Goal: Information Seeking & Learning: Check status

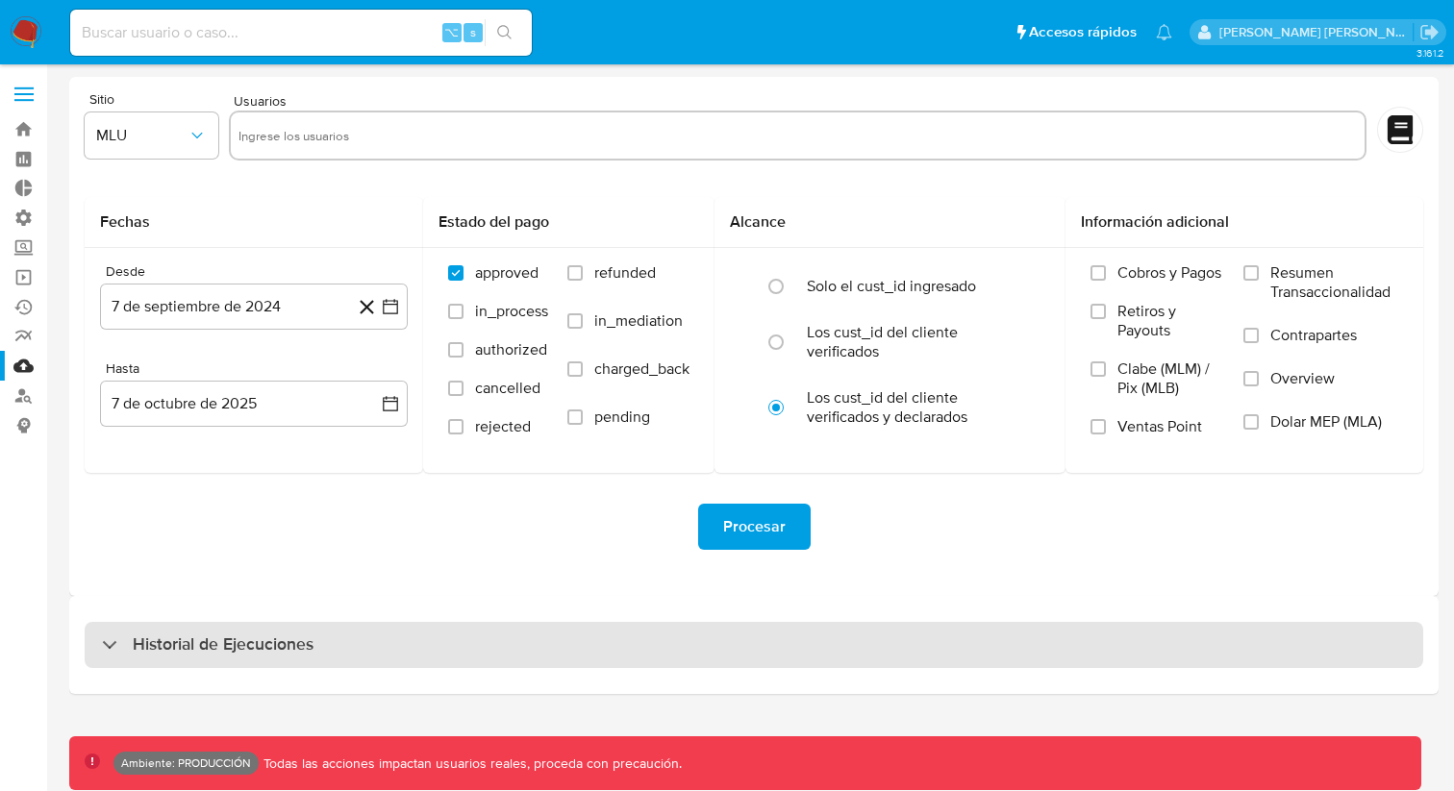
click at [486, 635] on div "Historial de Ejecuciones" at bounding box center [754, 645] width 1338 height 46
select select "10"
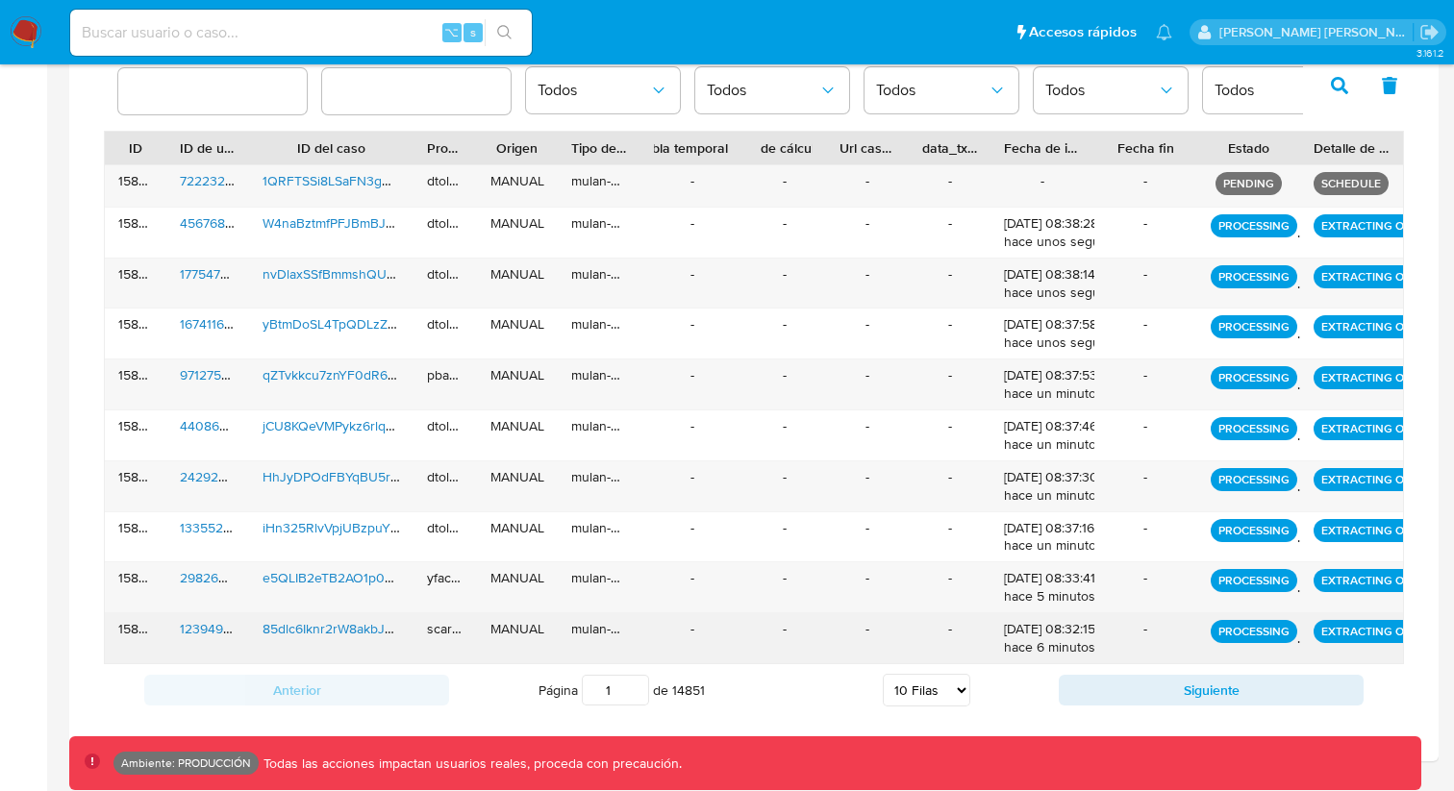
scroll to position [614, 0]
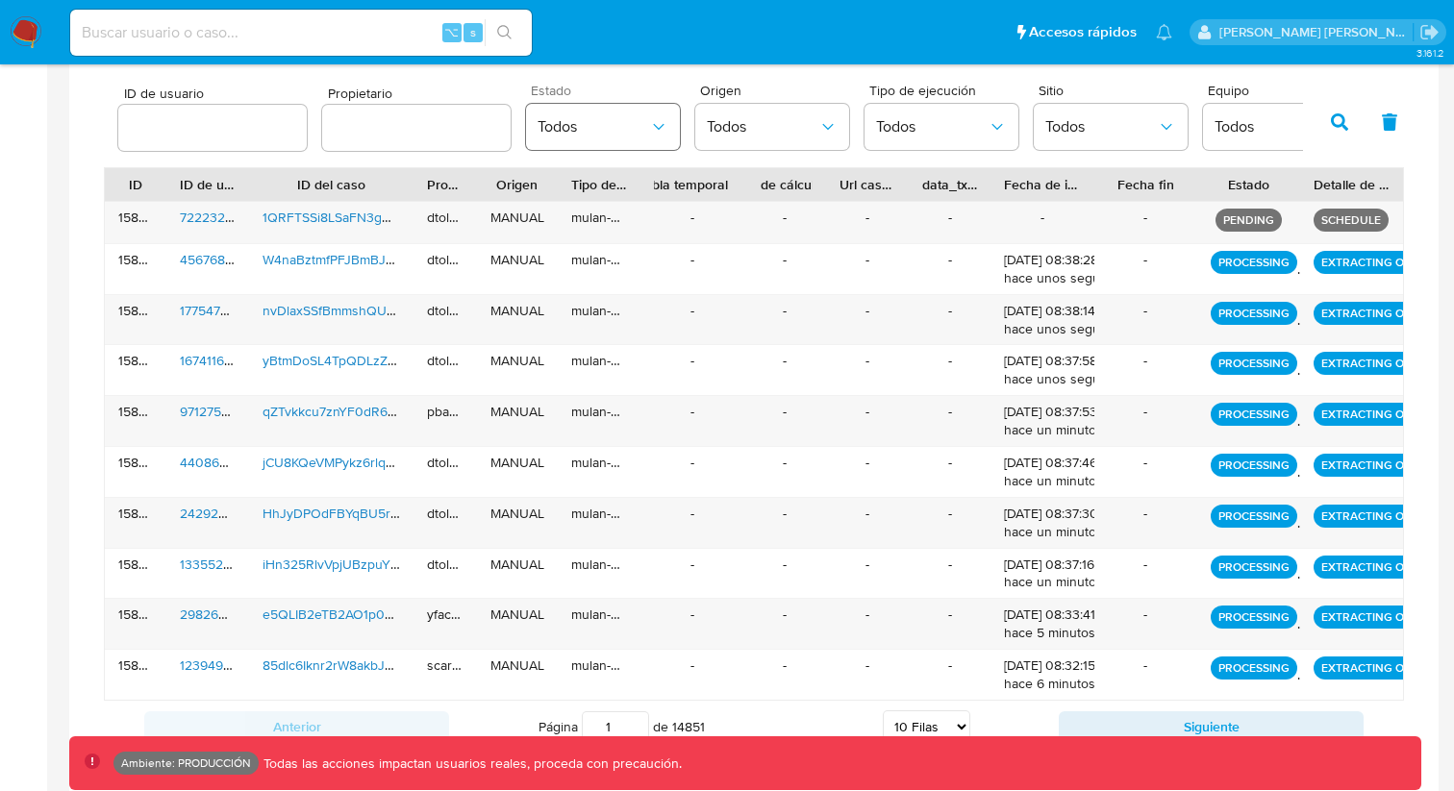
click at [639, 126] on span "Todos" at bounding box center [593, 126] width 112 height 19
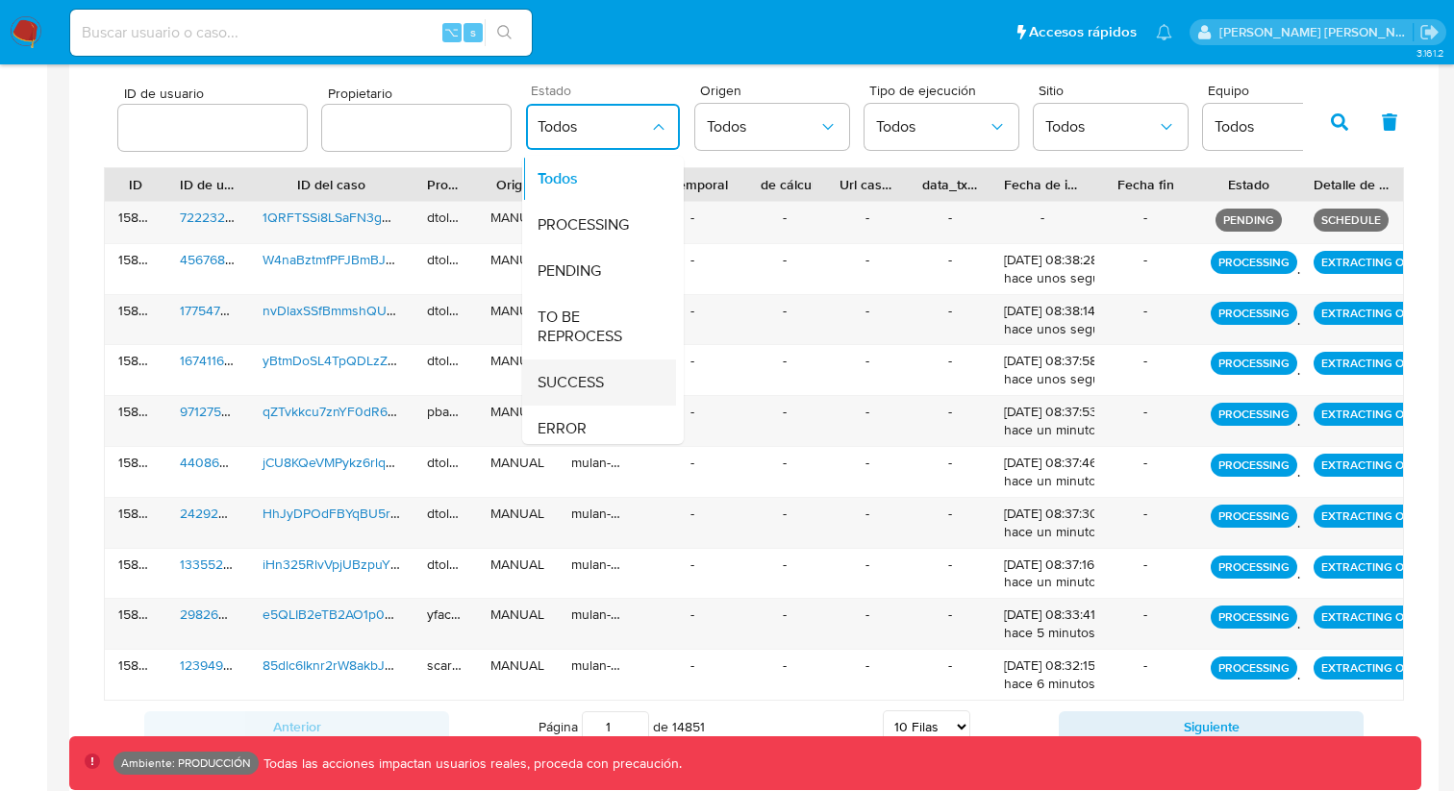
click at [610, 390] on div "SUCCESS" at bounding box center [593, 383] width 112 height 46
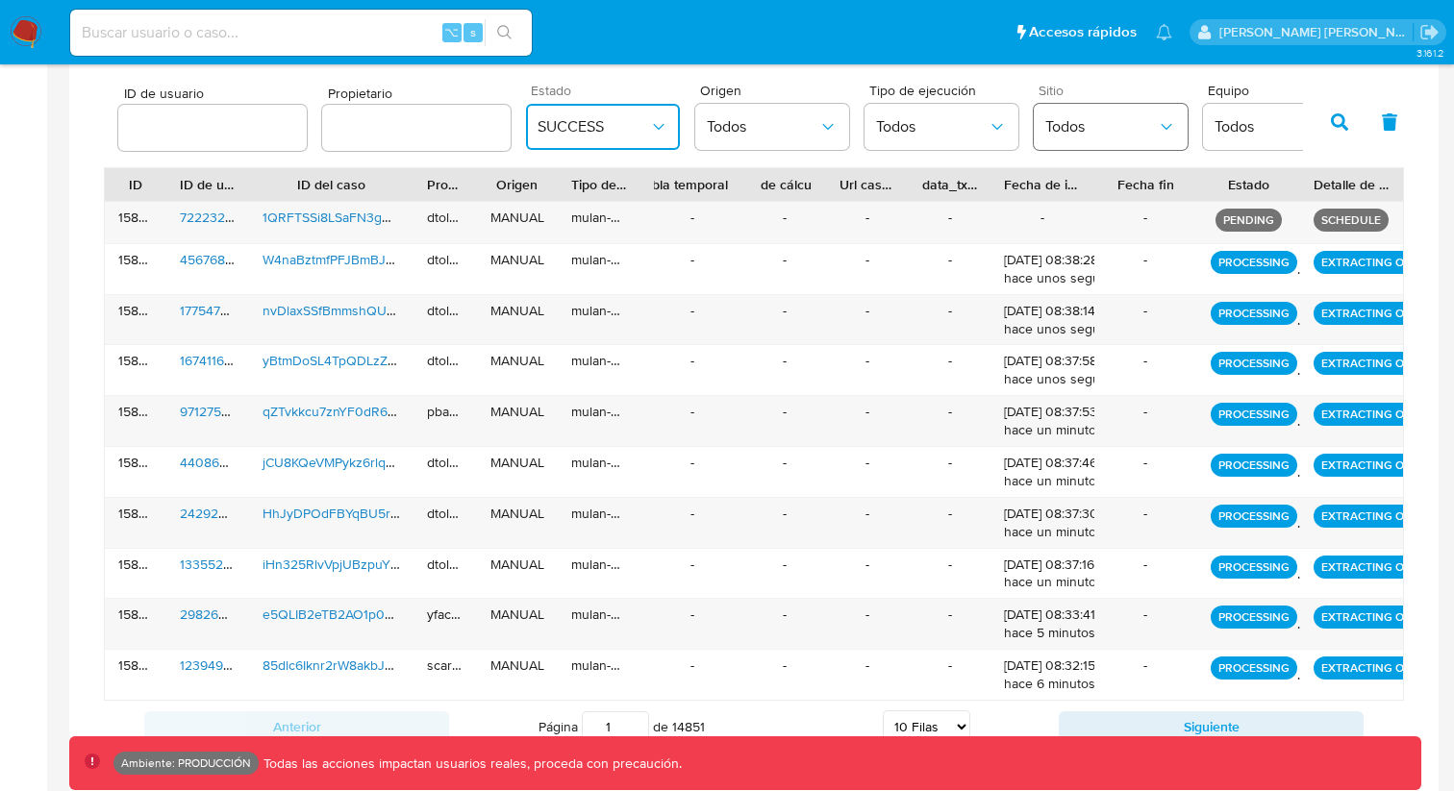
click at [1092, 124] on span "Todos" at bounding box center [1101, 126] width 112 height 19
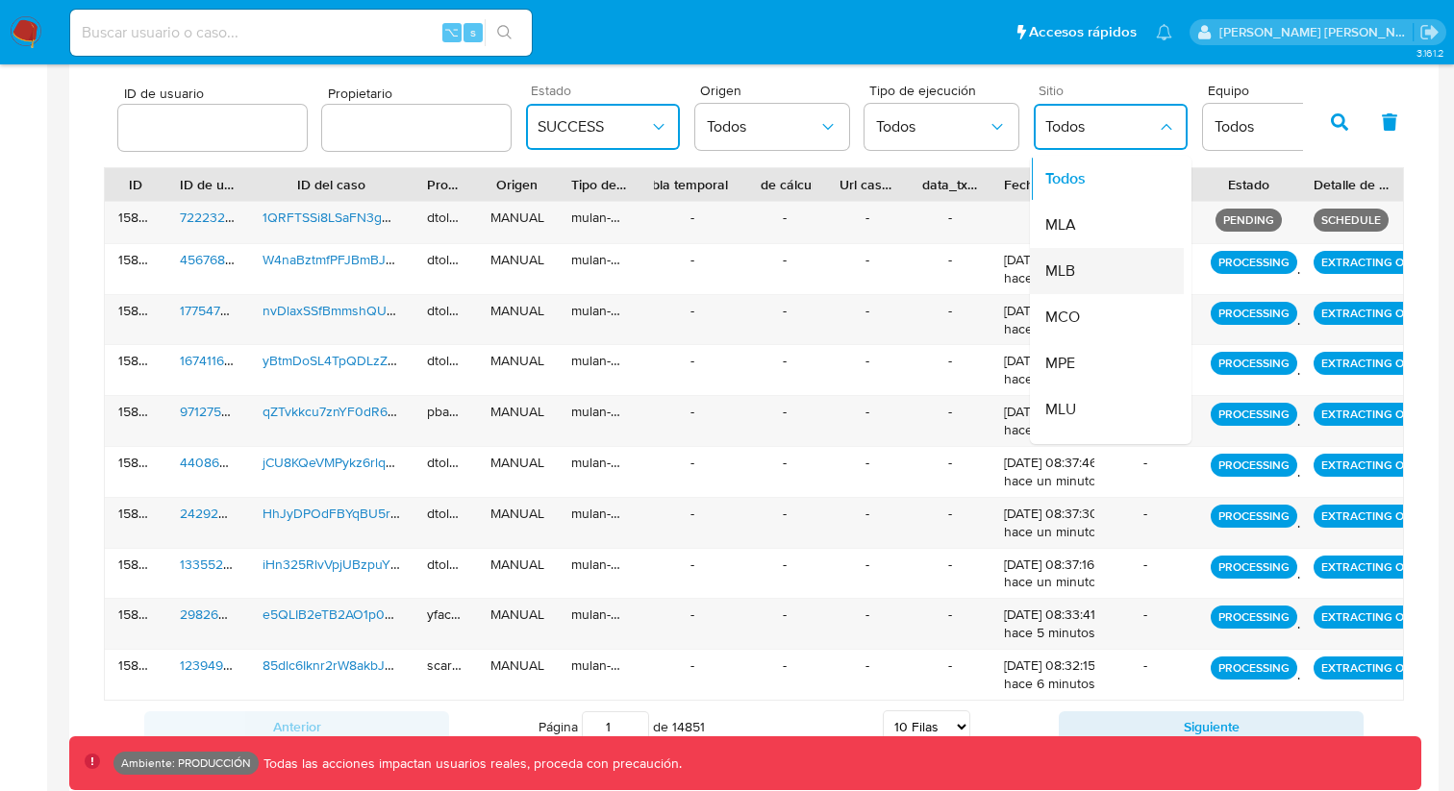
click at [1094, 264] on div "MLB" at bounding box center [1101, 271] width 112 height 46
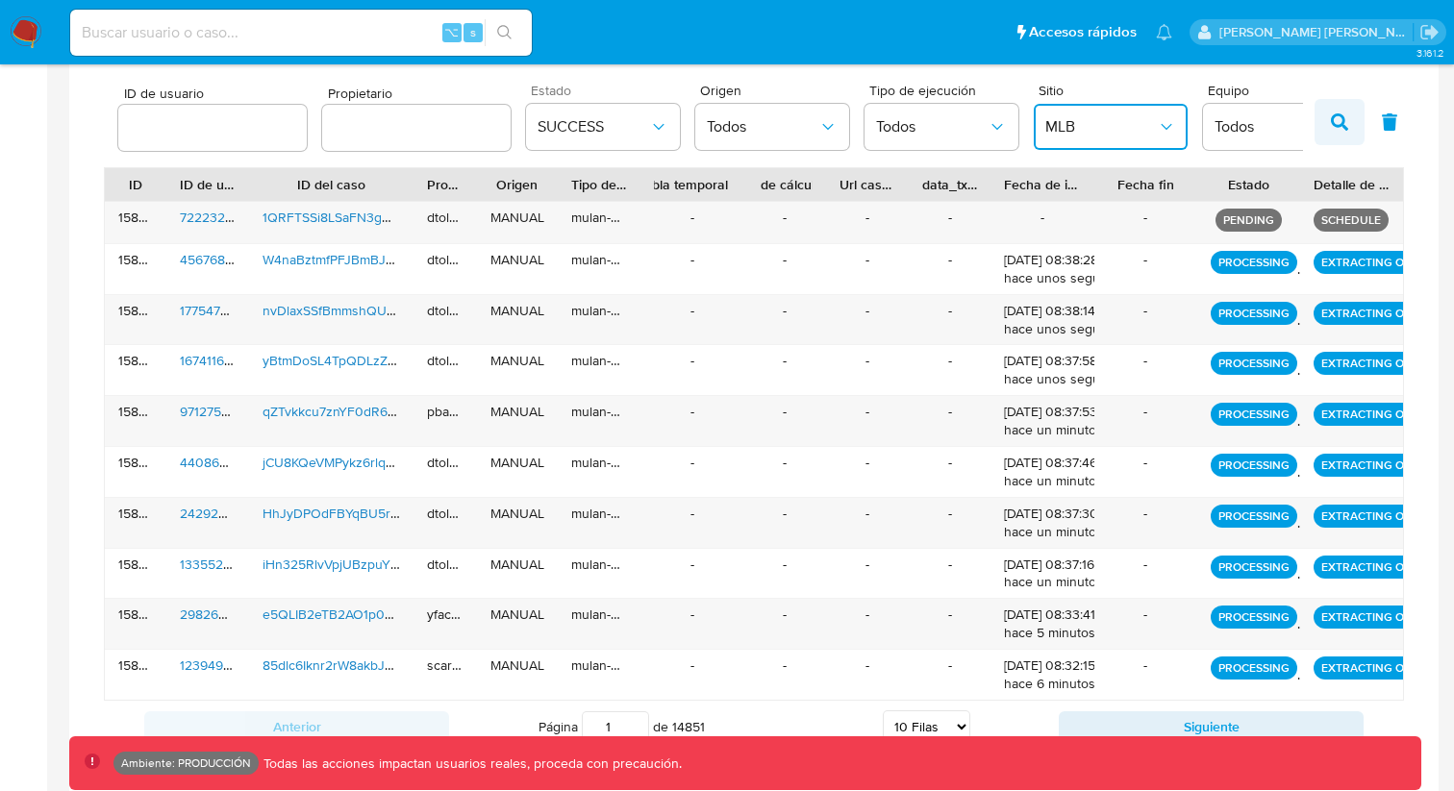
click at [1331, 117] on icon "button" at bounding box center [1339, 121] width 17 height 17
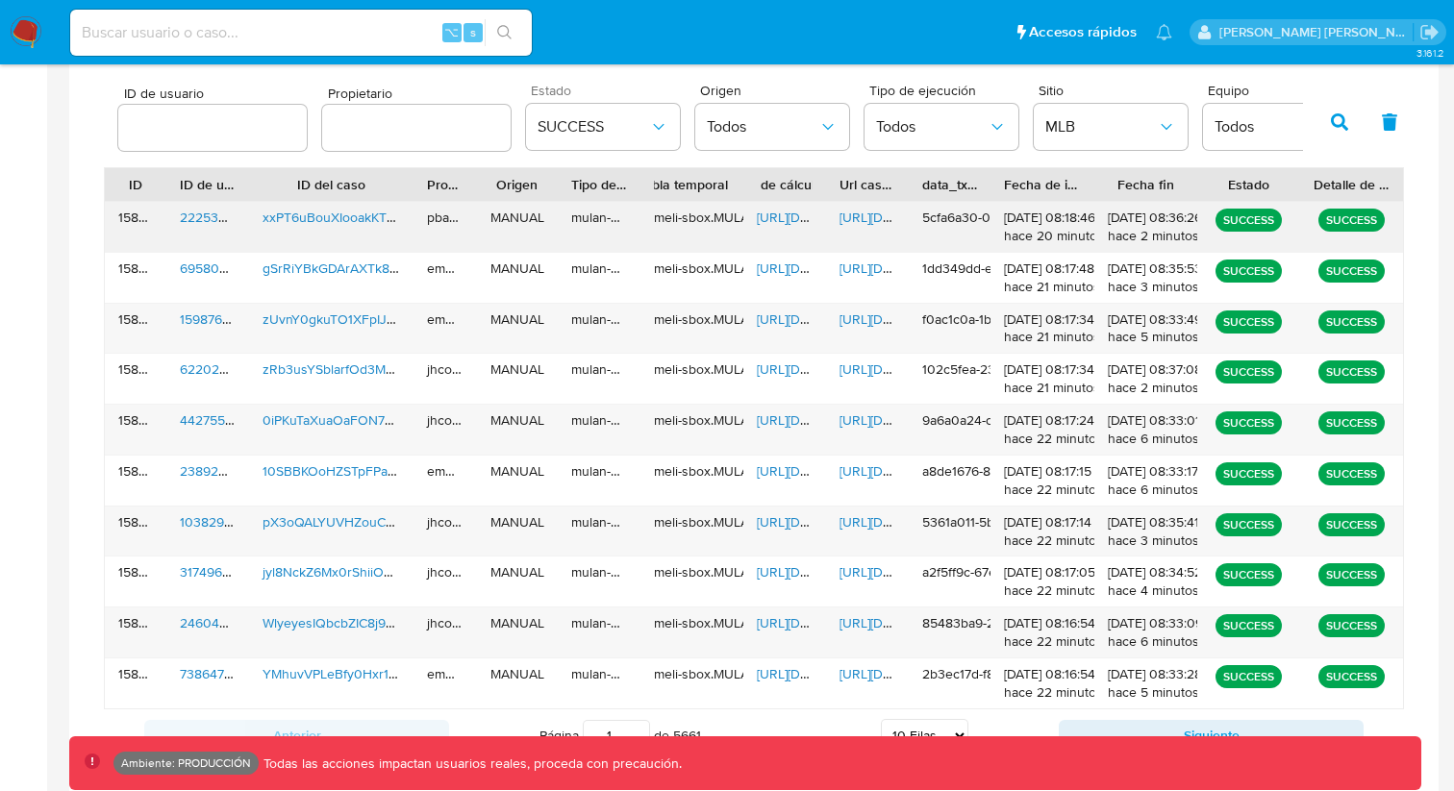
click at [863, 212] on span "[URL][DOMAIN_NAME]" at bounding box center [905, 217] width 133 height 19
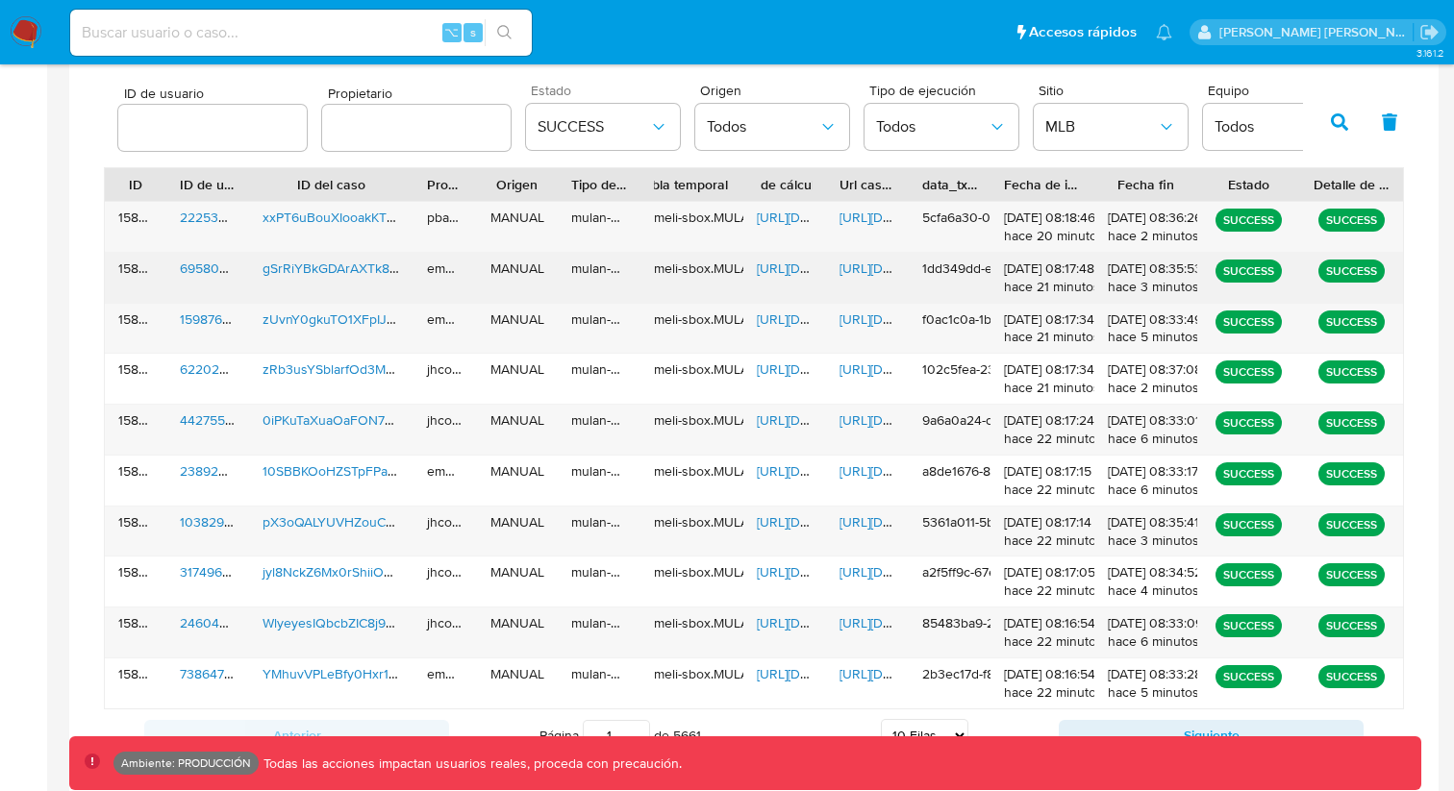
click at [876, 267] on span "[URL][DOMAIN_NAME]" at bounding box center [905, 268] width 133 height 19
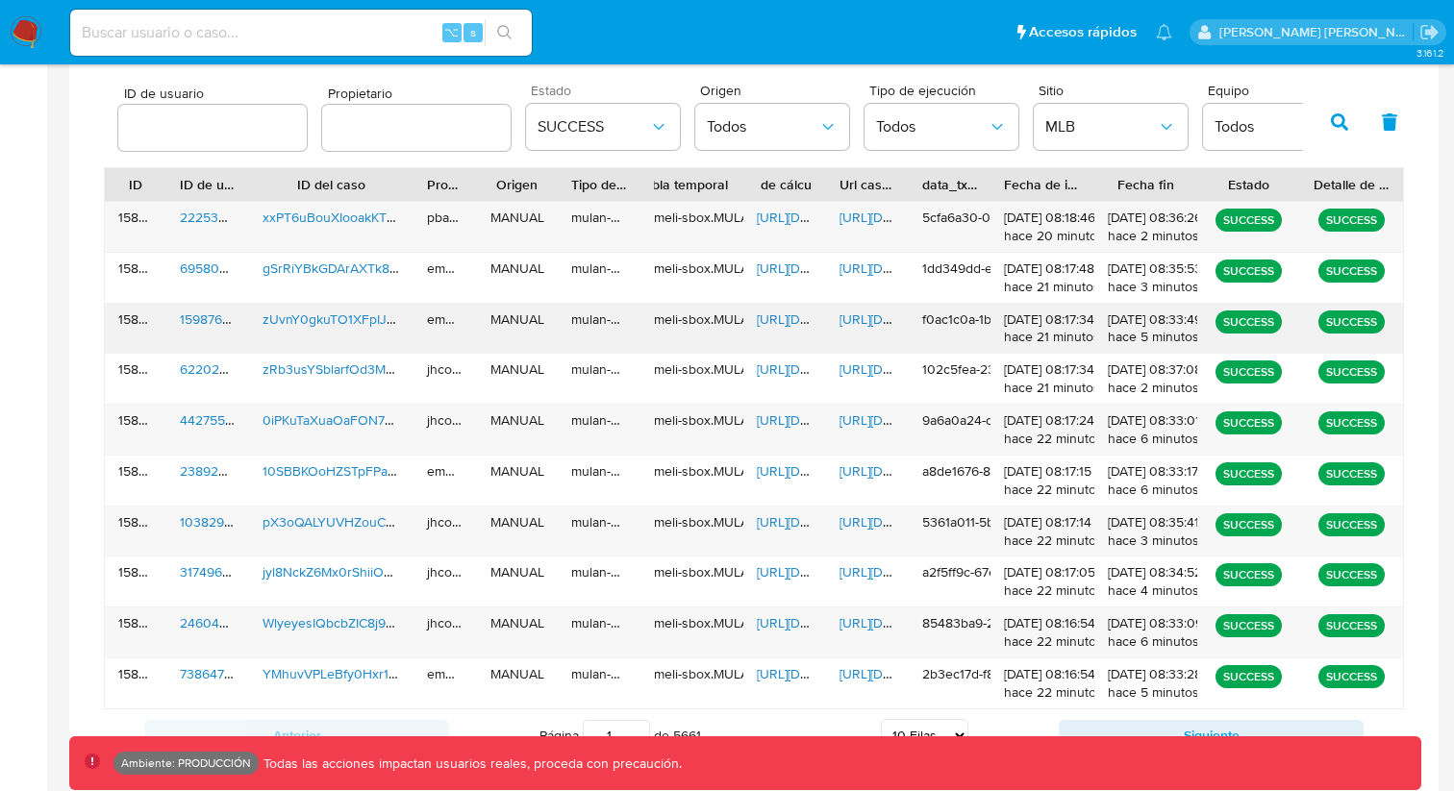
click at [869, 318] on span "[URL][DOMAIN_NAME]" at bounding box center [905, 319] width 133 height 19
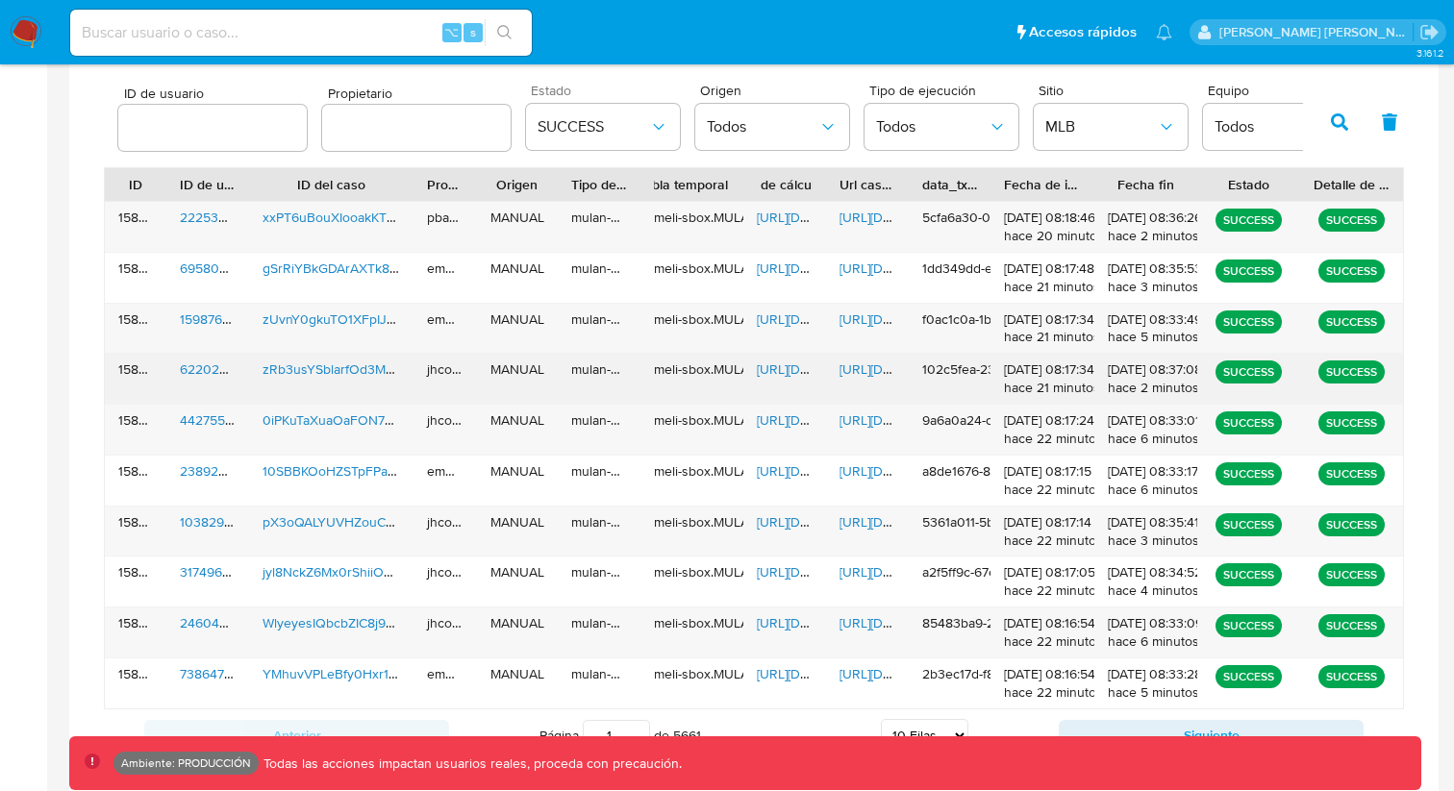
click at [871, 372] on span "[URL][DOMAIN_NAME]" at bounding box center [905, 369] width 133 height 19
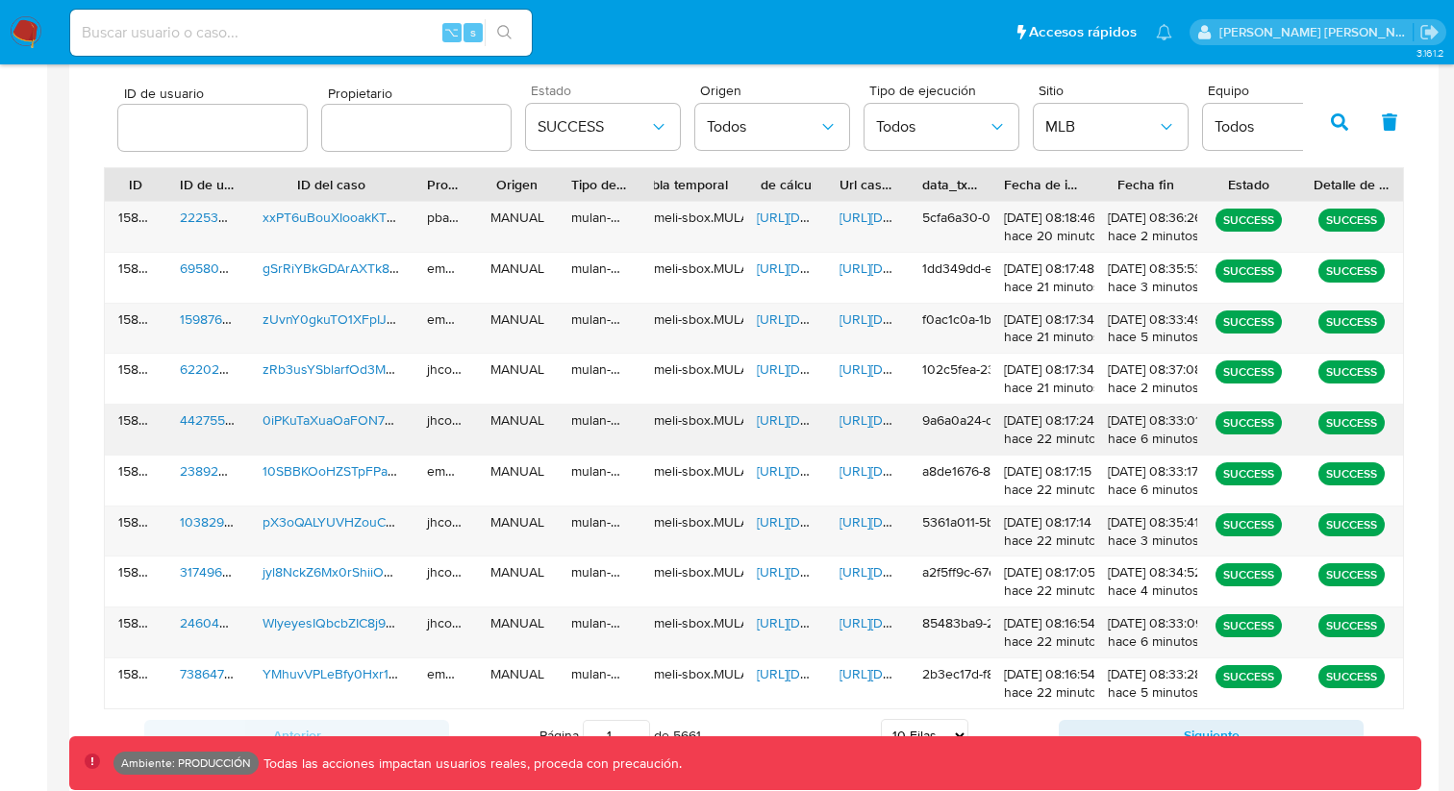
click at [866, 420] on span "[URL][DOMAIN_NAME]" at bounding box center [905, 420] width 133 height 19
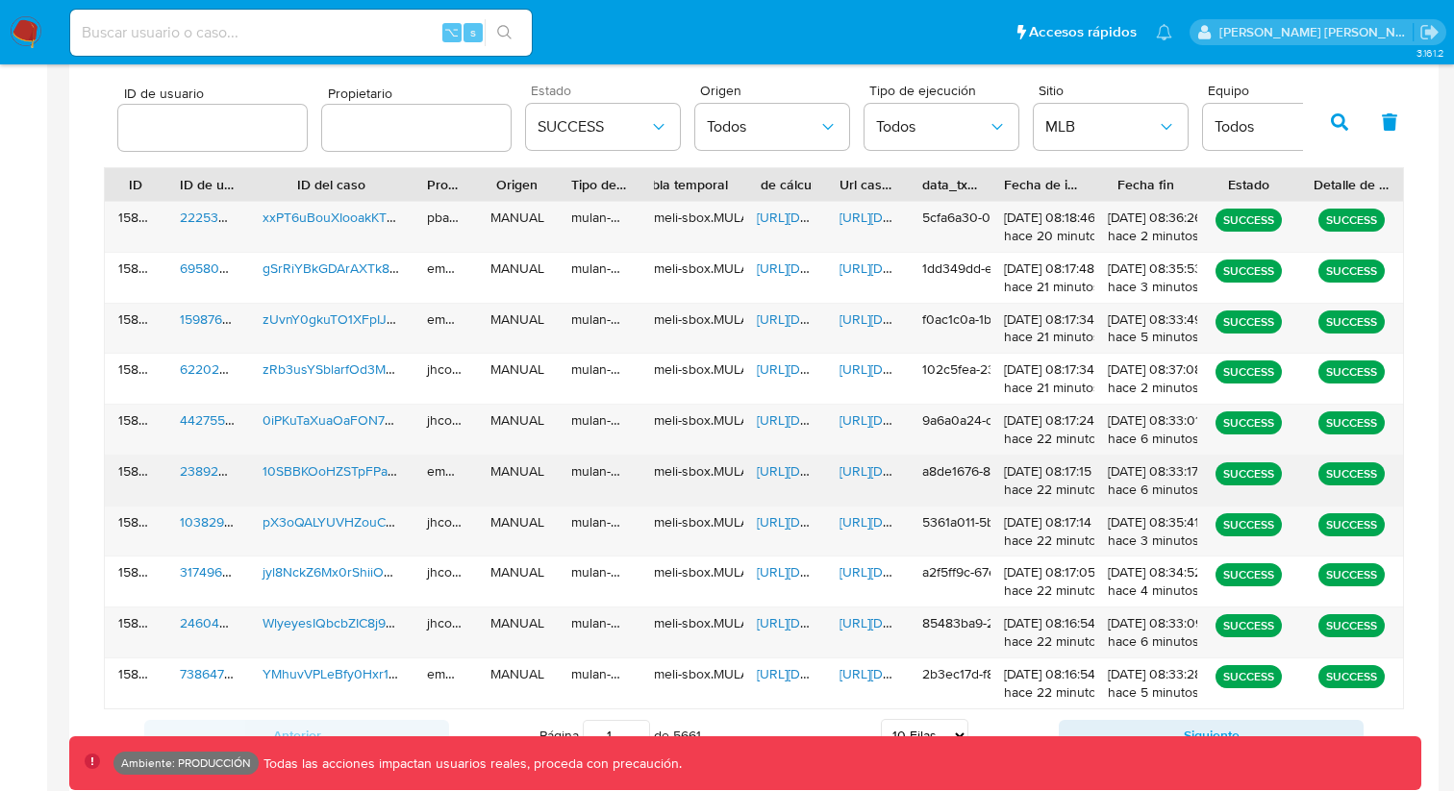
click at [865, 470] on span "[URL][DOMAIN_NAME]" at bounding box center [905, 470] width 133 height 19
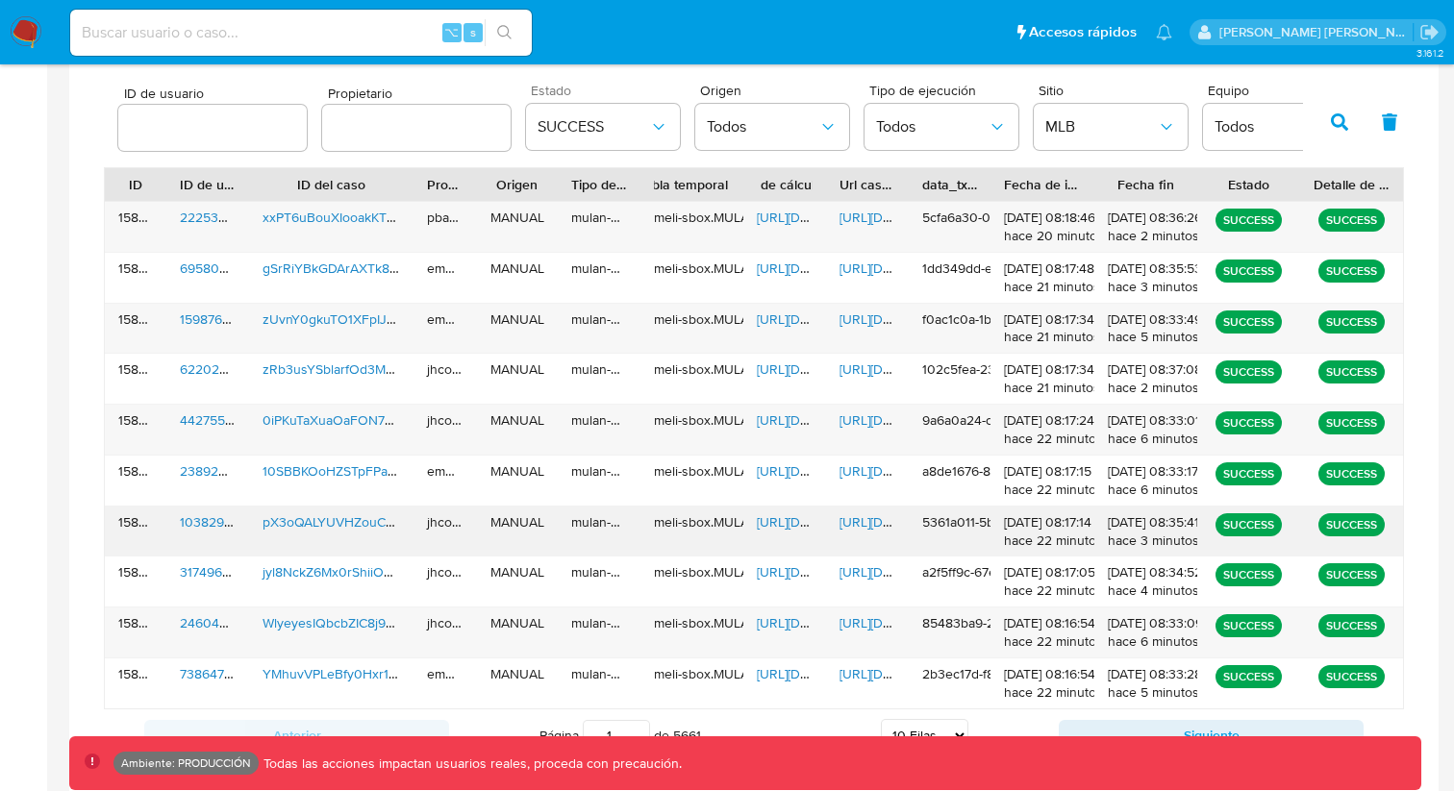
click at [860, 529] on span "[URL][DOMAIN_NAME]" at bounding box center [905, 521] width 133 height 19
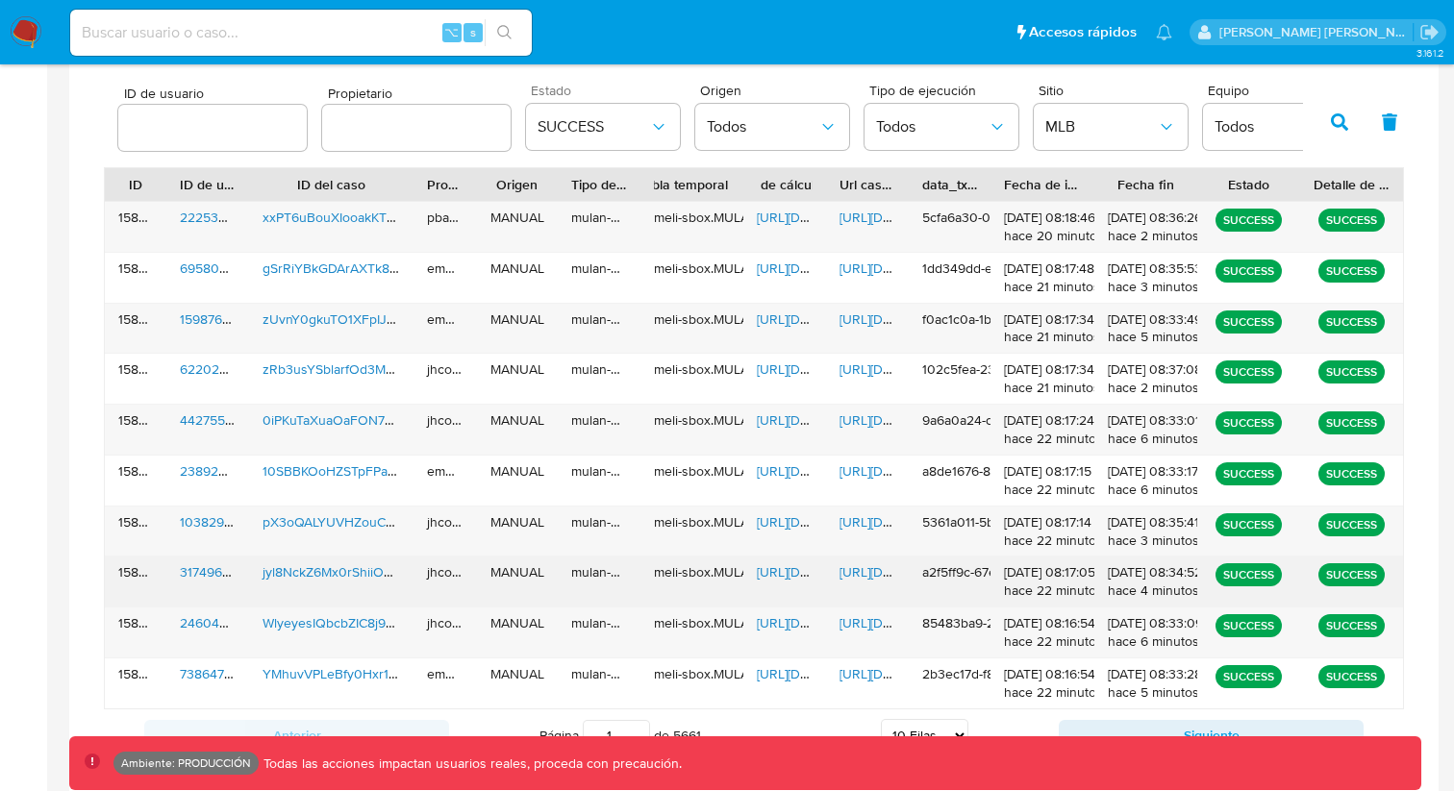
click at [855, 565] on span "[URL][DOMAIN_NAME]" at bounding box center [905, 571] width 133 height 19
click at [863, 581] on span "[URL][DOMAIN_NAME]" at bounding box center [905, 571] width 133 height 19
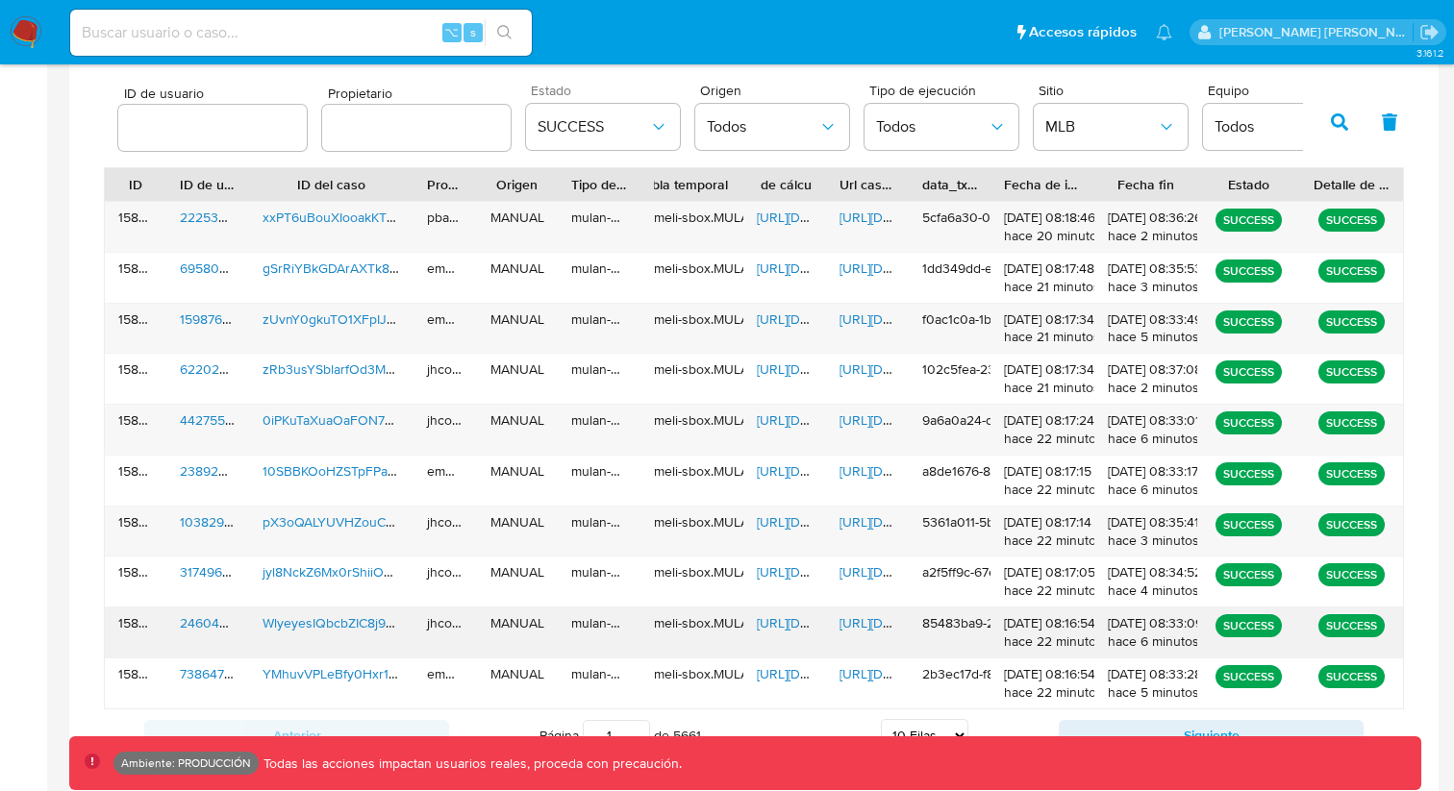
click at [862, 615] on span "[URL][DOMAIN_NAME]" at bounding box center [905, 622] width 133 height 19
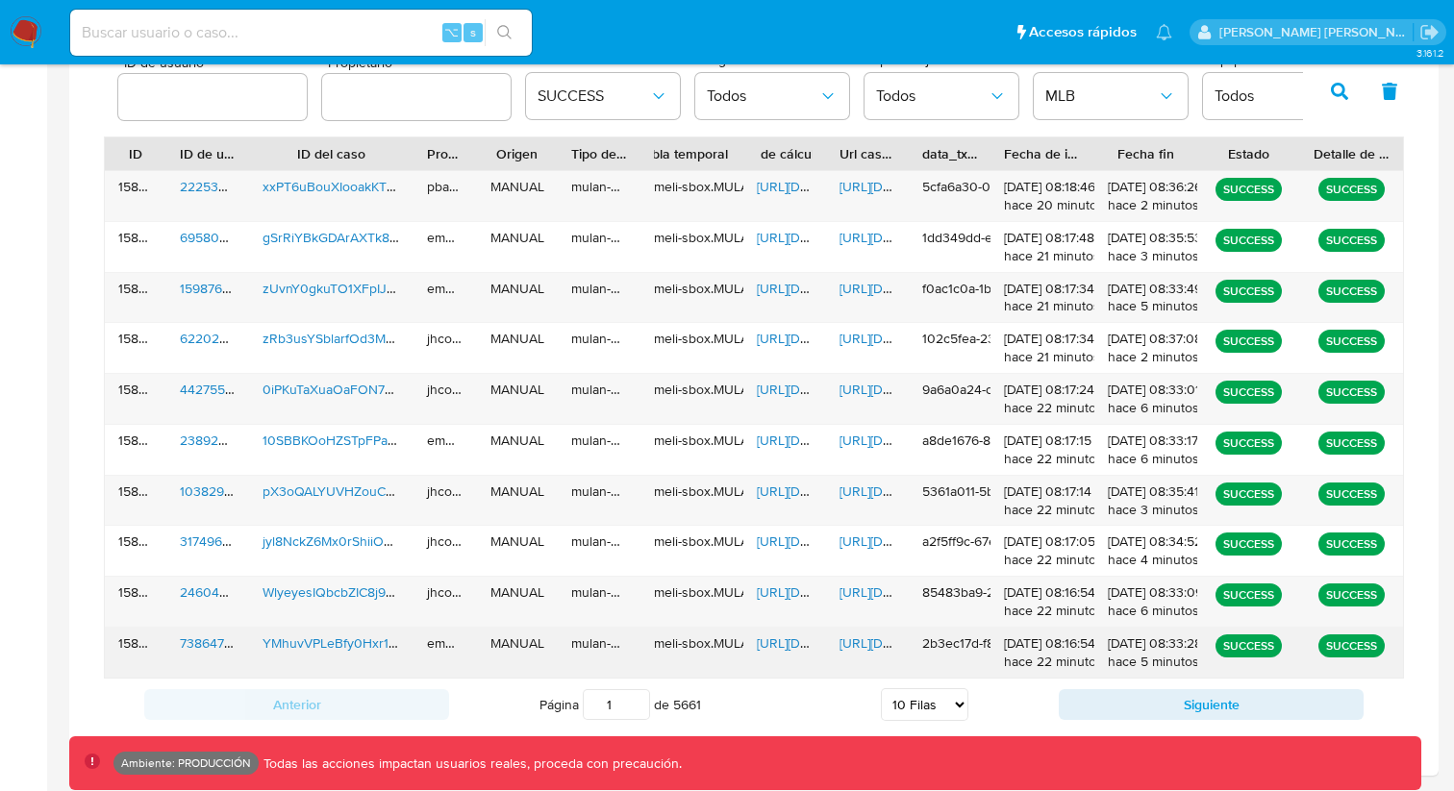
scroll to position [653, 0]
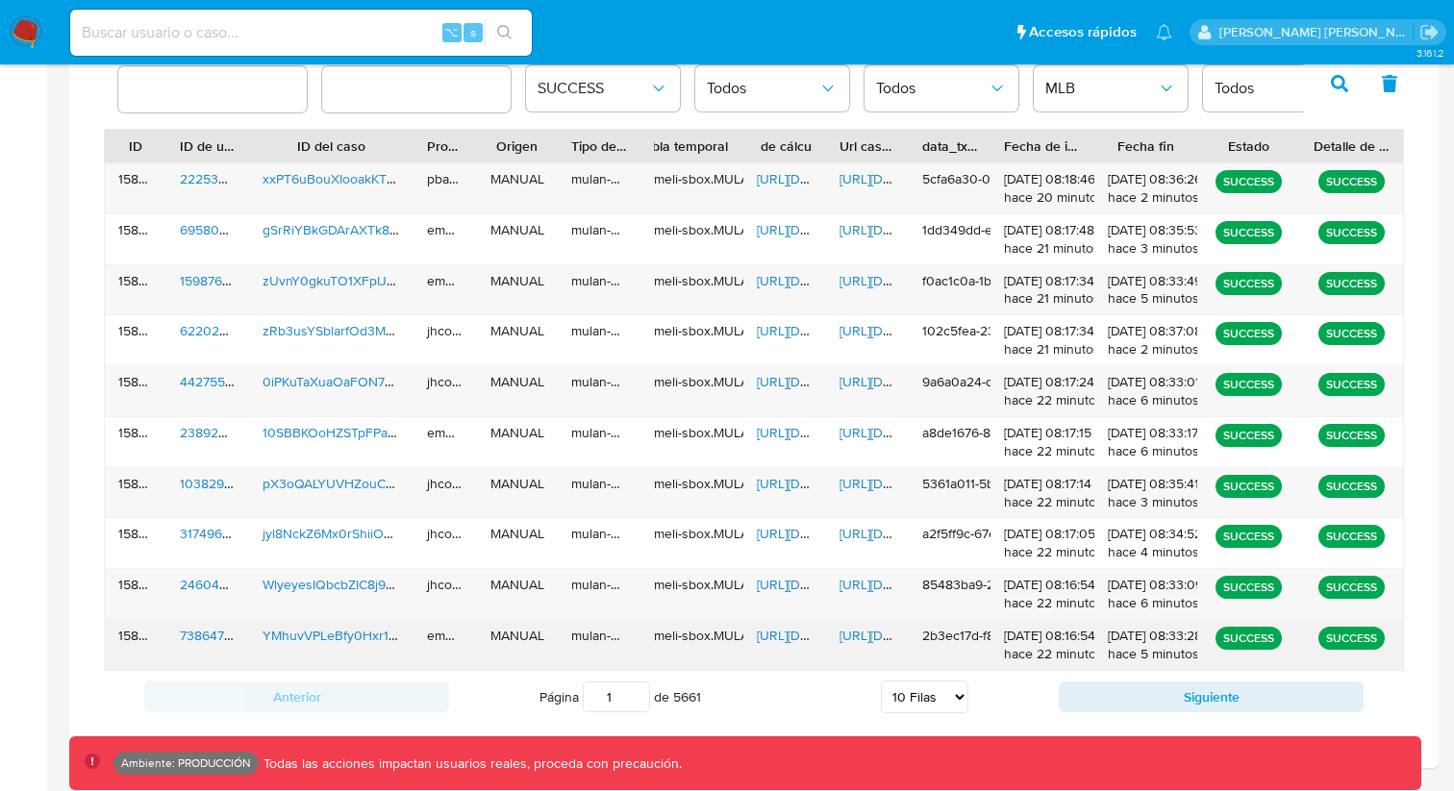
click at [861, 638] on span "[URL][DOMAIN_NAME]" at bounding box center [905, 635] width 133 height 19
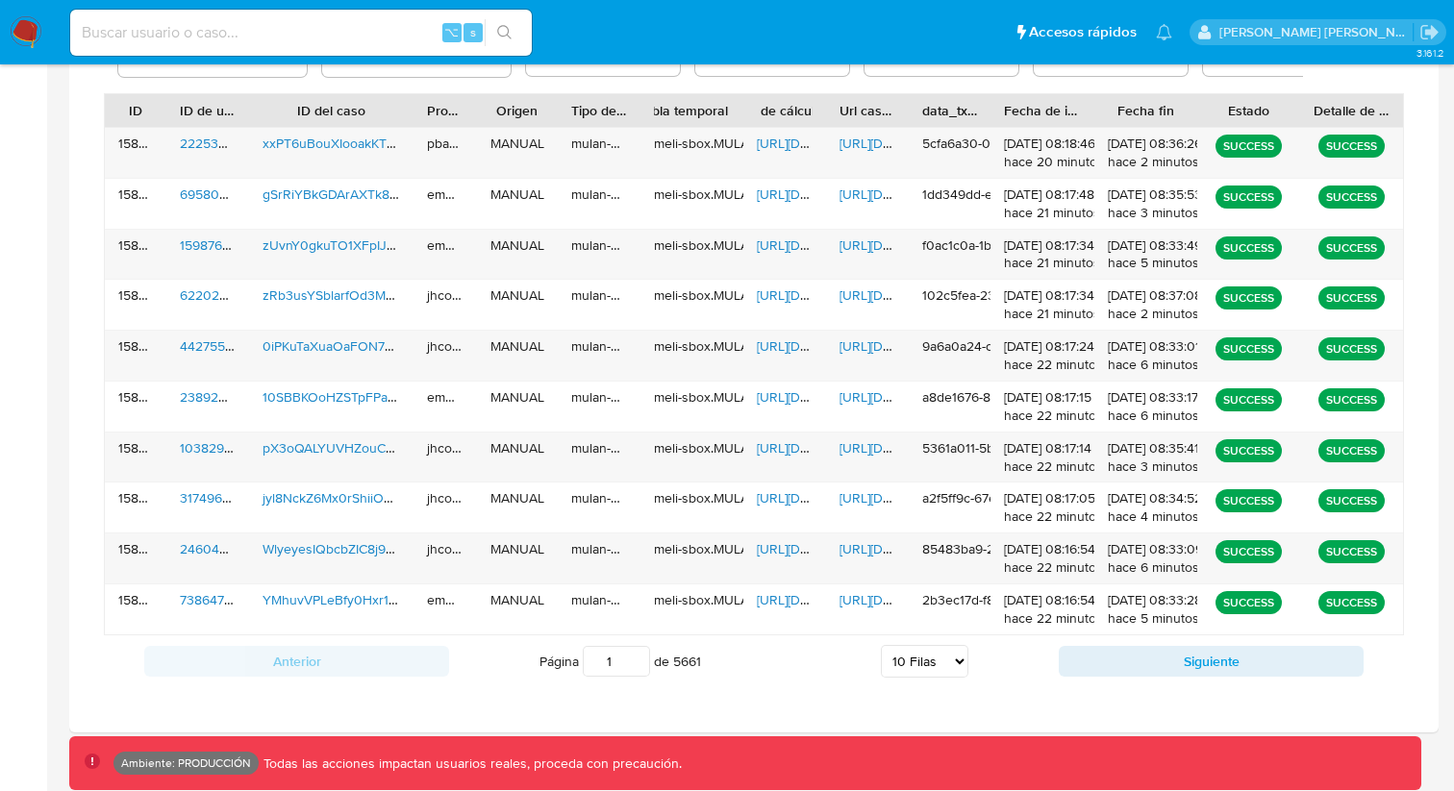
scroll to position [711, 0]
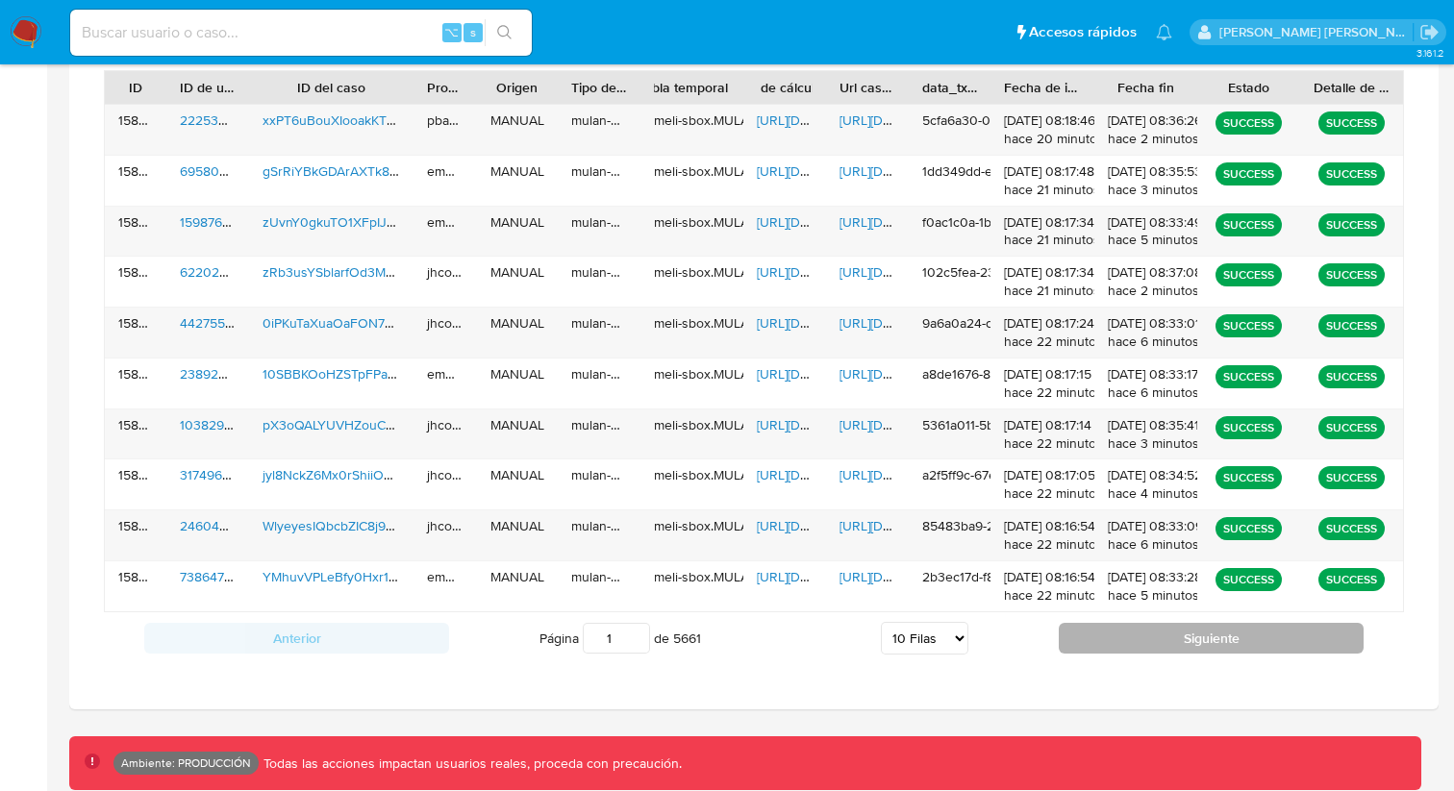
click at [1084, 636] on button "Siguiente" at bounding box center [1211, 638] width 305 height 31
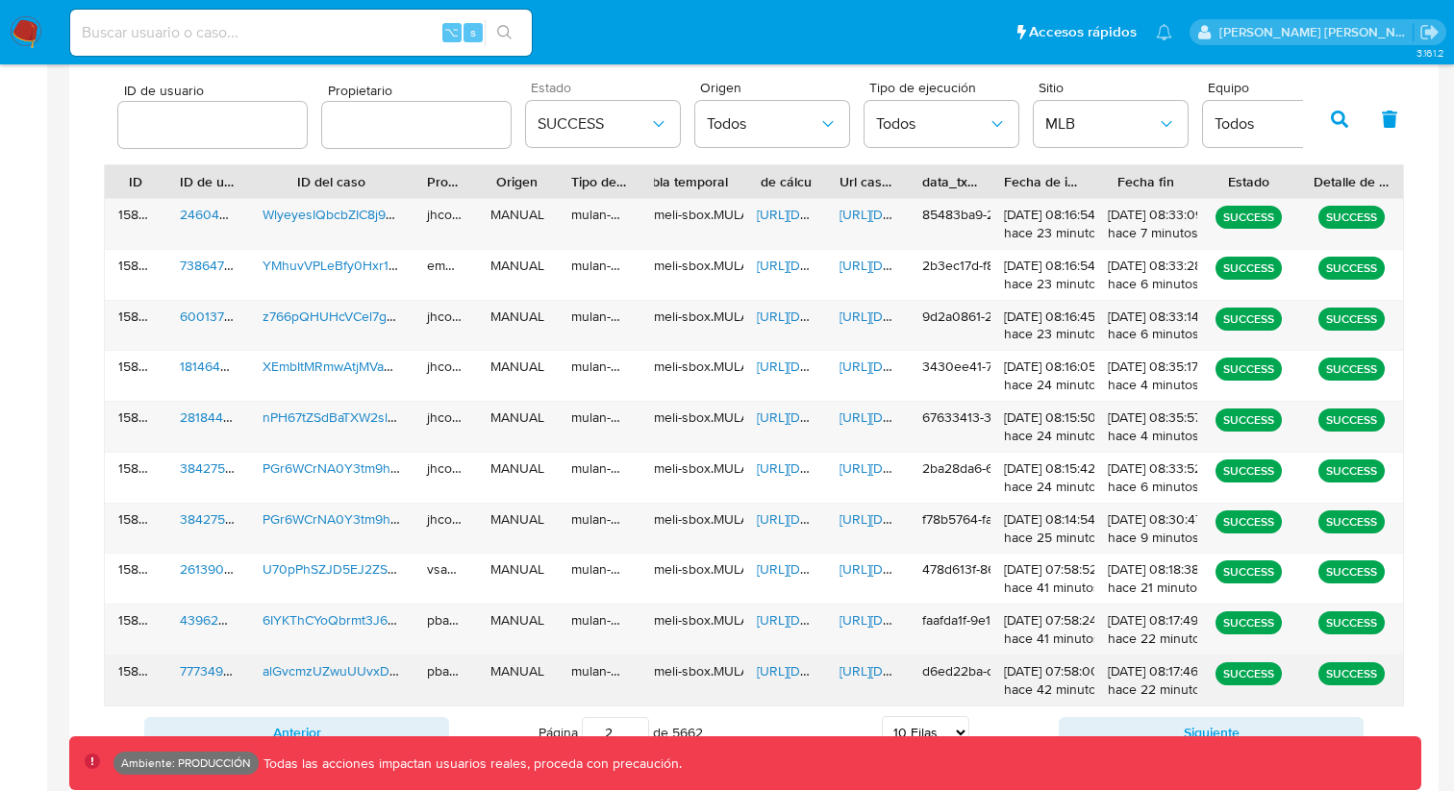
scroll to position [449, 0]
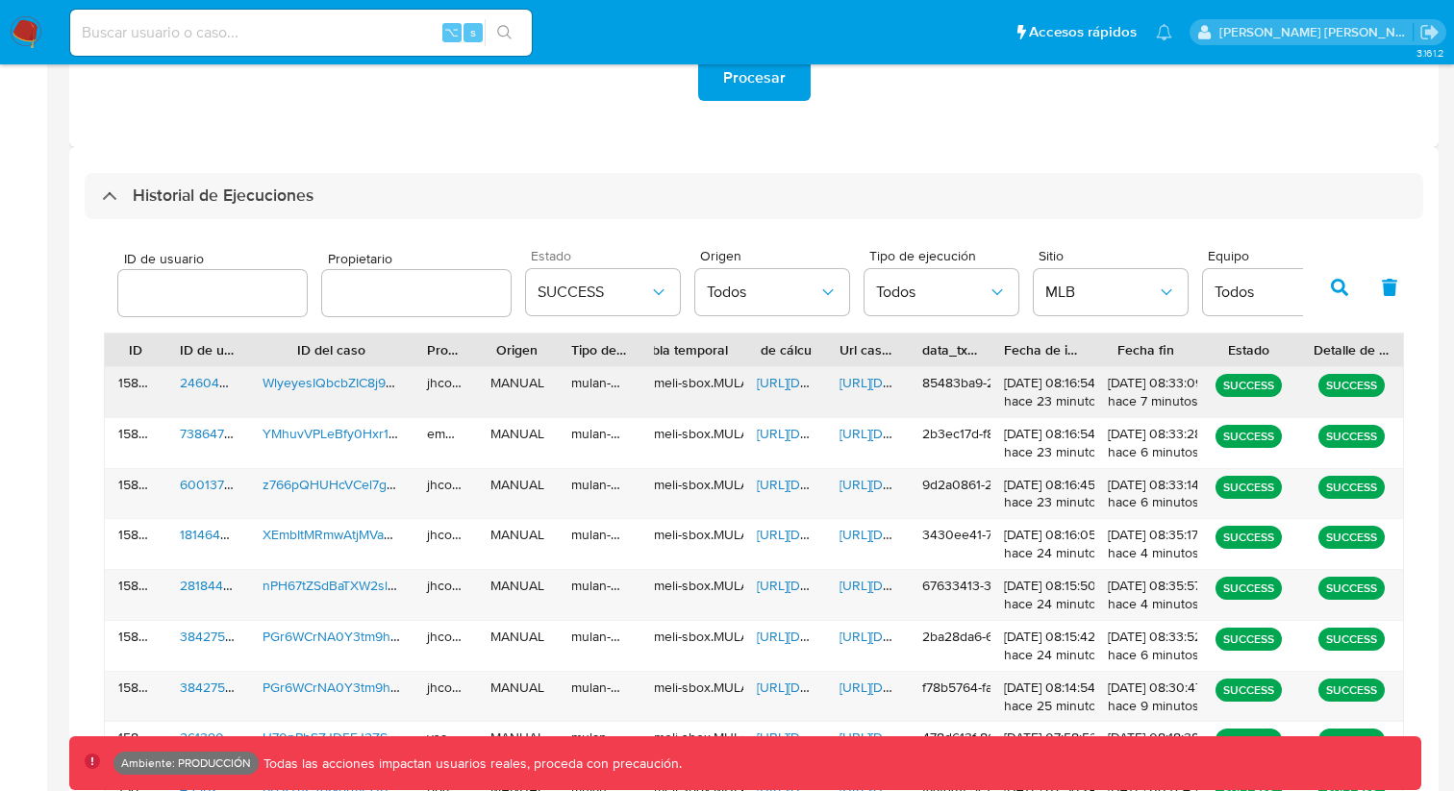
click at [857, 382] on span "[URL][DOMAIN_NAME]" at bounding box center [905, 382] width 133 height 19
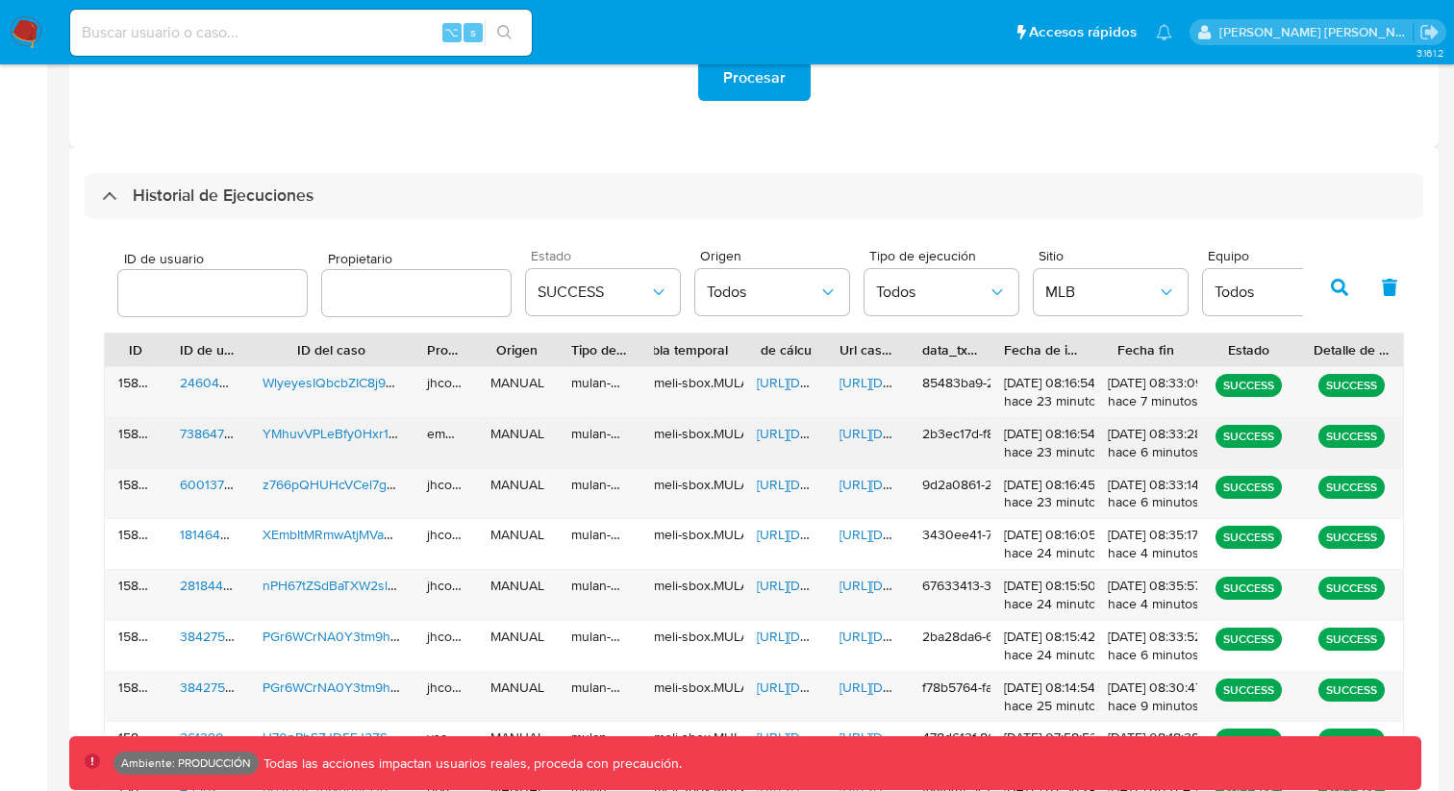
click at [860, 435] on span "[URL][DOMAIN_NAME]" at bounding box center [905, 433] width 133 height 19
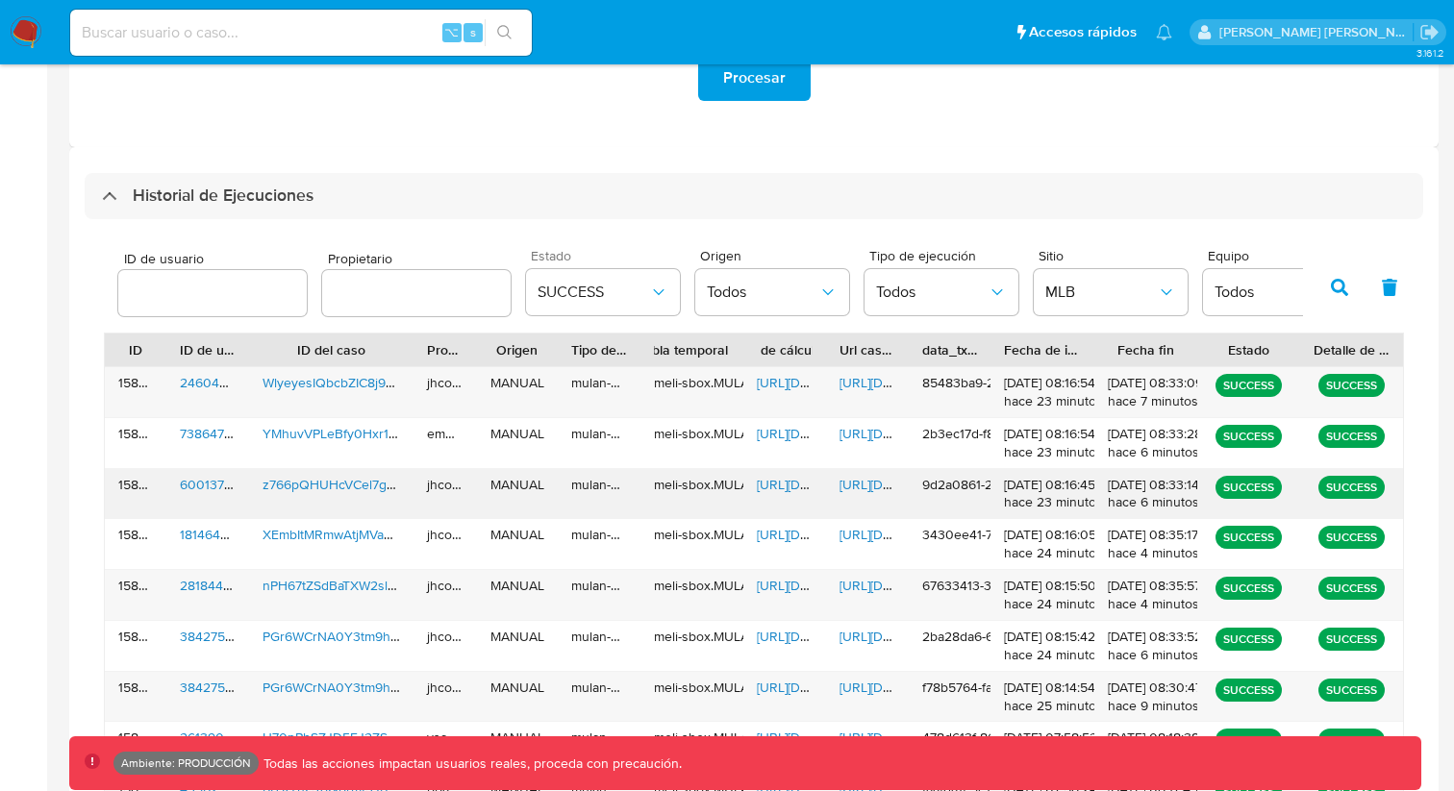
click at [860, 478] on span "[URL][DOMAIN_NAME]" at bounding box center [905, 484] width 133 height 19
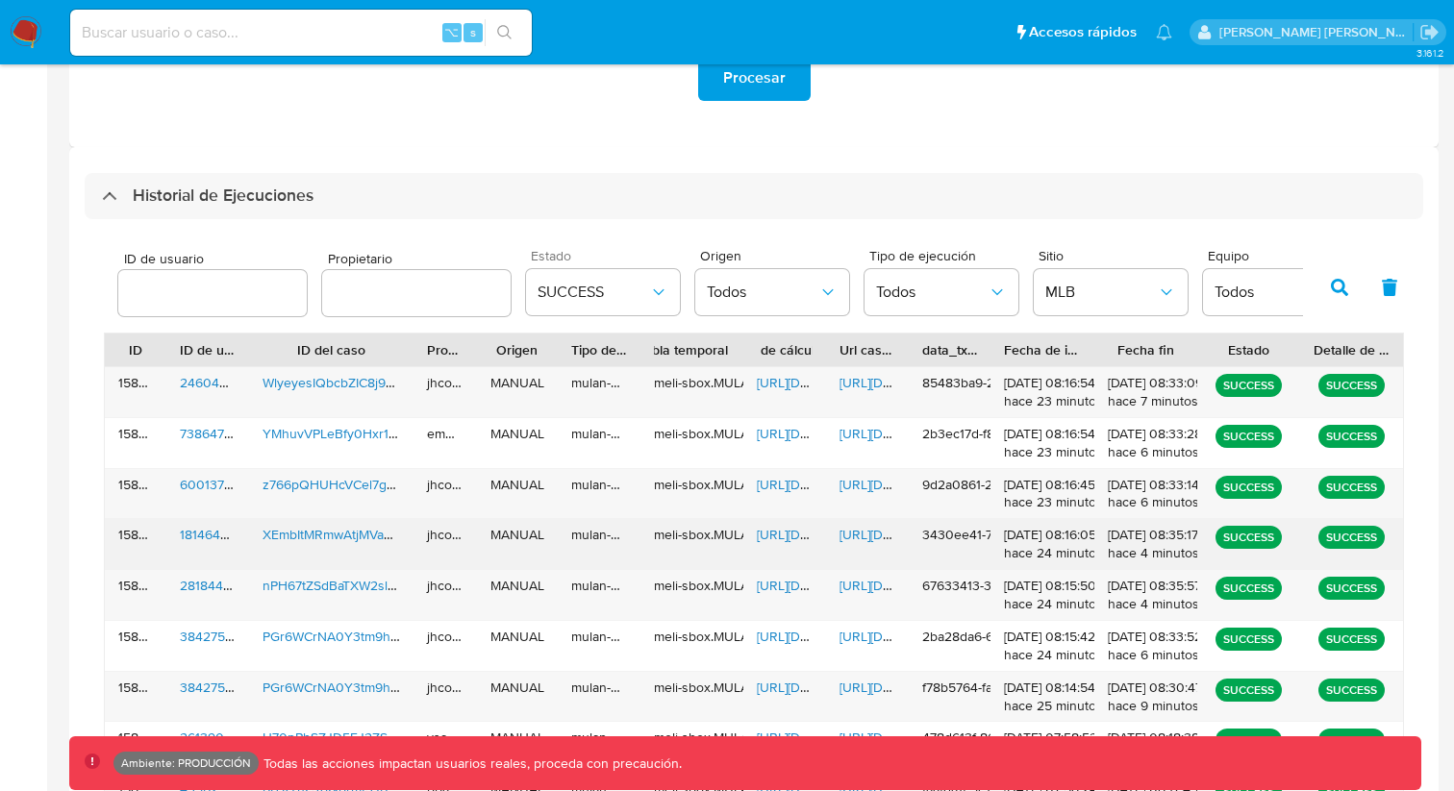
click at [867, 524] on div "[URL][DOMAIN_NAME]" at bounding box center [867, 544] width 83 height 50
click at [866, 528] on span "[URL][DOMAIN_NAME]" at bounding box center [905, 534] width 133 height 19
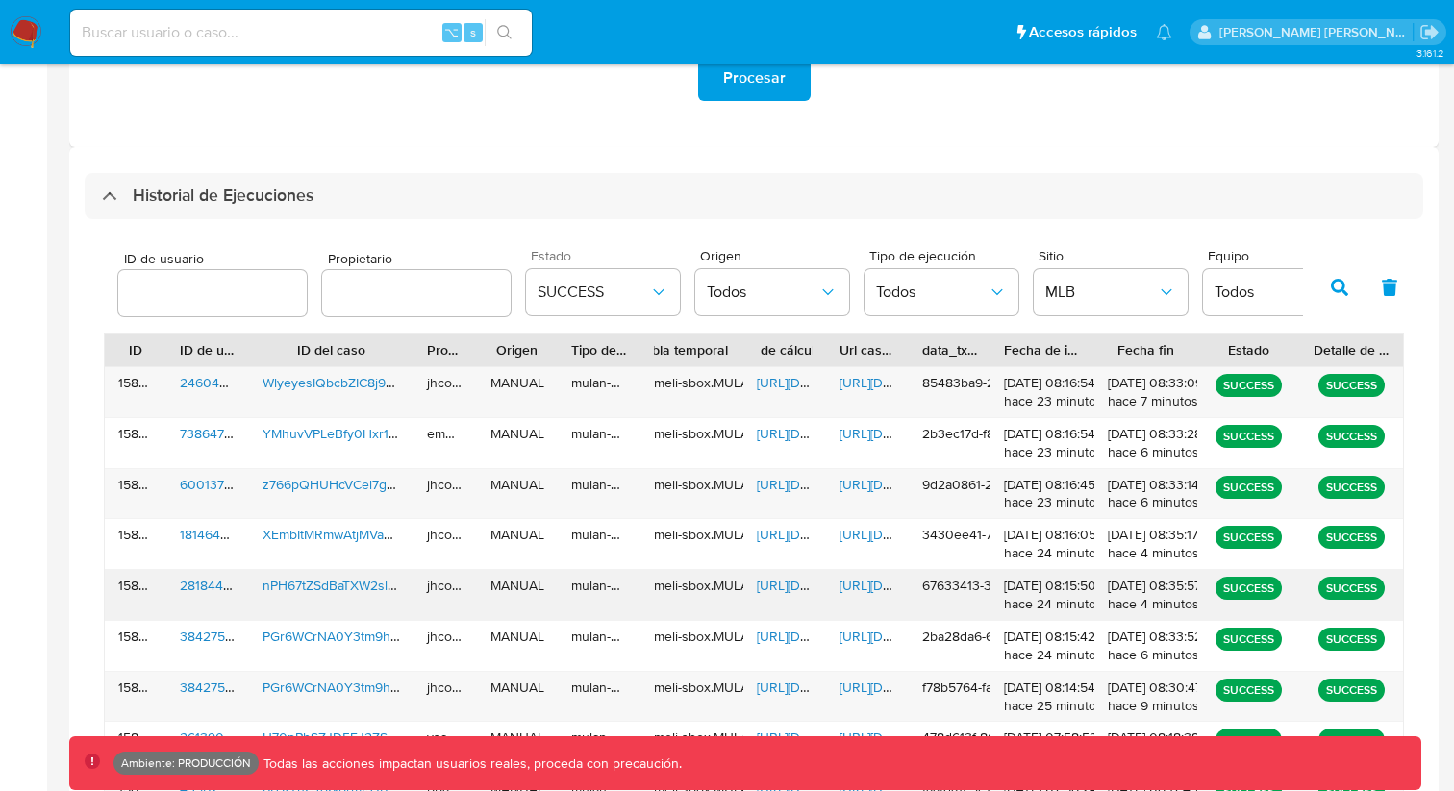
click at [863, 585] on span "[URL][DOMAIN_NAME]" at bounding box center [905, 585] width 133 height 19
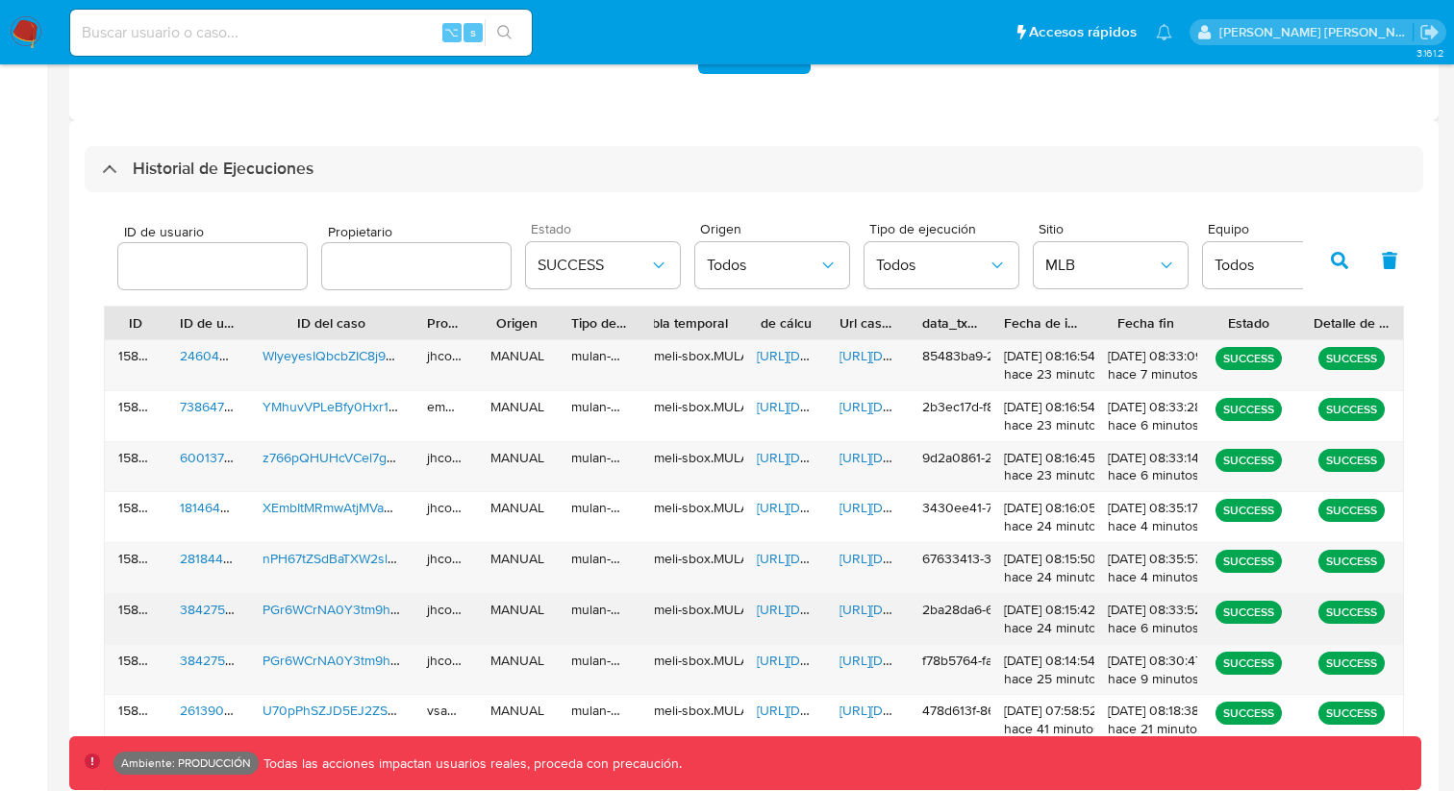
scroll to position [496, 0]
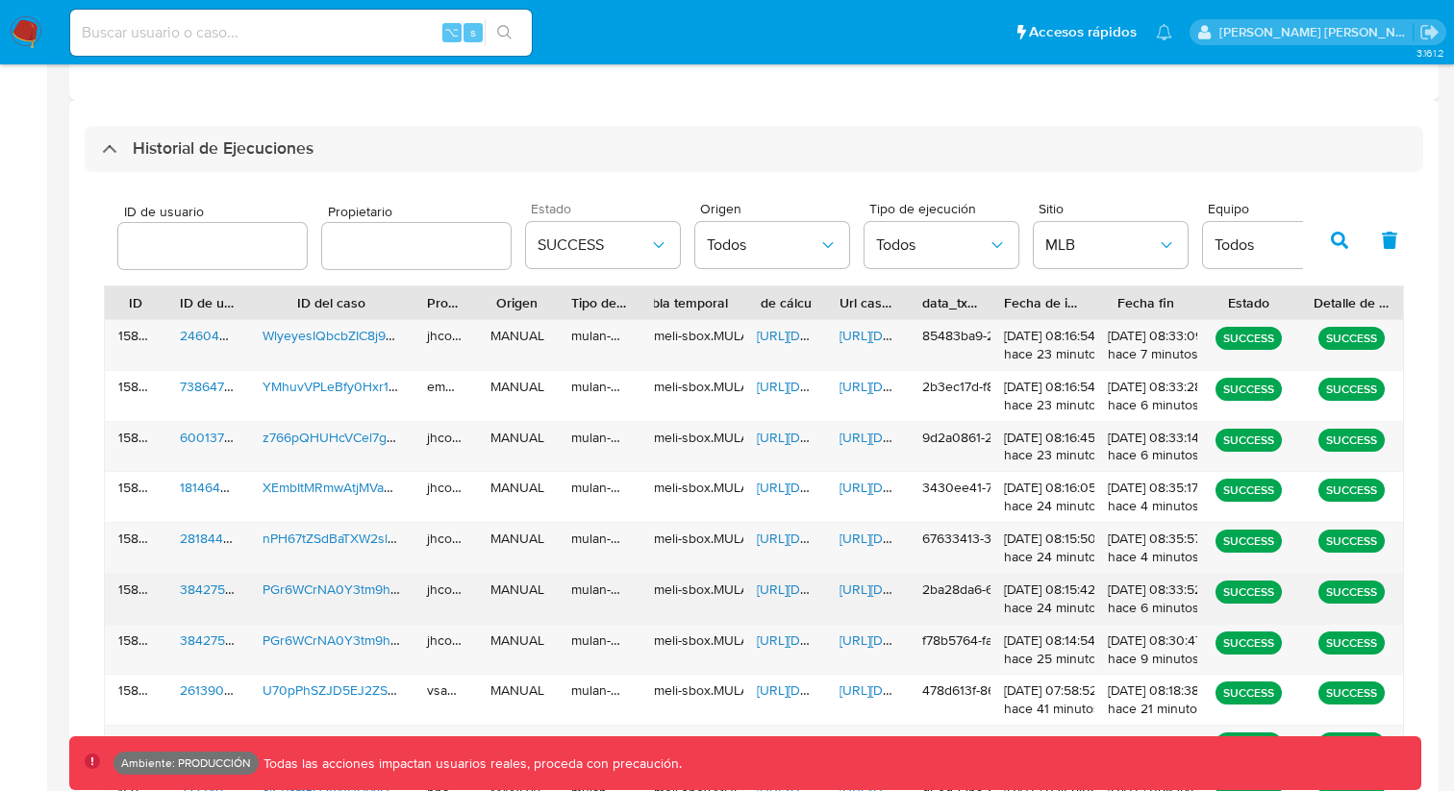
click at [867, 597] on span "[URL][DOMAIN_NAME]" at bounding box center [905, 589] width 133 height 19
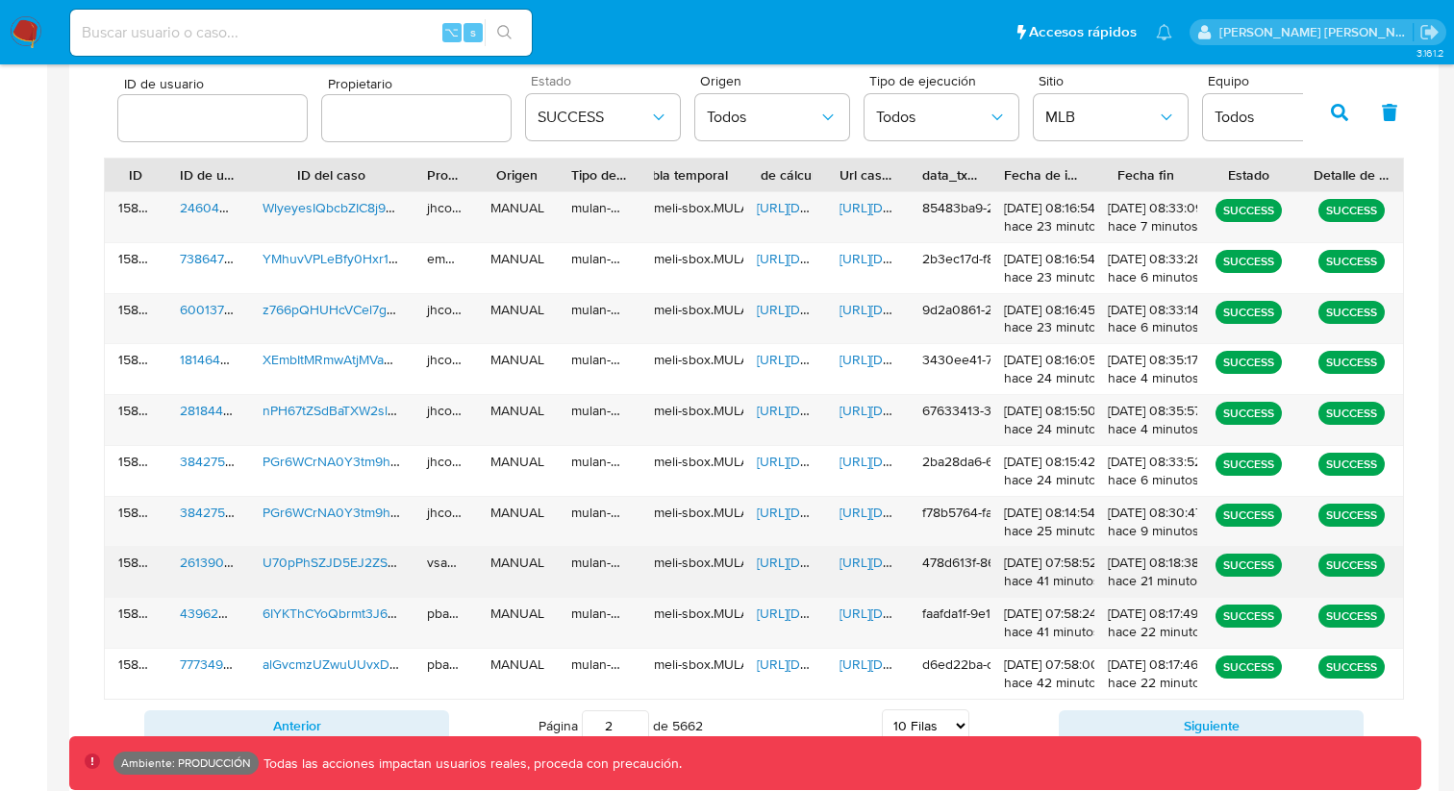
scroll to position [650, 0]
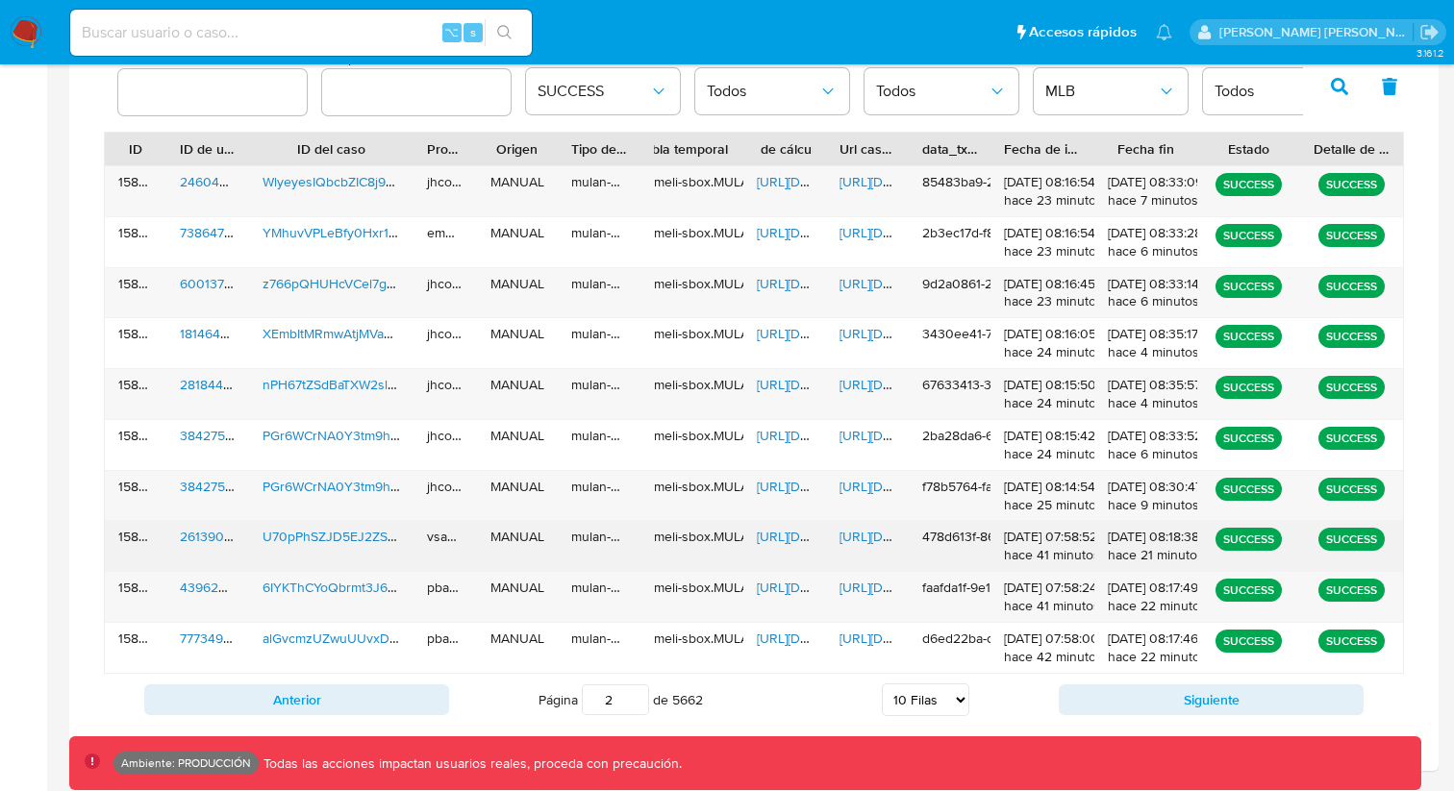
click at [864, 542] on span "[URL][DOMAIN_NAME]" at bounding box center [905, 536] width 133 height 19
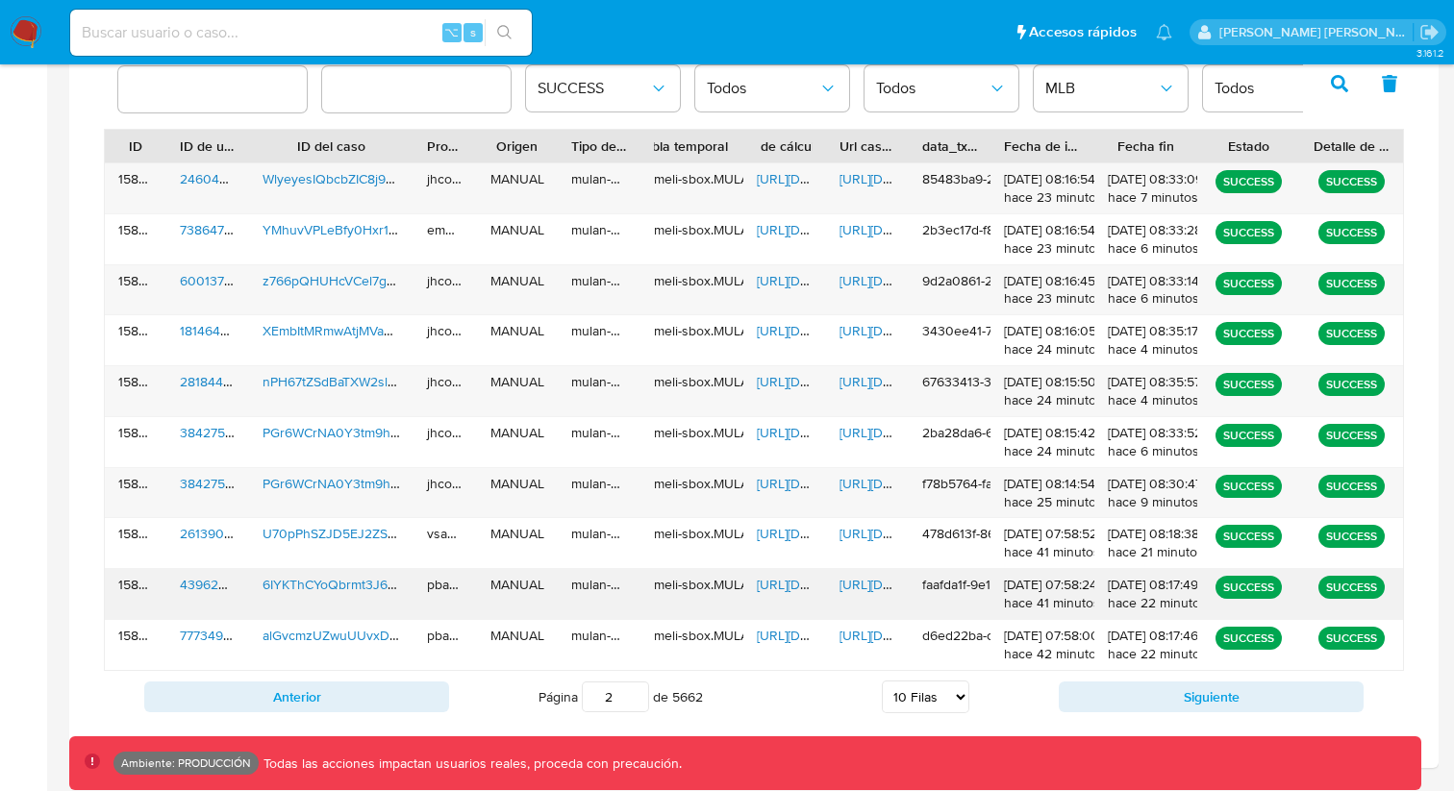
click at [863, 597] on div "[URL][DOMAIN_NAME]" at bounding box center [867, 594] width 83 height 50
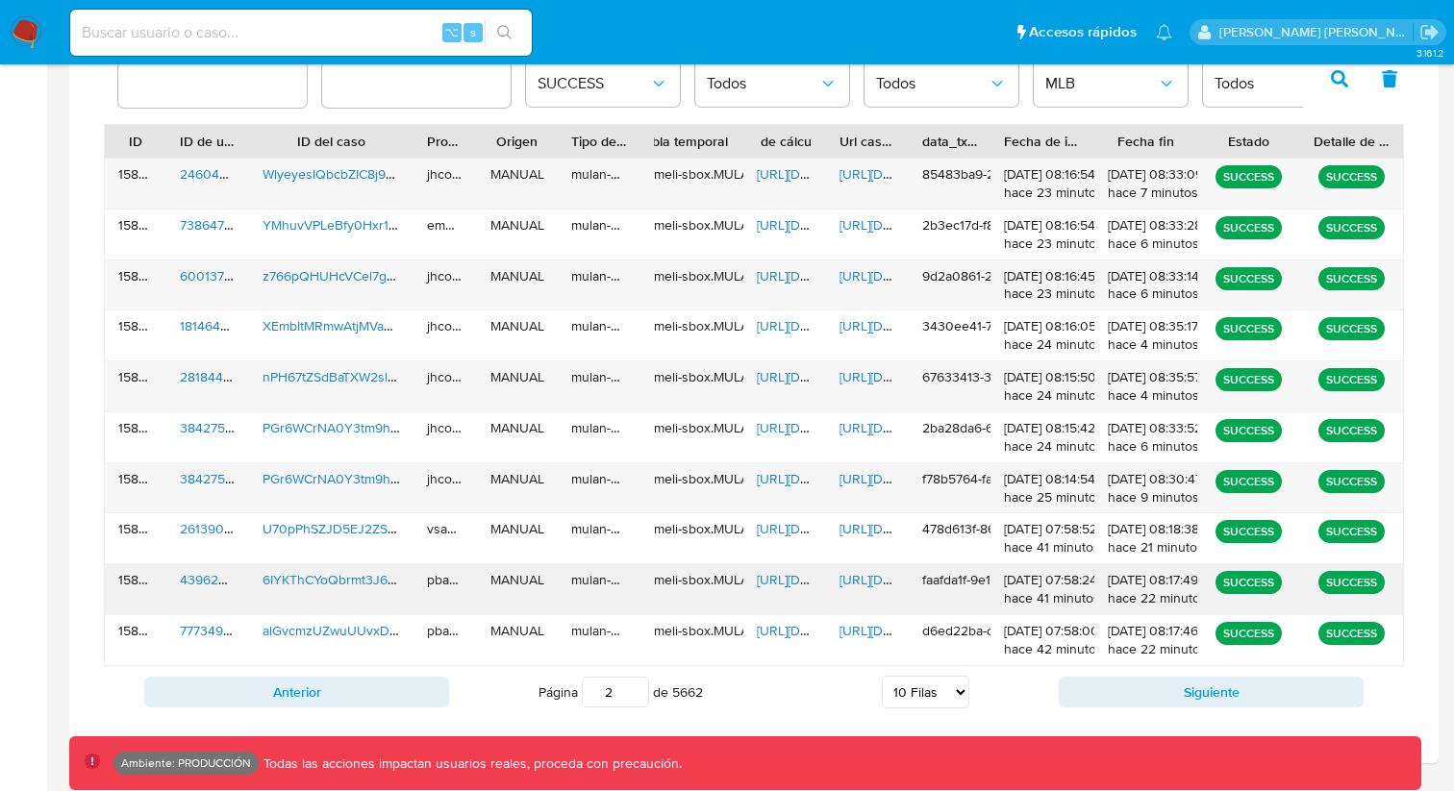
click at [863, 586] on span "[URL][DOMAIN_NAME]" at bounding box center [905, 579] width 133 height 19
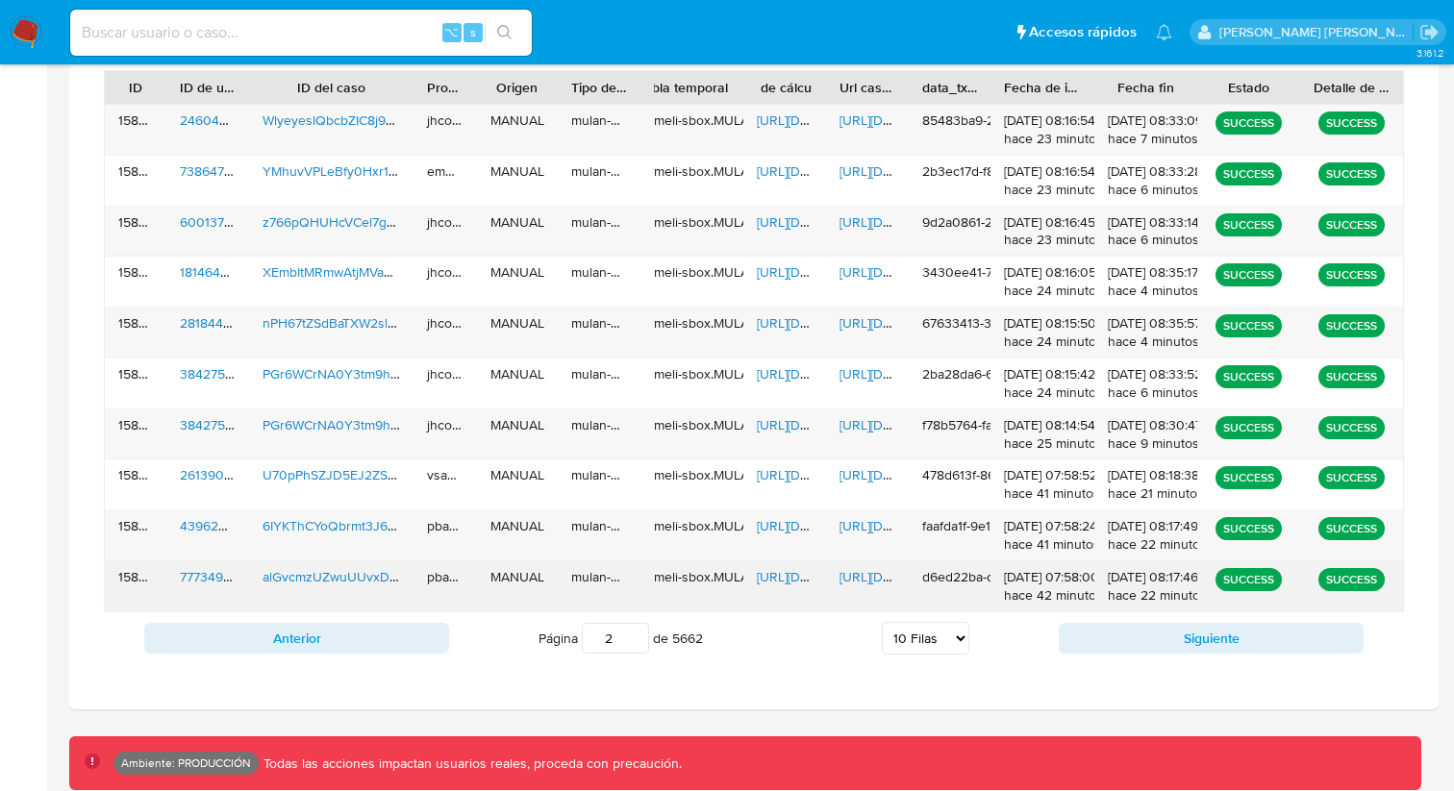
click at [866, 581] on span "[URL][DOMAIN_NAME]" at bounding box center [905, 576] width 133 height 19
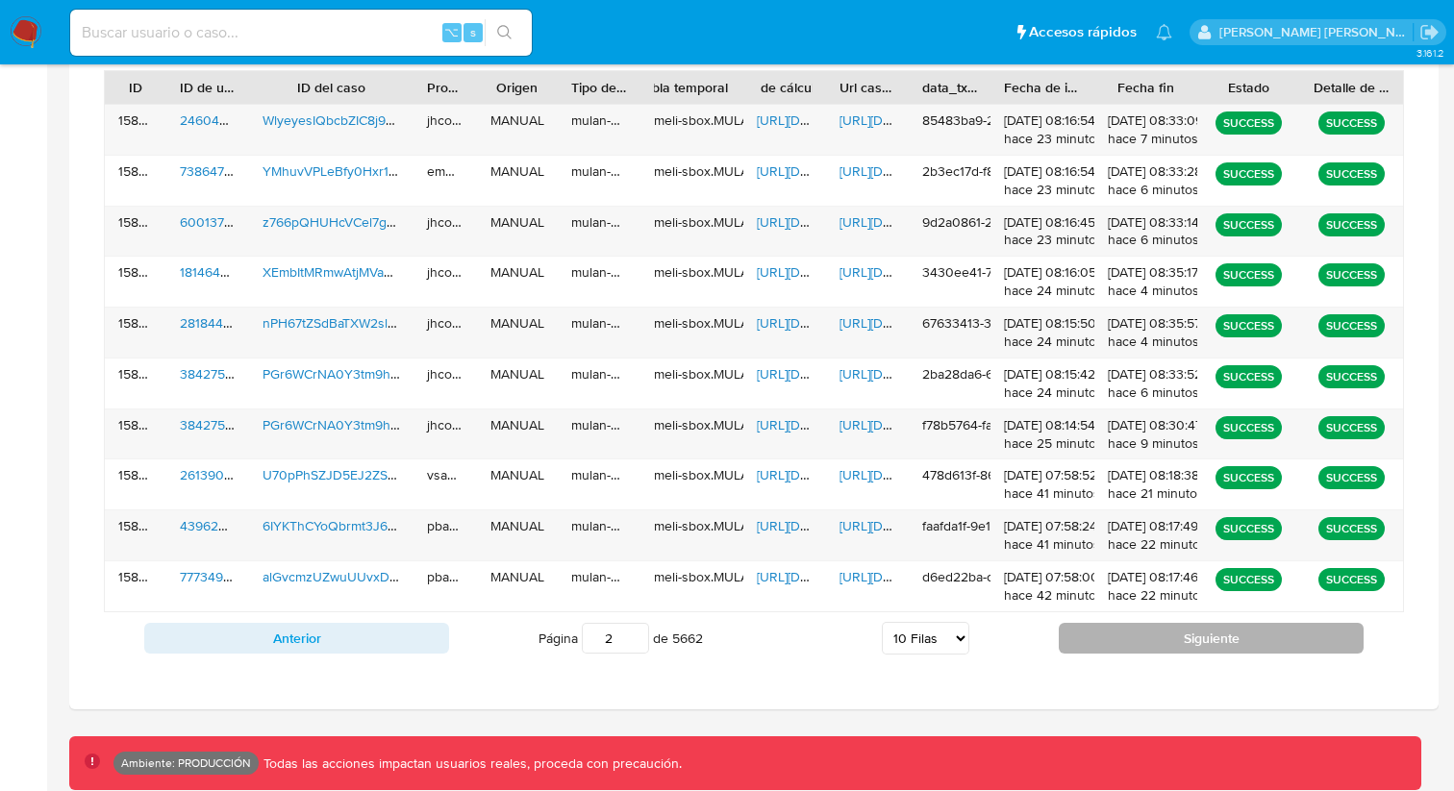
click at [1114, 652] on button "Siguiente" at bounding box center [1211, 638] width 305 height 31
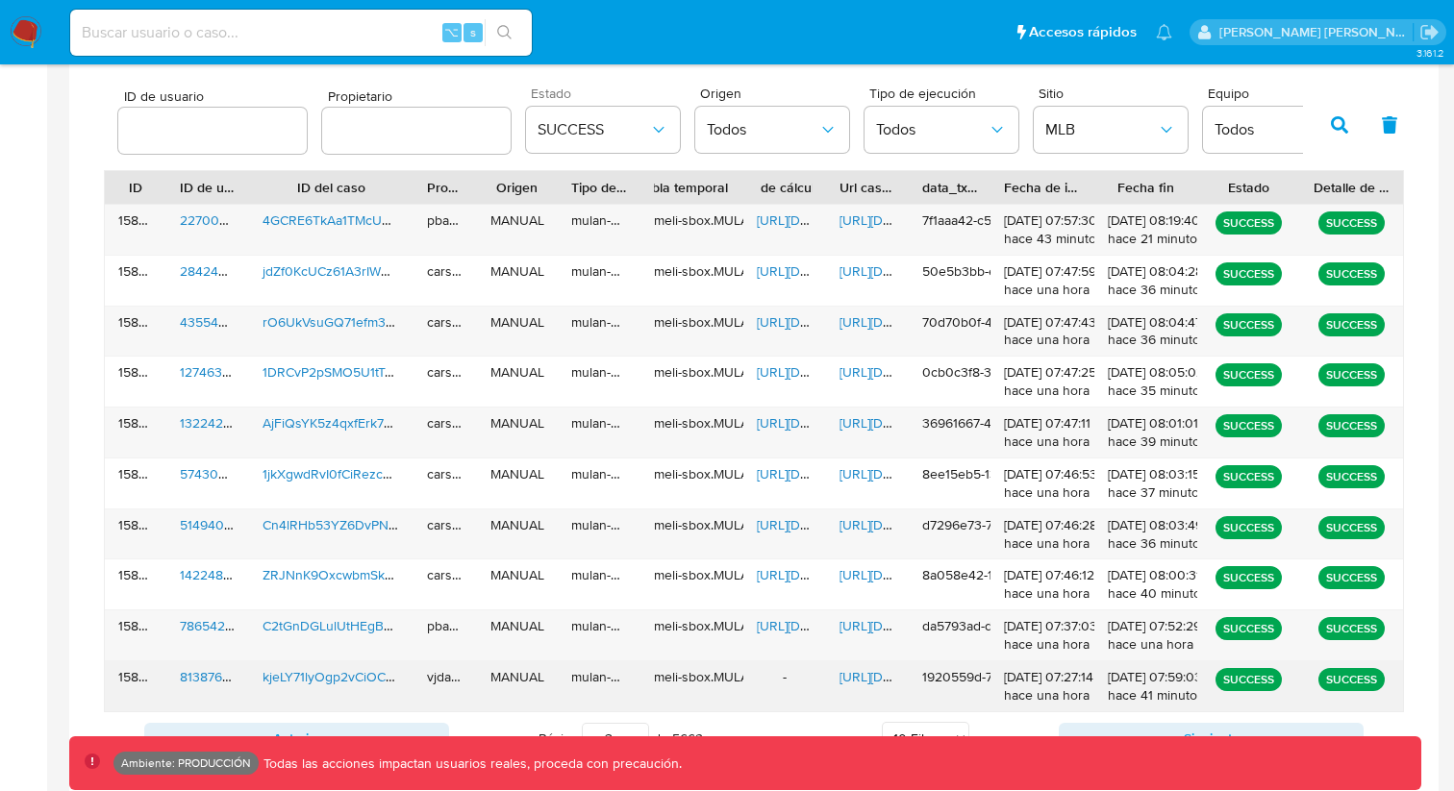
scroll to position [511, 0]
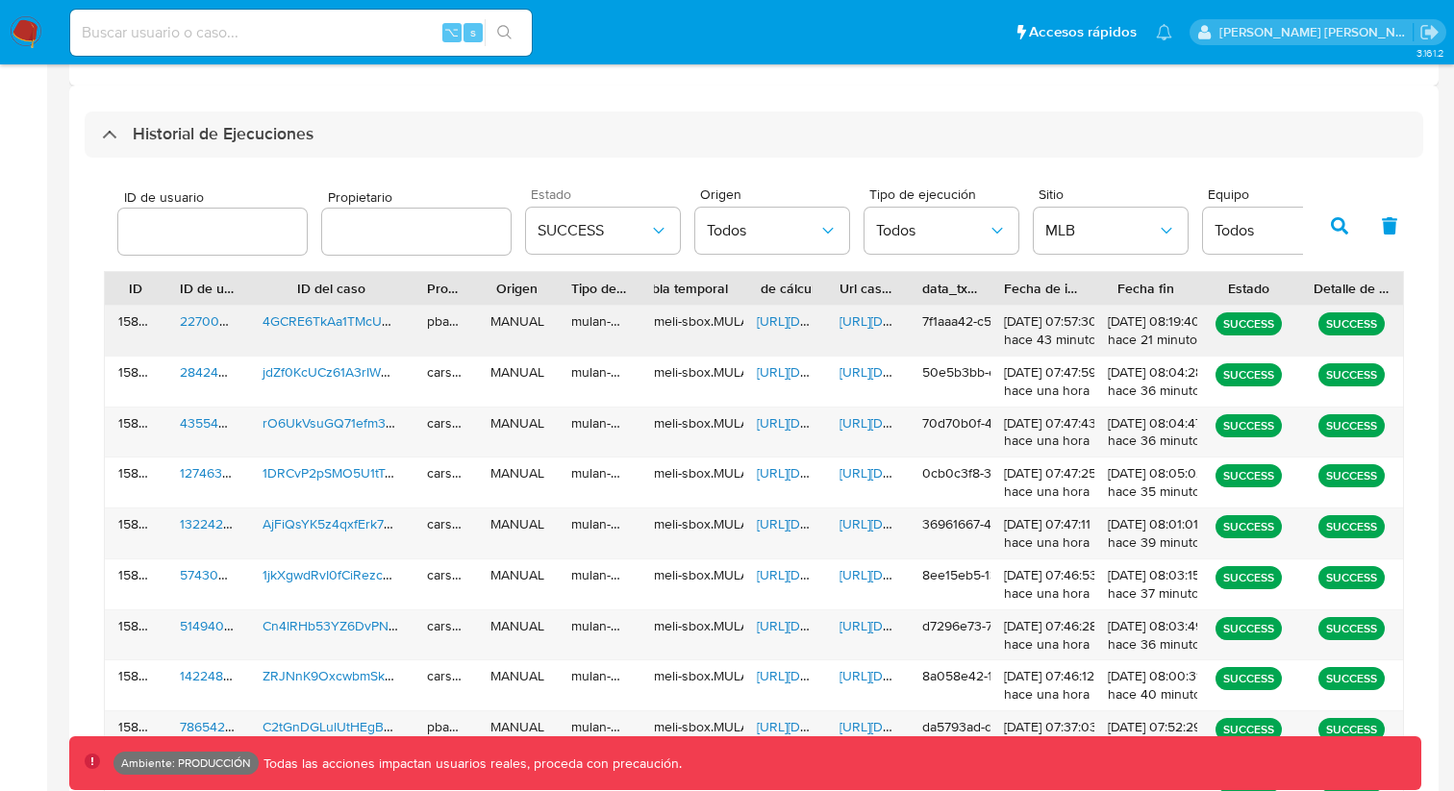
click at [868, 326] on span "[URL][DOMAIN_NAME]" at bounding box center [905, 321] width 133 height 19
click at [873, 425] on span "[URL][DOMAIN_NAME]" at bounding box center [905, 422] width 133 height 19
click at [862, 519] on span "[URL][DOMAIN_NAME]" at bounding box center [905, 523] width 133 height 19
click at [869, 625] on span "[URL][DOMAIN_NAME]" at bounding box center [905, 625] width 133 height 19
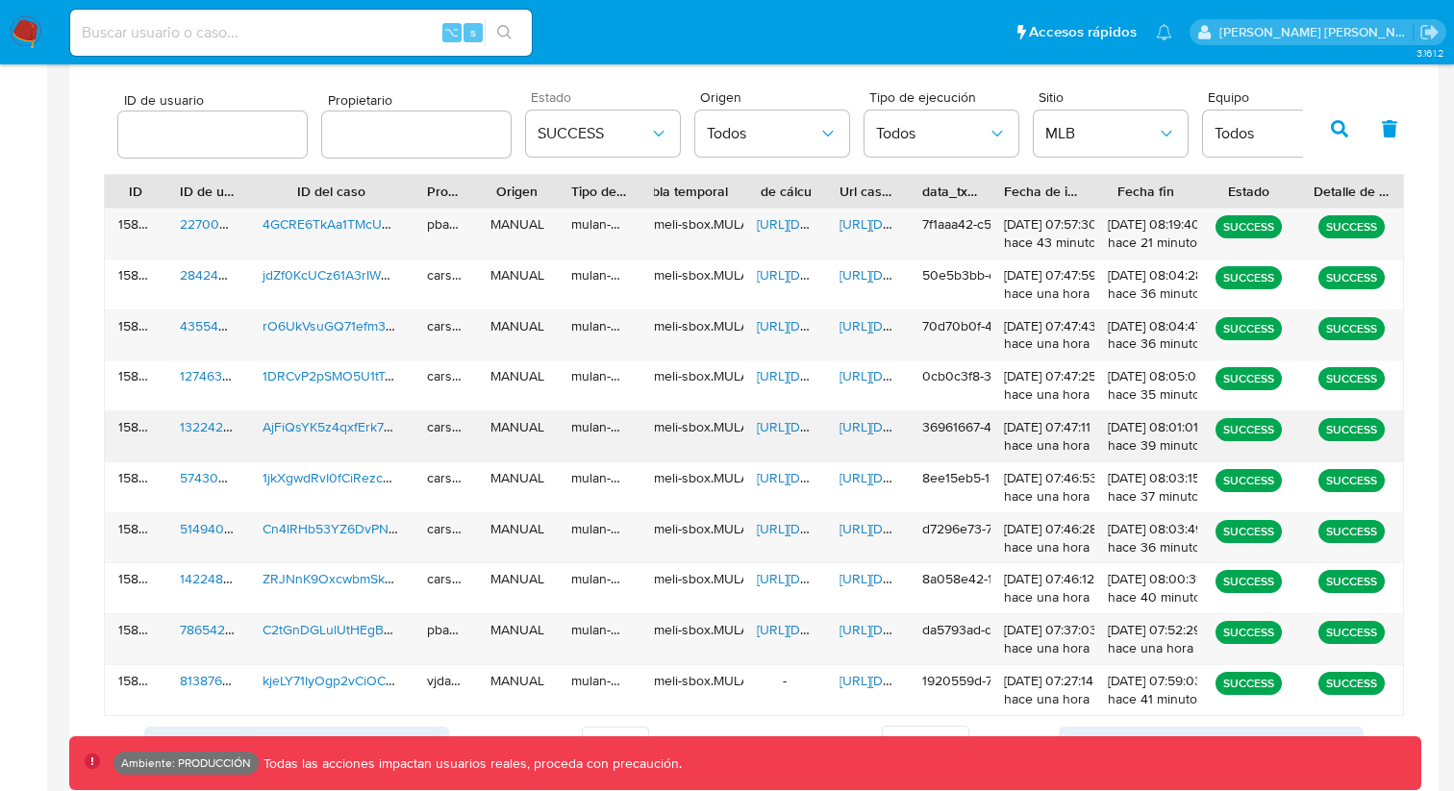
scroll to position [669, 0]
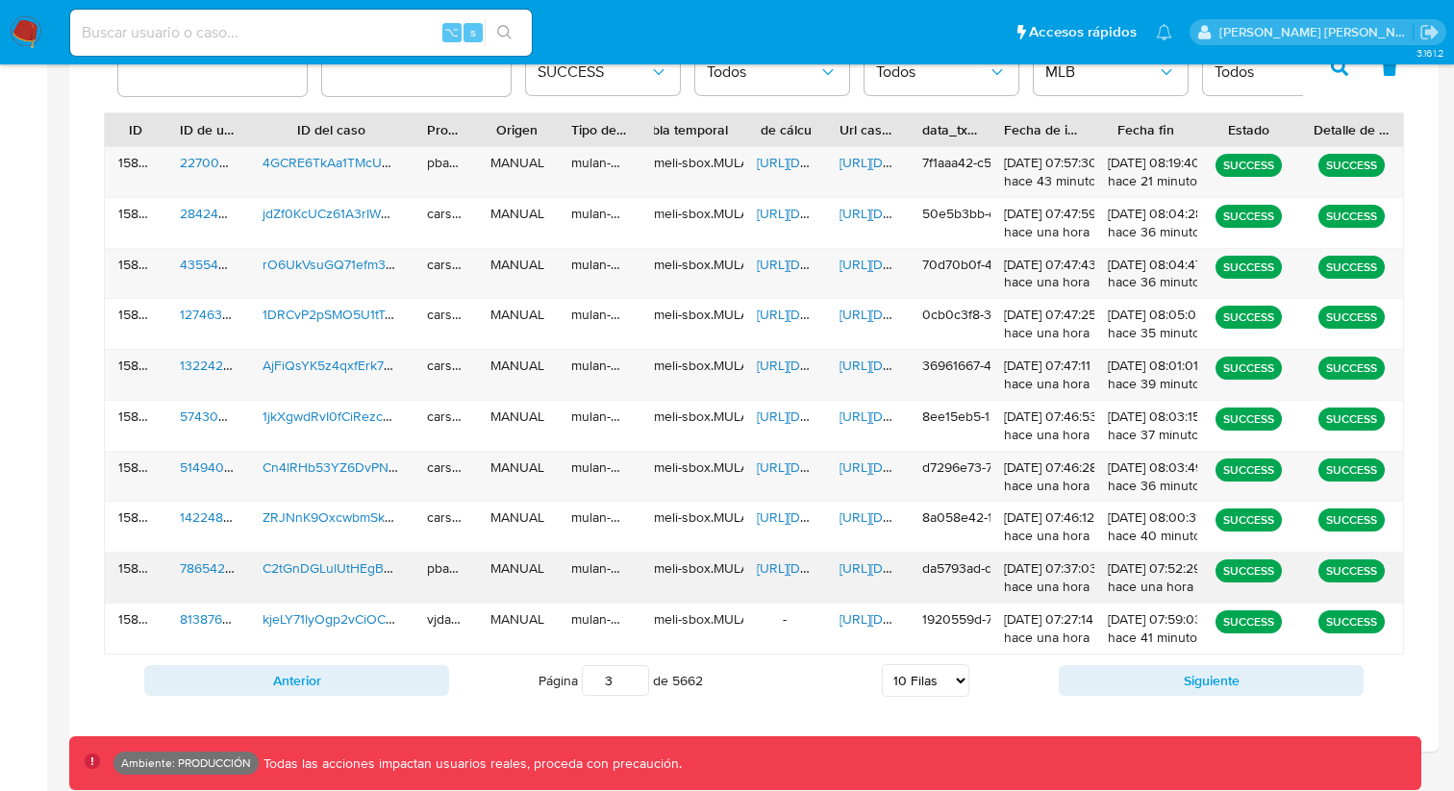
click at [862, 561] on span "[URL][DOMAIN_NAME]" at bounding box center [905, 568] width 133 height 19
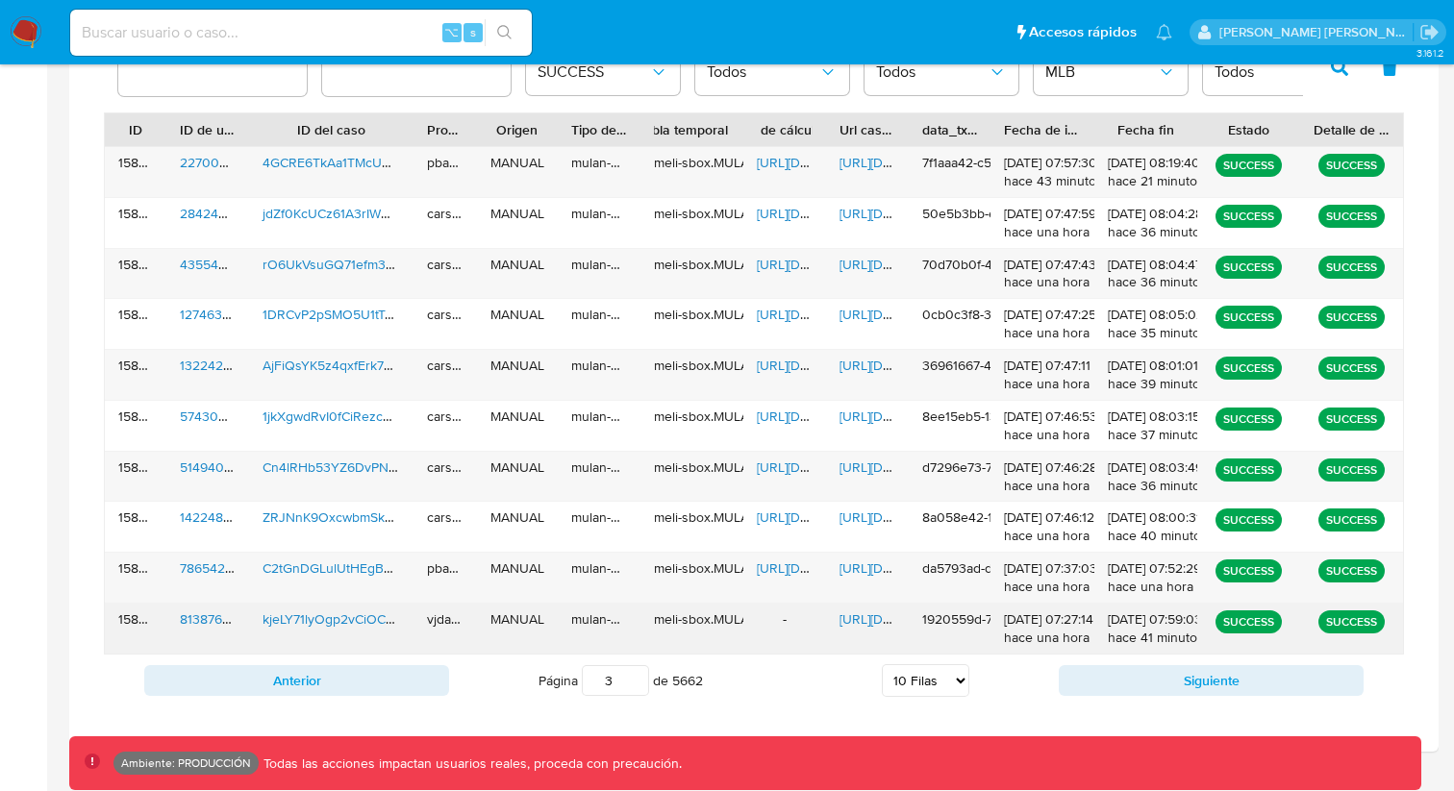
click at [868, 623] on span "[URL][DOMAIN_NAME]" at bounding box center [905, 619] width 133 height 19
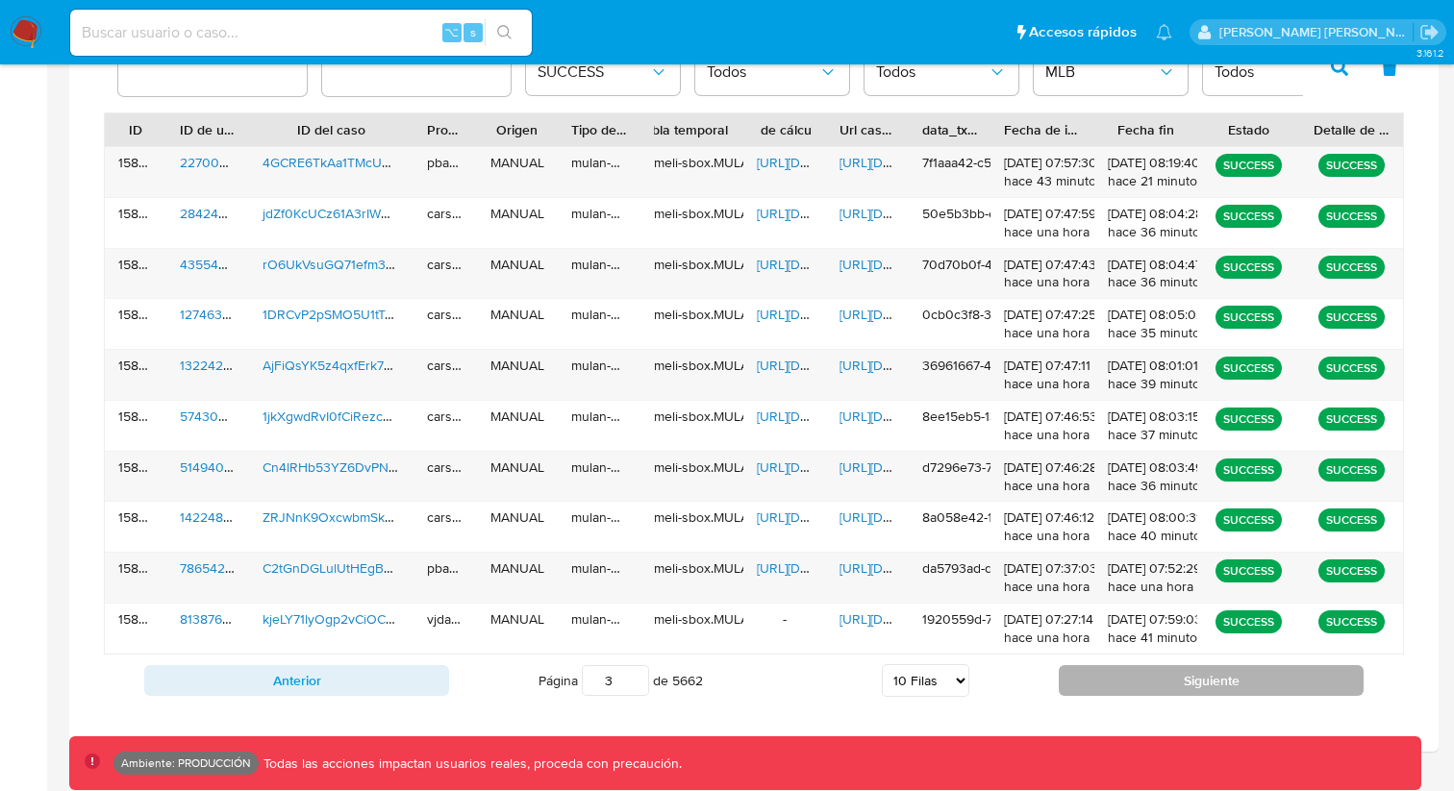
click at [1161, 687] on button "Siguiente" at bounding box center [1211, 680] width 305 height 31
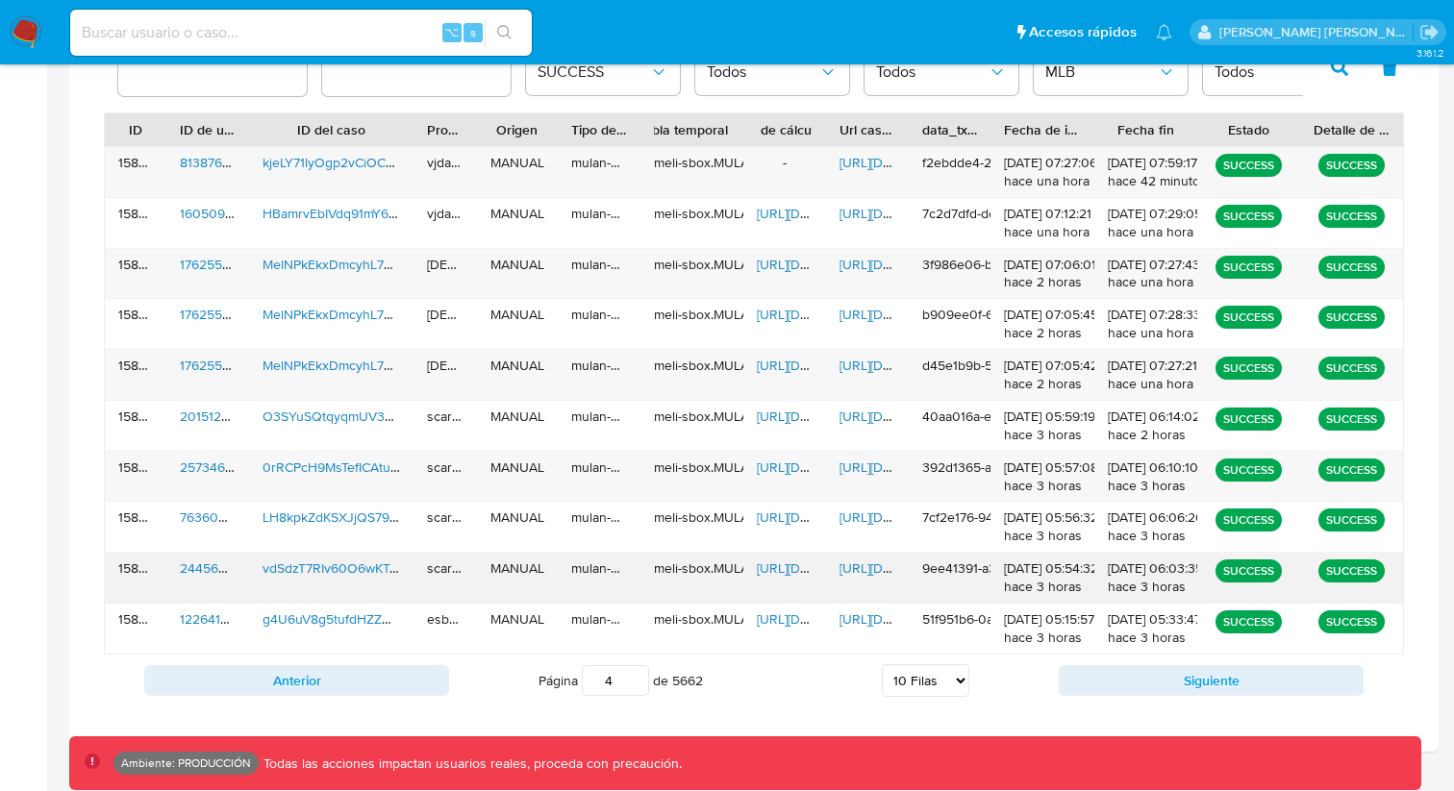
click at [855, 560] on span "[URL][DOMAIN_NAME]" at bounding box center [905, 568] width 133 height 19
click at [1170, 689] on button "Siguiente" at bounding box center [1211, 680] width 305 height 31
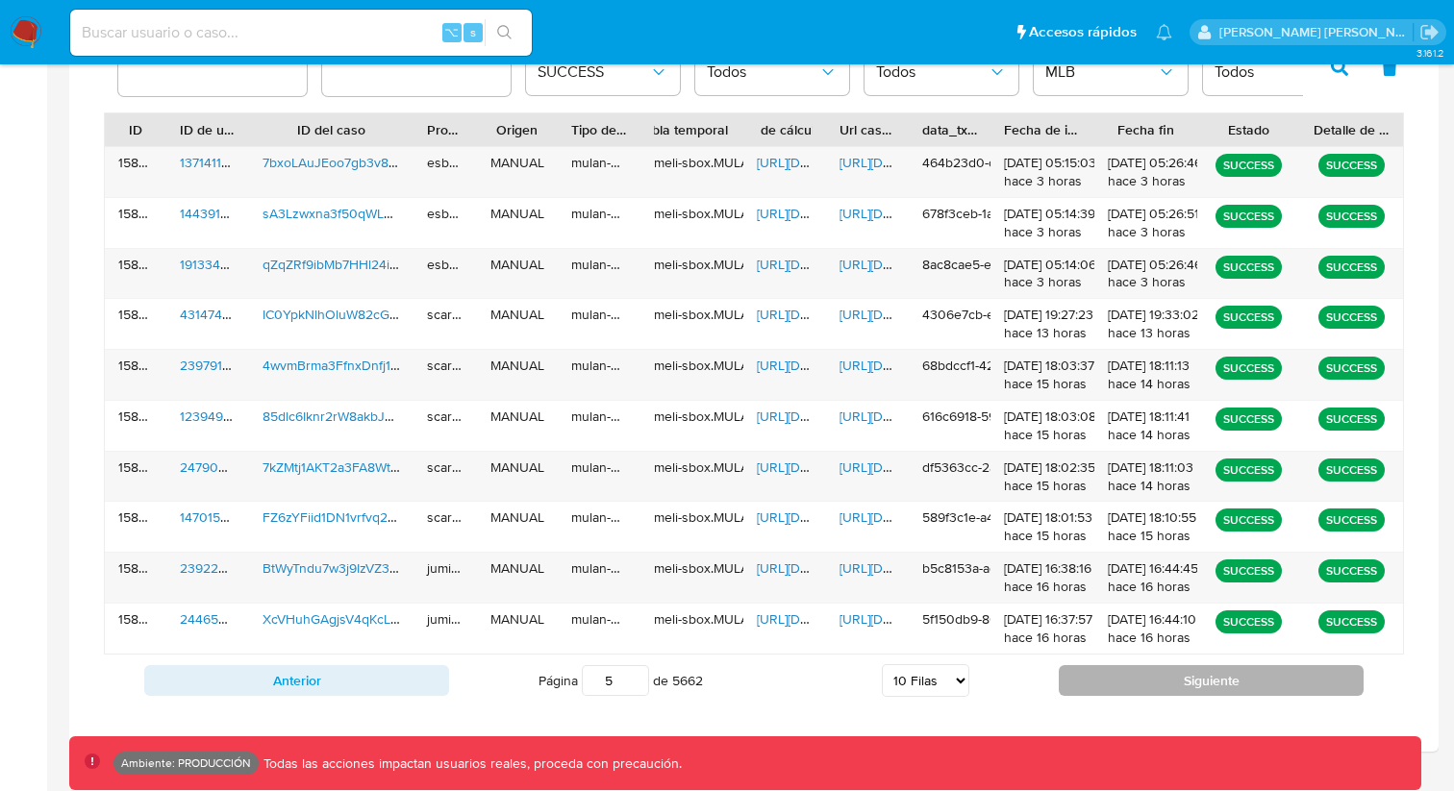
click at [1170, 689] on button "Siguiente" at bounding box center [1211, 680] width 305 height 31
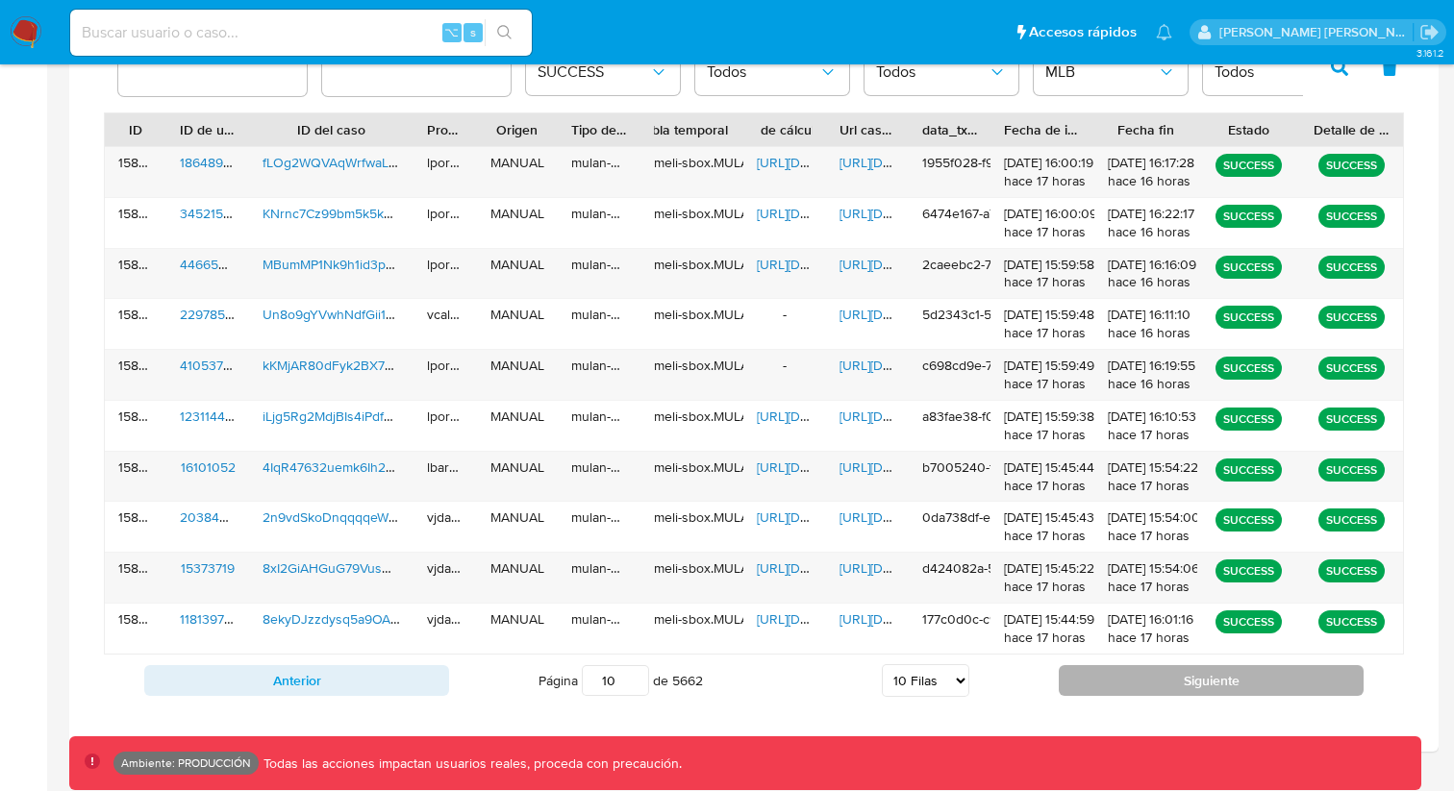
click at [1170, 689] on button "Siguiente" at bounding box center [1211, 680] width 305 height 31
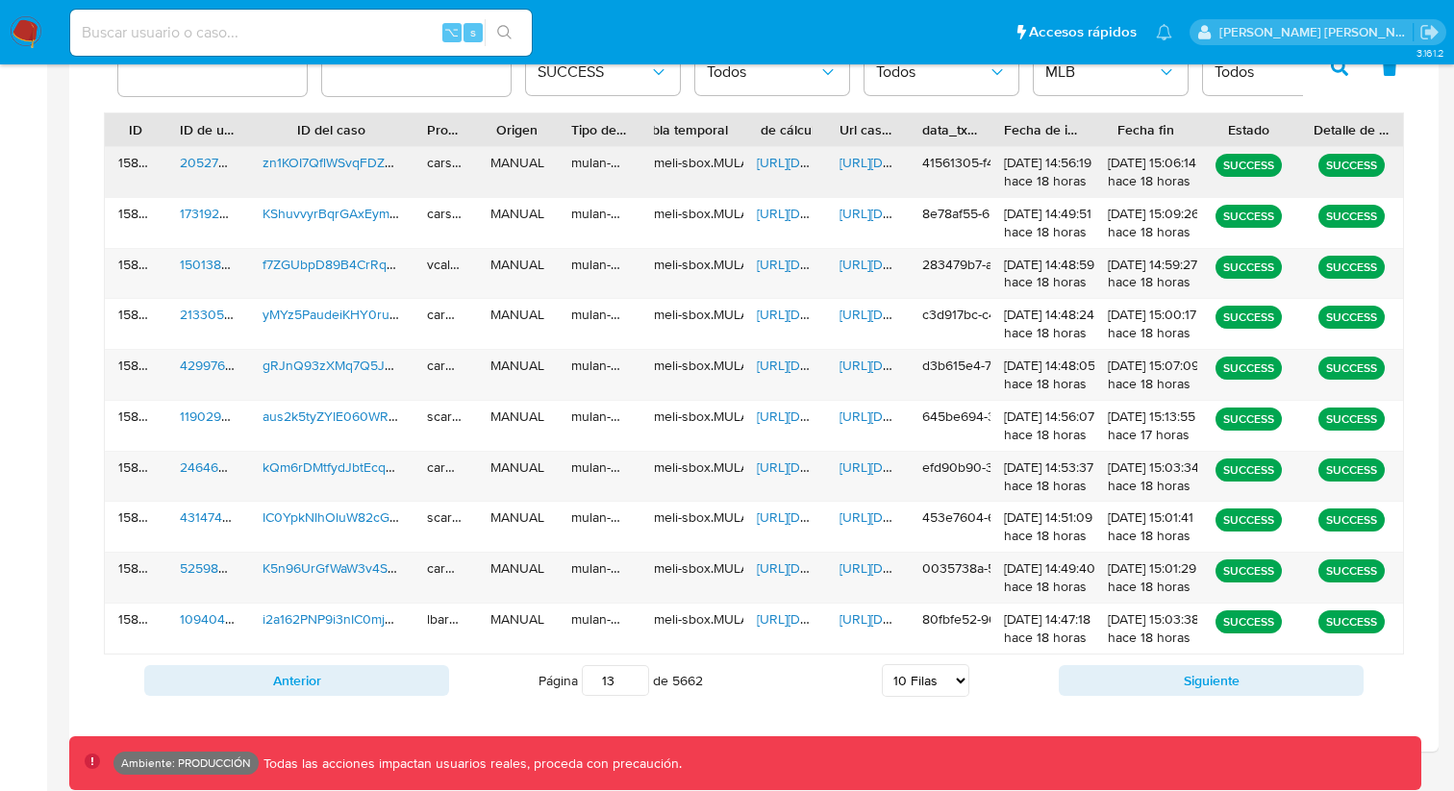
click at [868, 163] on span "[URL][DOMAIN_NAME]" at bounding box center [905, 162] width 133 height 19
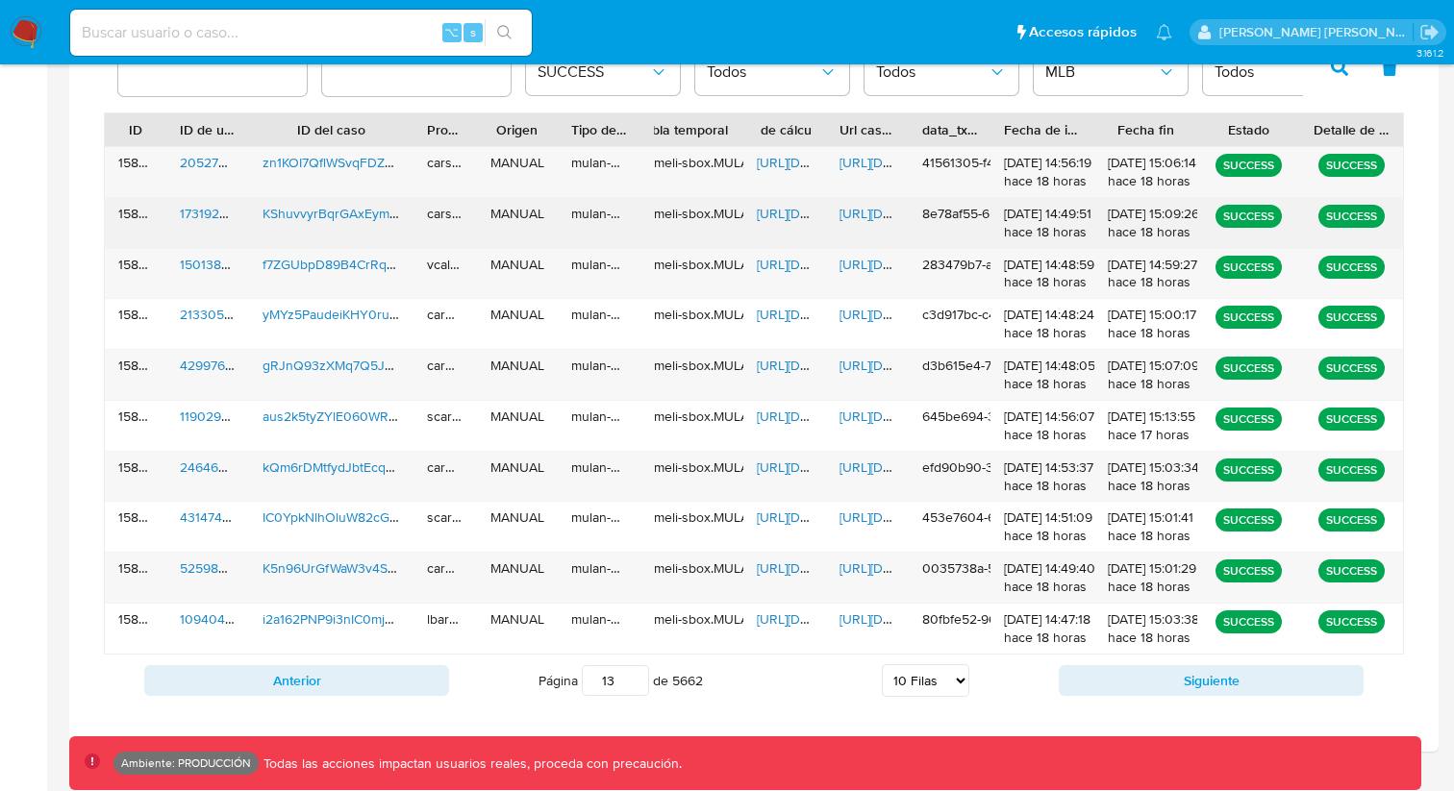
click at [852, 218] on span "[URL][DOMAIN_NAME]" at bounding box center [905, 213] width 133 height 19
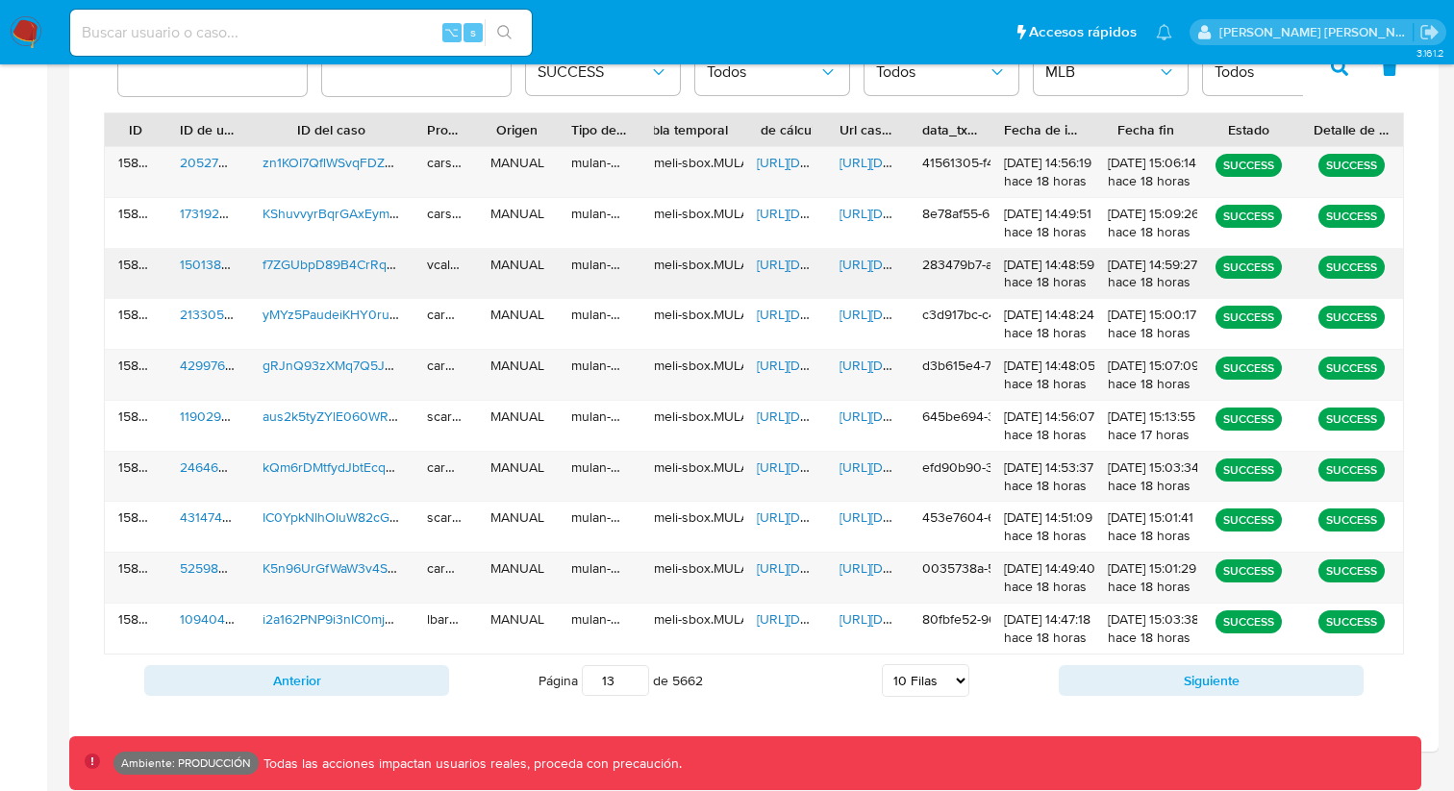
click at [862, 257] on span "[URL][DOMAIN_NAME]" at bounding box center [905, 264] width 133 height 19
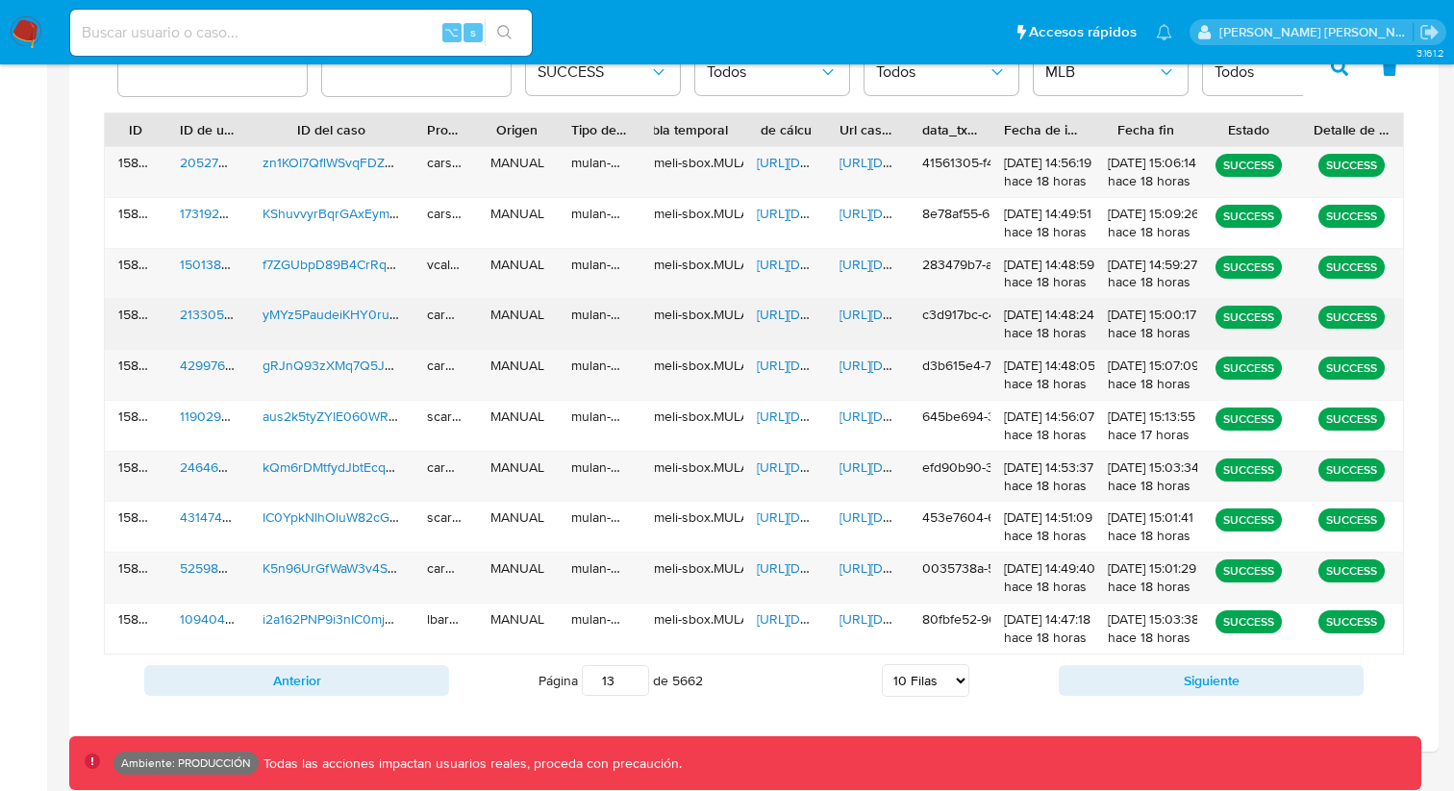
click at [865, 325] on div "[URL][DOMAIN_NAME]" at bounding box center [867, 324] width 83 height 50
click at [868, 317] on span "[URL][DOMAIN_NAME]" at bounding box center [905, 314] width 133 height 19
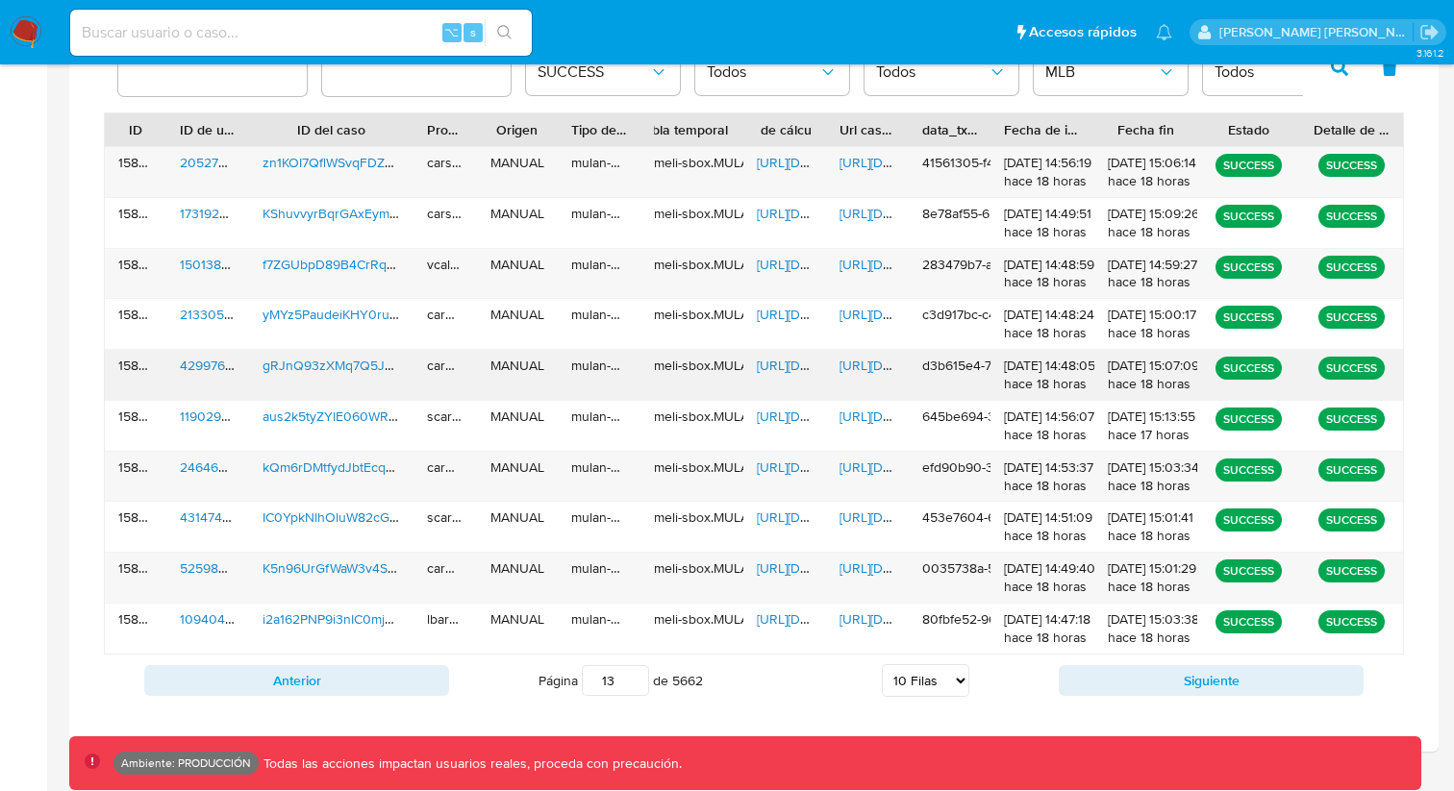
click at [866, 367] on span "[URL][DOMAIN_NAME]" at bounding box center [905, 365] width 133 height 19
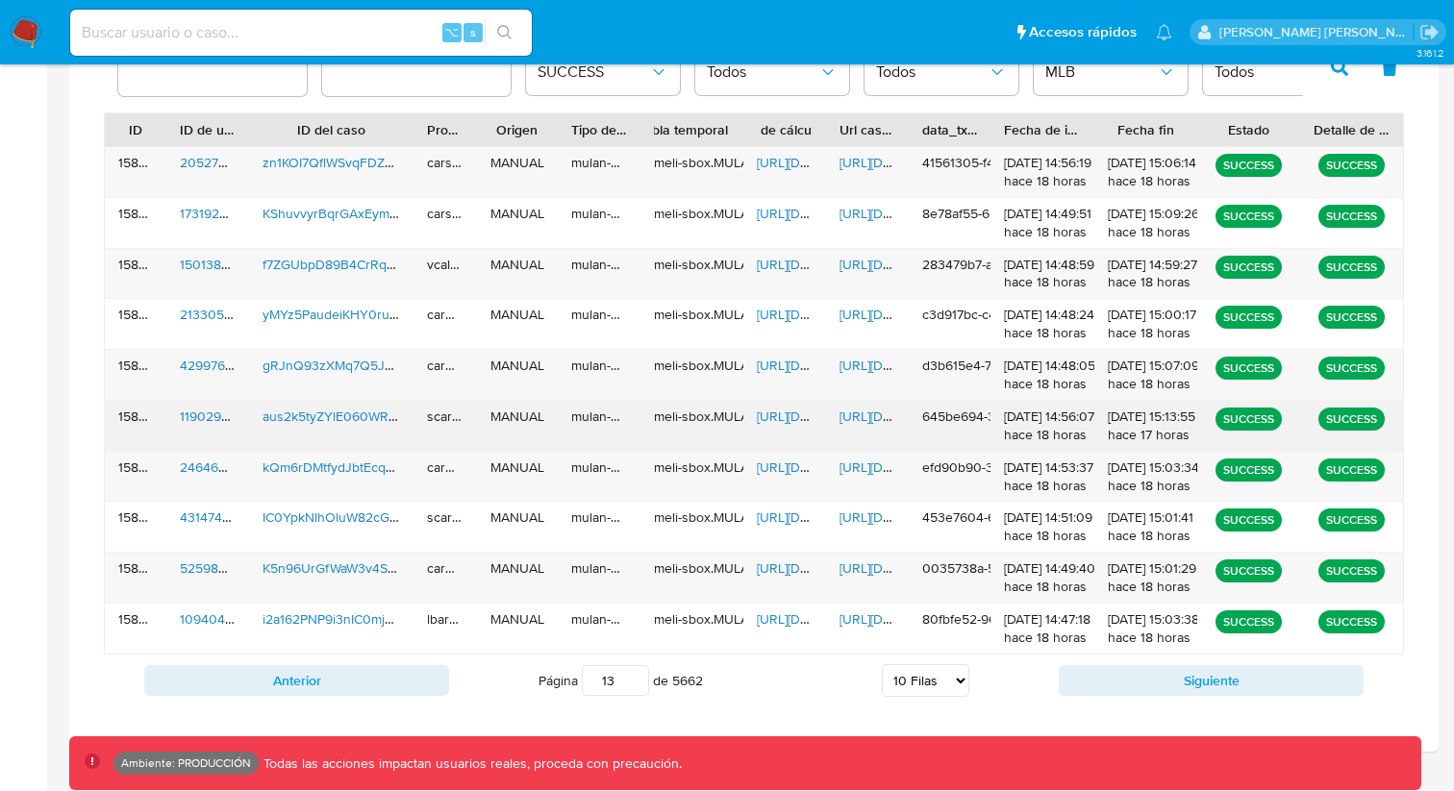
click at [861, 414] on span "[URL][DOMAIN_NAME]" at bounding box center [905, 416] width 133 height 19
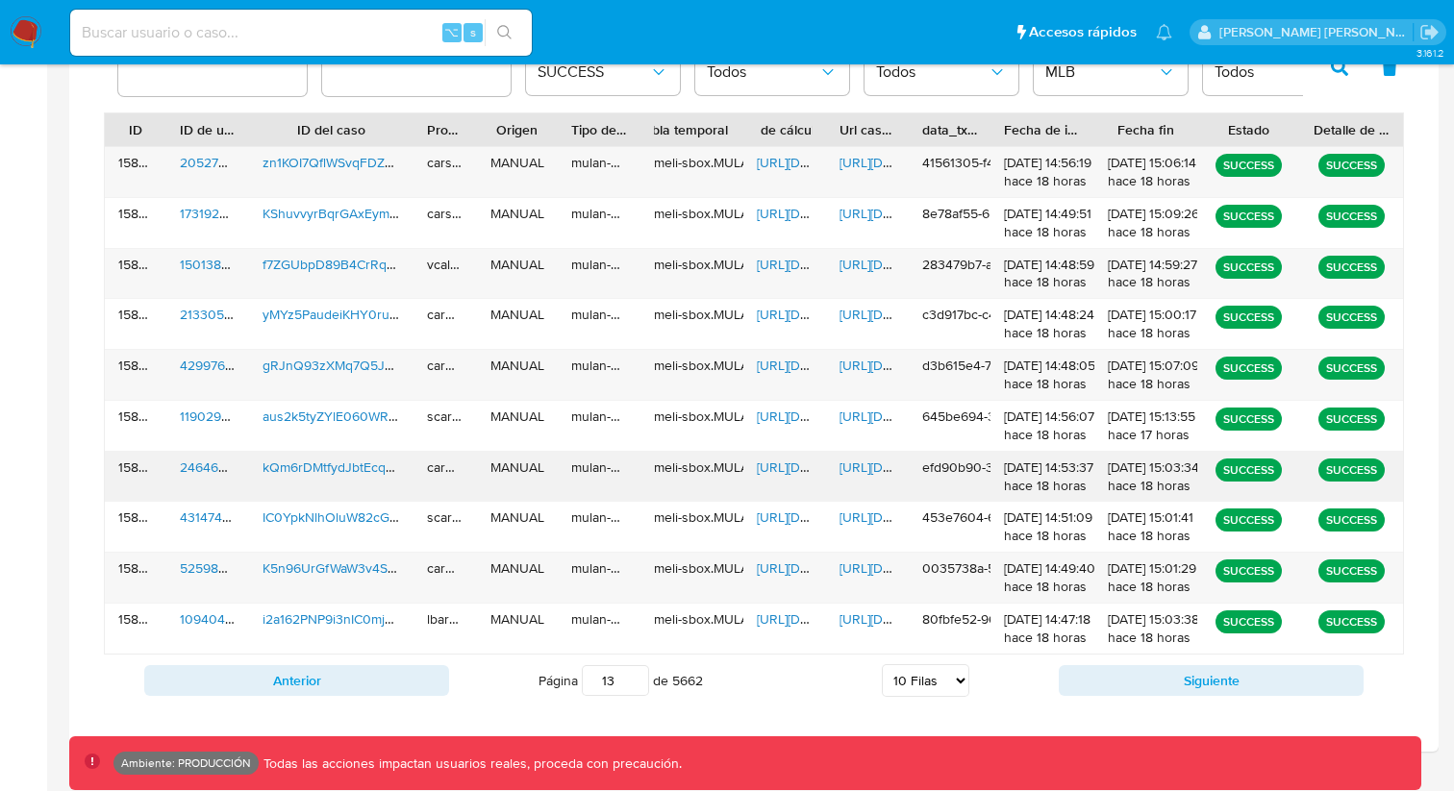
click at [865, 467] on span "[URL][DOMAIN_NAME]" at bounding box center [905, 467] width 133 height 19
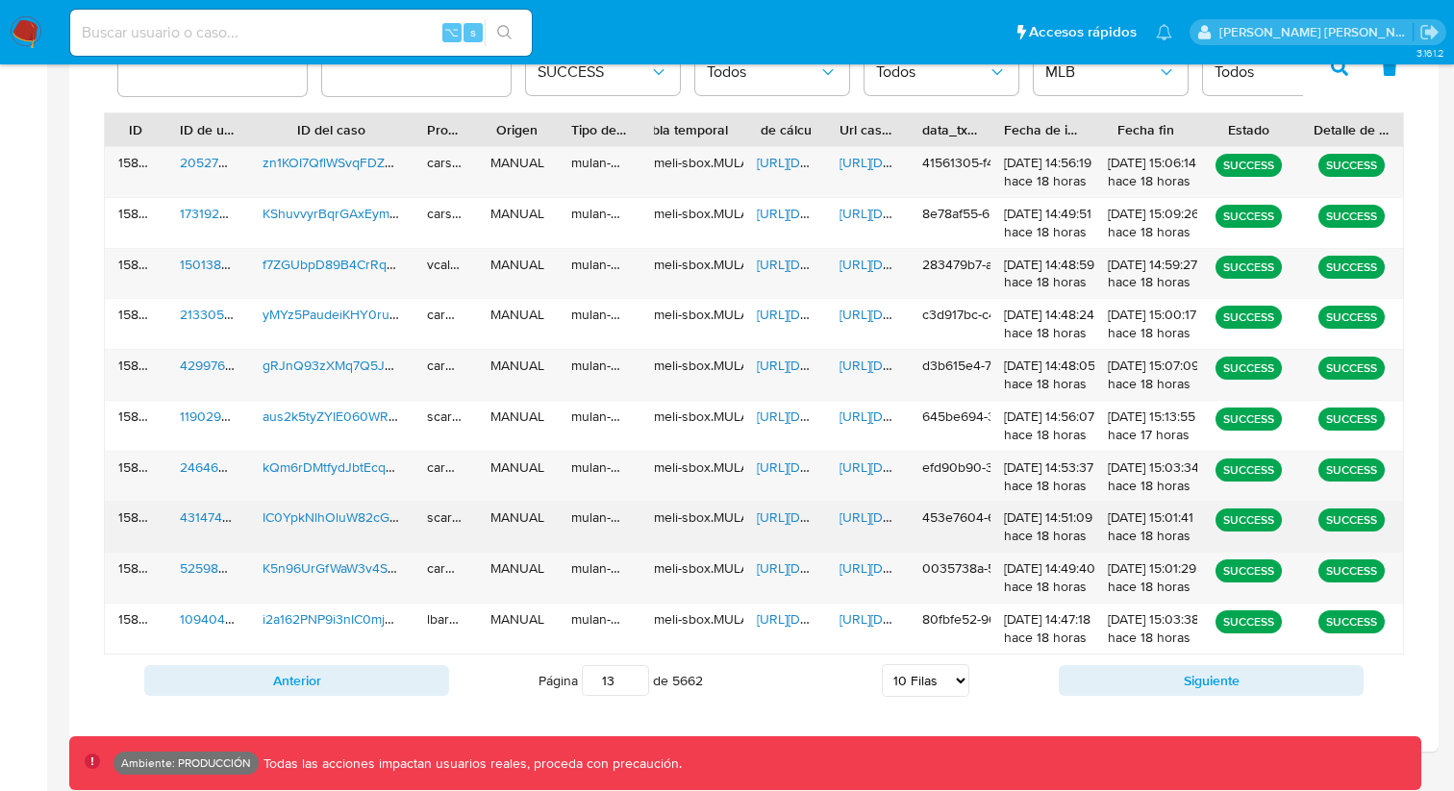
click at [862, 518] on span "[URL][DOMAIN_NAME]" at bounding box center [905, 517] width 133 height 19
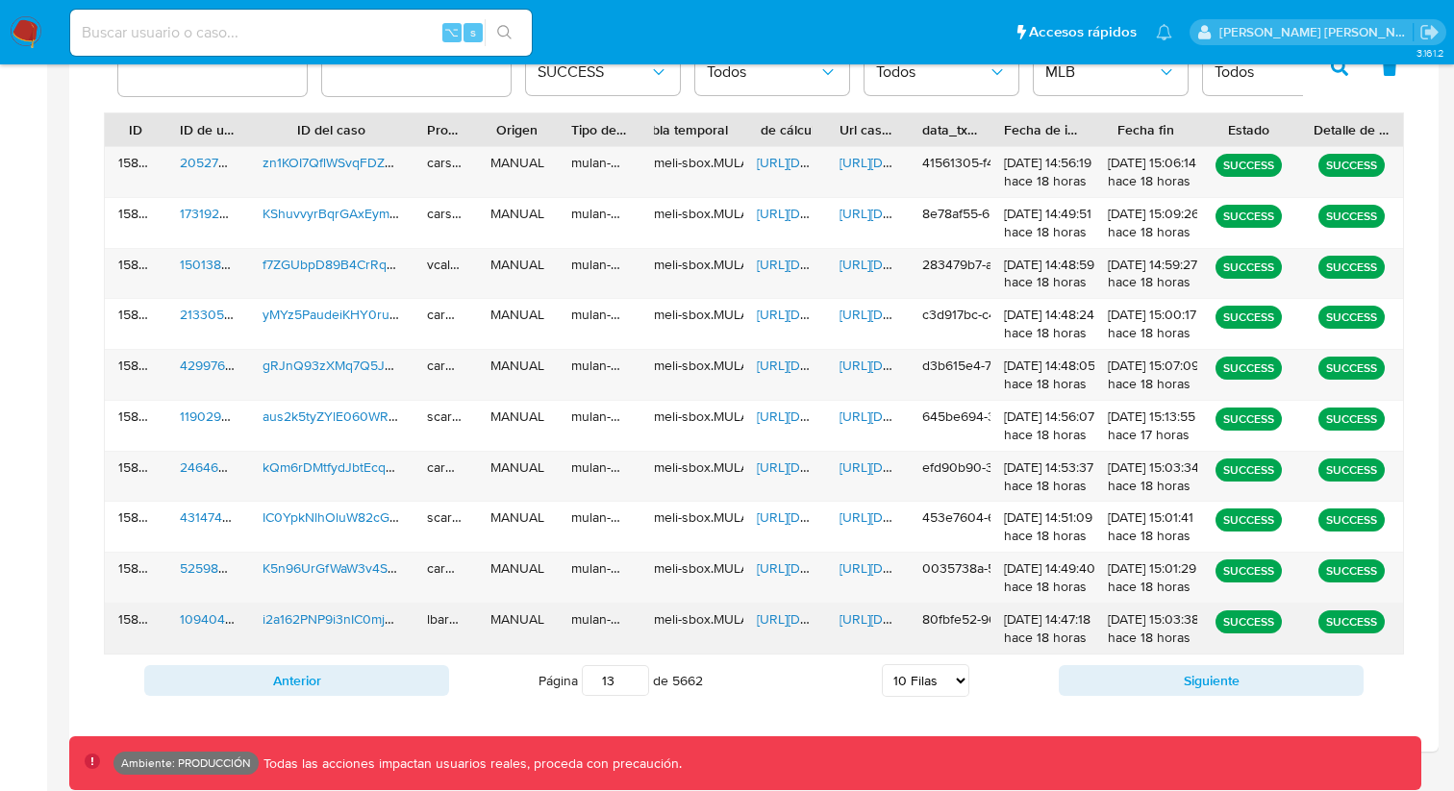
click at [867, 610] on span "[URL][DOMAIN_NAME]" at bounding box center [905, 619] width 133 height 19
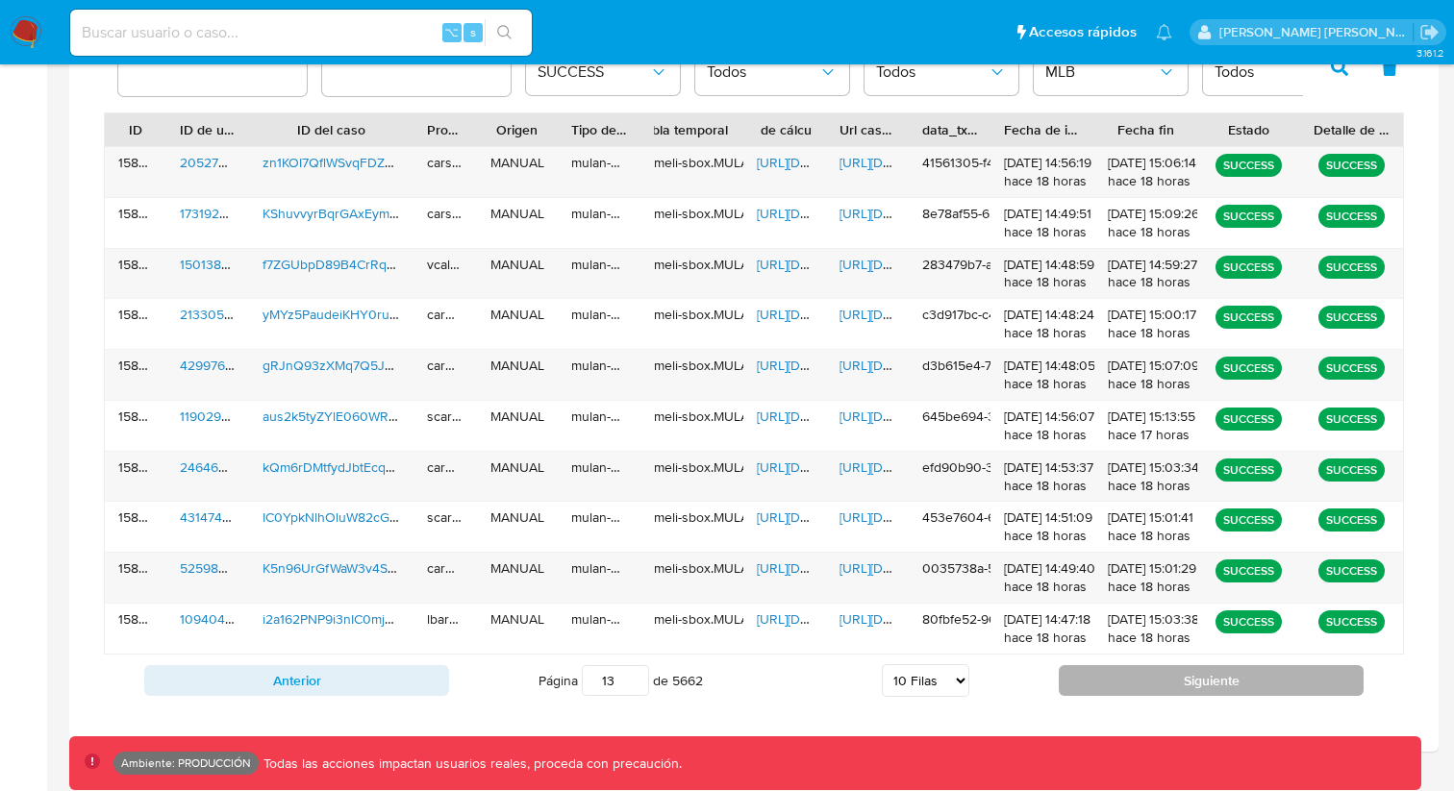
click at [1095, 683] on button "Siguiente" at bounding box center [1211, 680] width 305 height 31
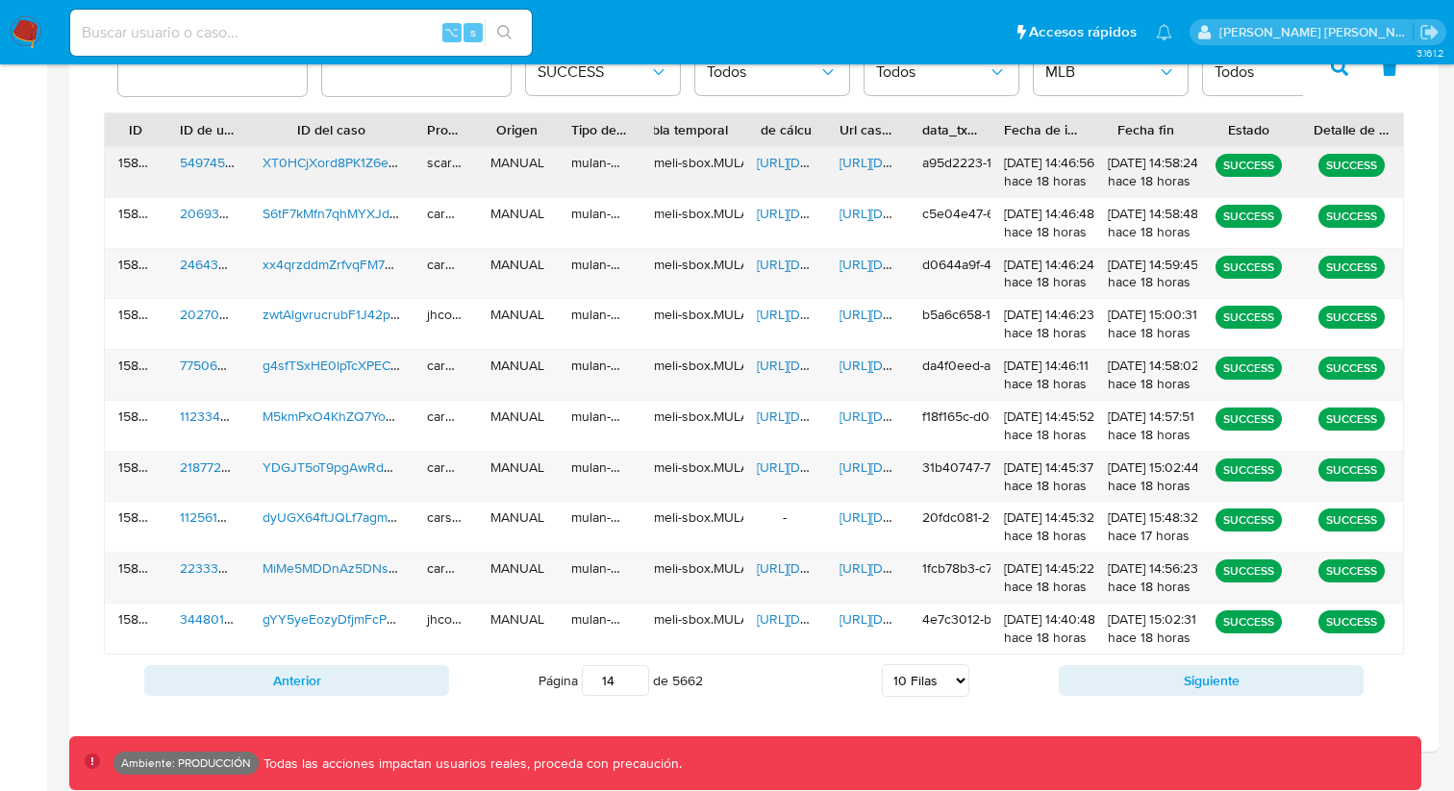
click at [862, 174] on div "[URL][DOMAIN_NAME]" at bounding box center [867, 172] width 83 height 50
click at [862, 167] on span "[URL][DOMAIN_NAME]" at bounding box center [905, 162] width 133 height 19
click at [857, 262] on span "[URL][DOMAIN_NAME]" at bounding box center [905, 264] width 133 height 19
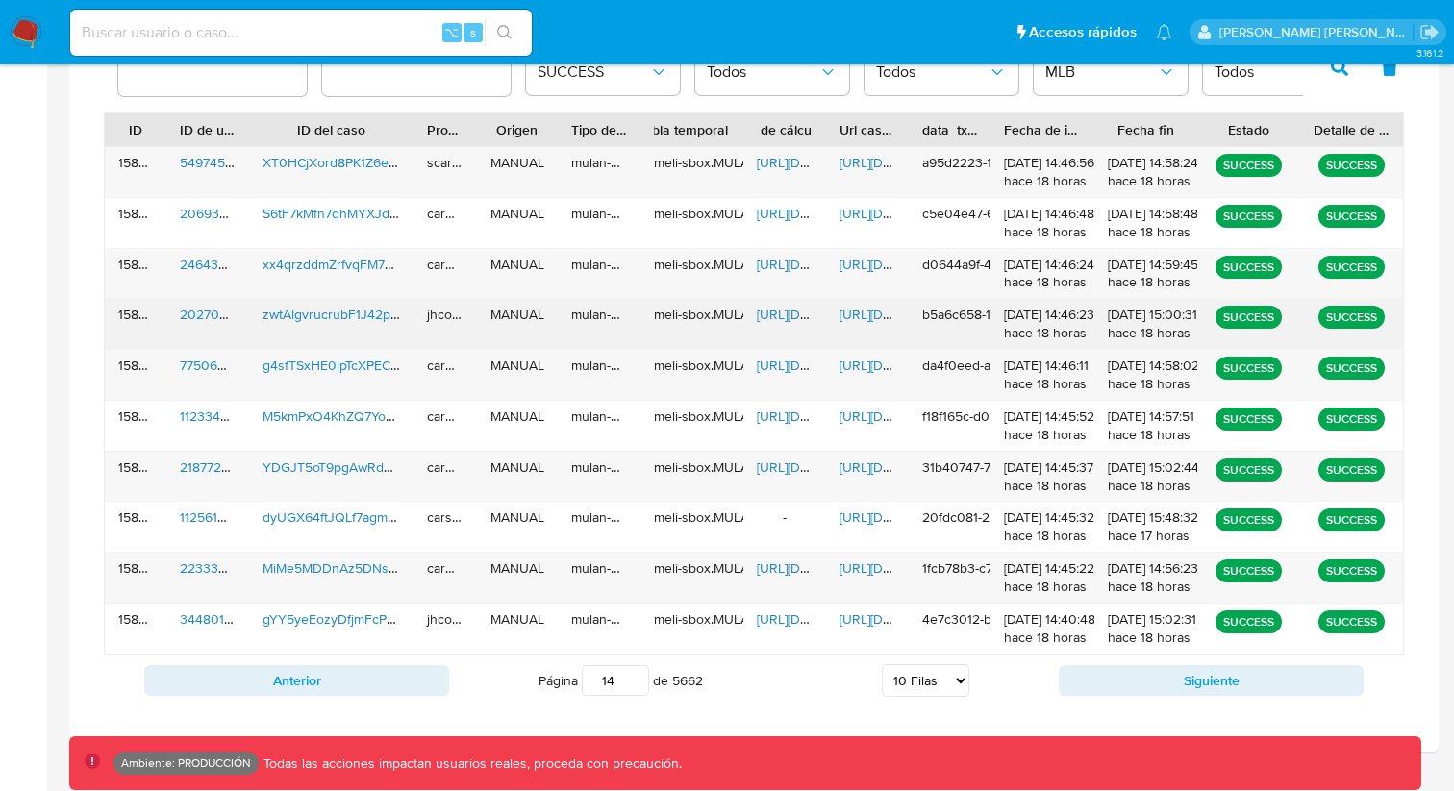
click at [870, 318] on span "[URL][DOMAIN_NAME]" at bounding box center [905, 314] width 133 height 19
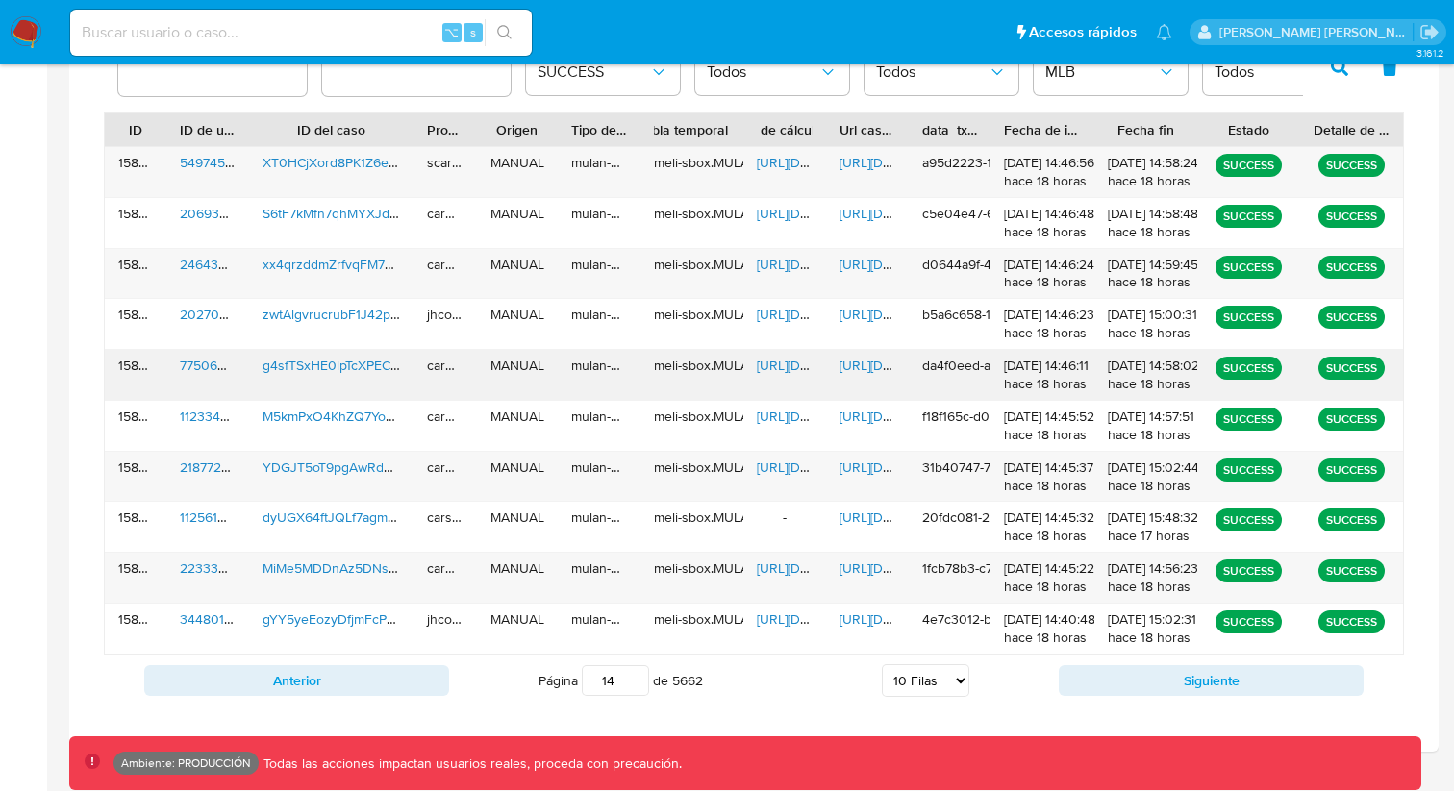
click at [858, 363] on span "[URL][DOMAIN_NAME]" at bounding box center [905, 365] width 133 height 19
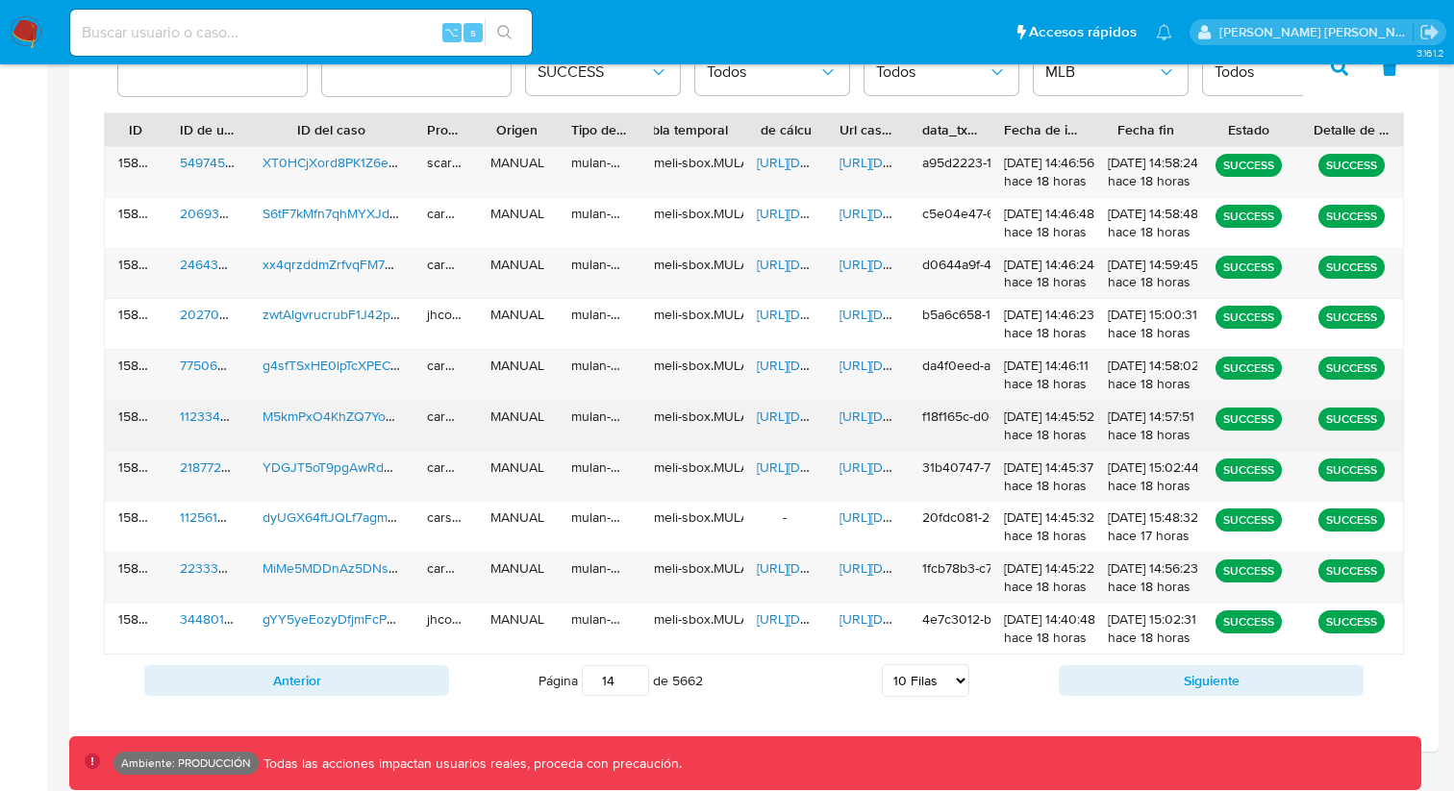
click at [861, 423] on span "[URL][DOMAIN_NAME]" at bounding box center [905, 416] width 133 height 19
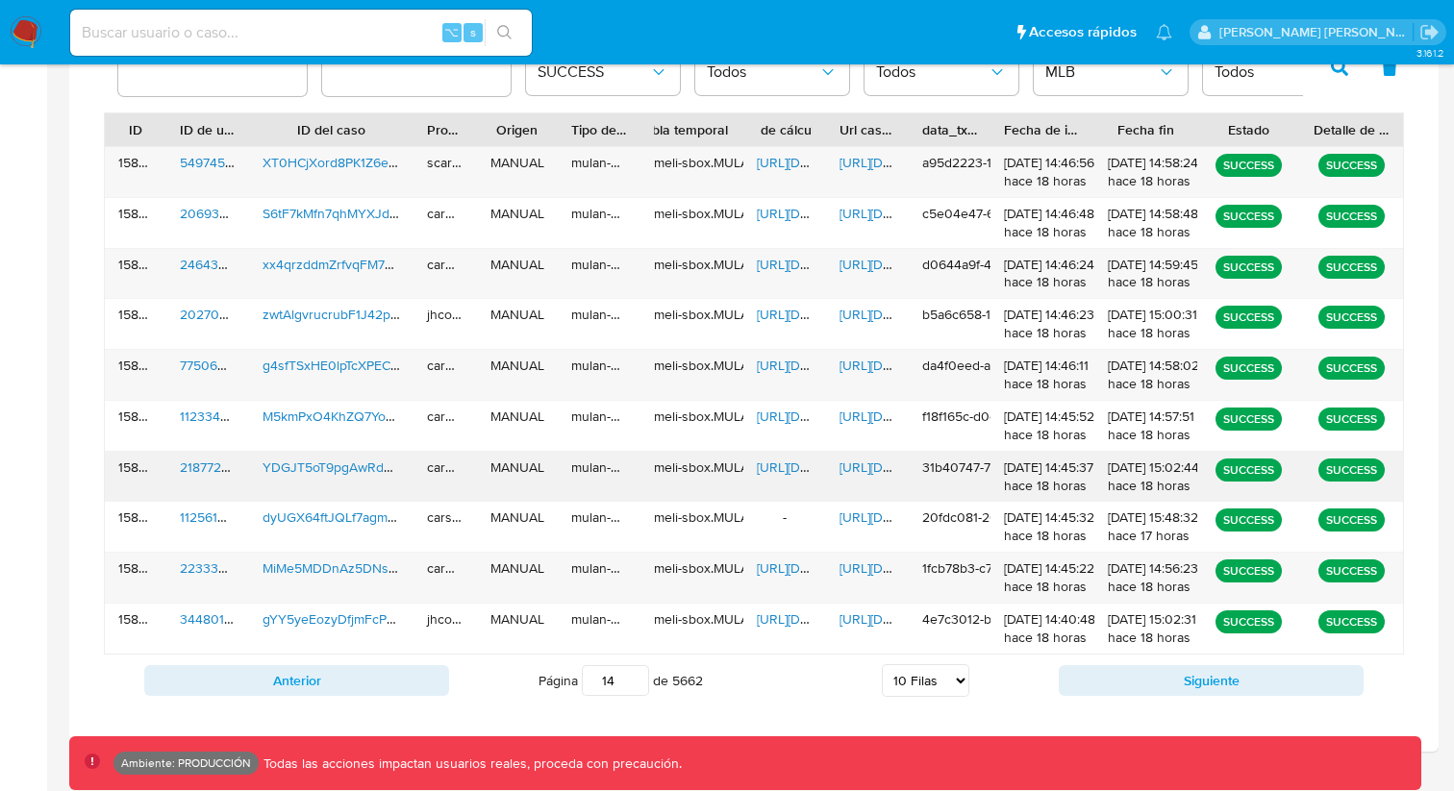
click at [859, 458] on span "[URL][DOMAIN_NAME]" at bounding box center [905, 467] width 133 height 19
click at [864, 467] on span "[URL][DOMAIN_NAME]" at bounding box center [905, 467] width 133 height 19
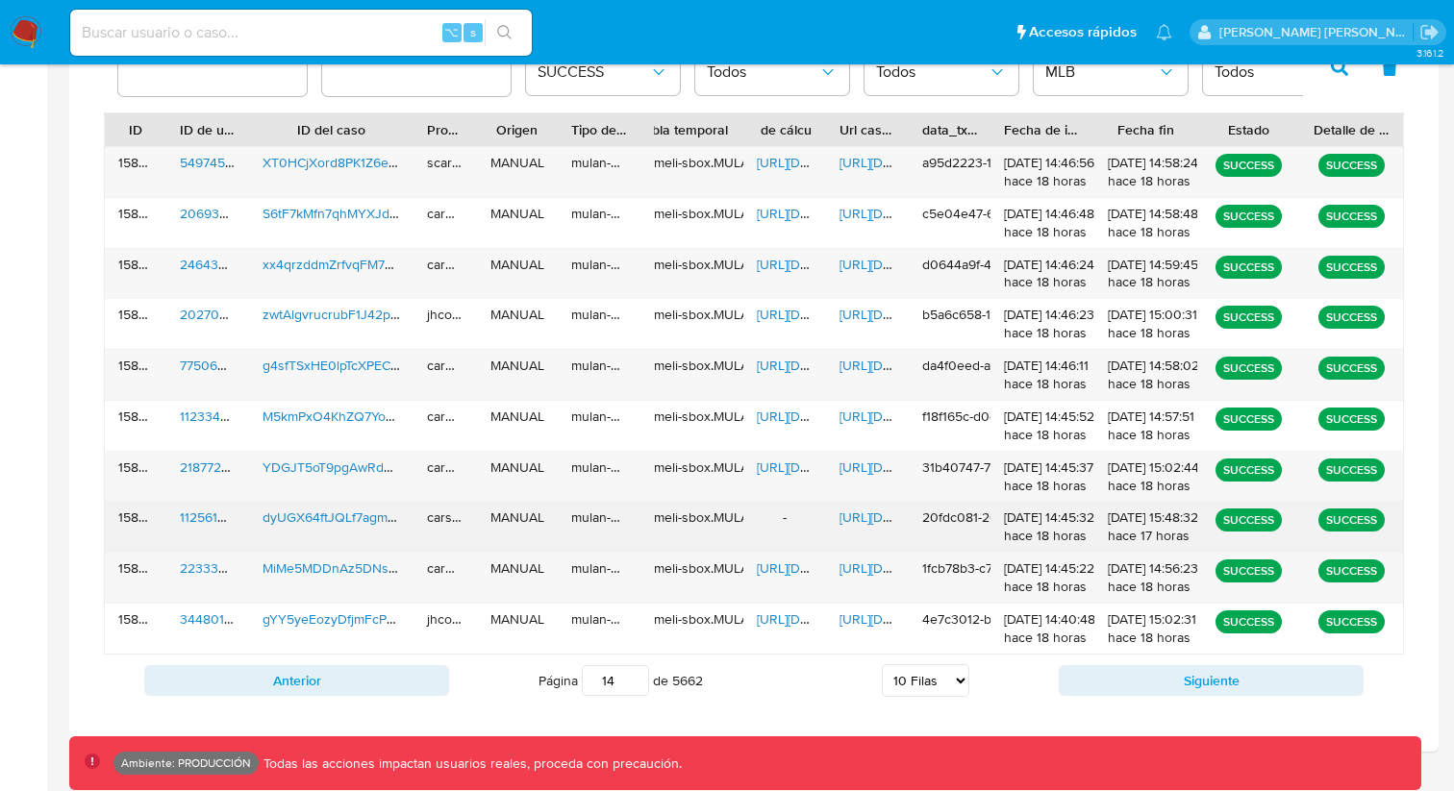
click at [864, 514] on span "[URL][DOMAIN_NAME]" at bounding box center [905, 517] width 133 height 19
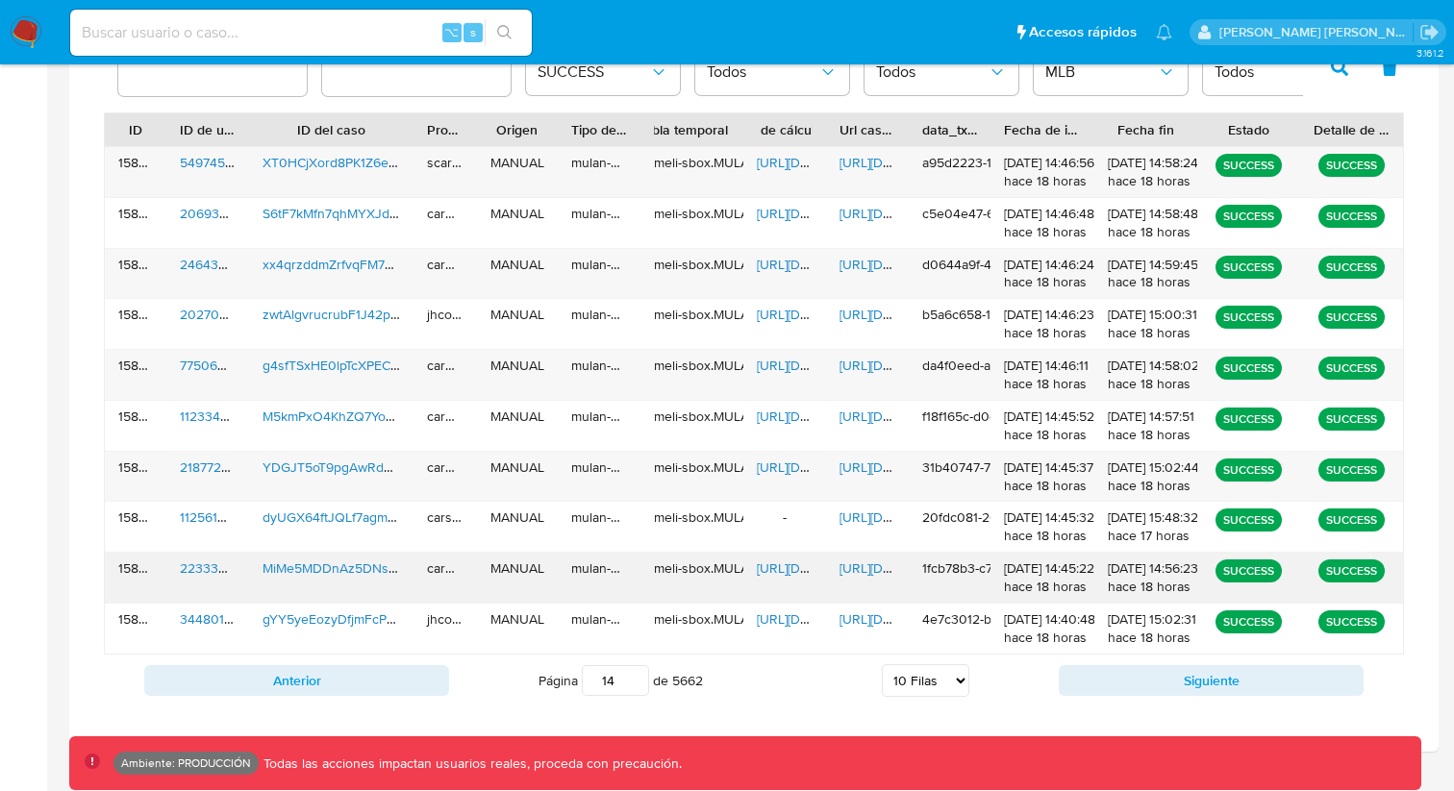
click at [860, 567] on span "[URL][DOMAIN_NAME]" at bounding box center [905, 568] width 133 height 19
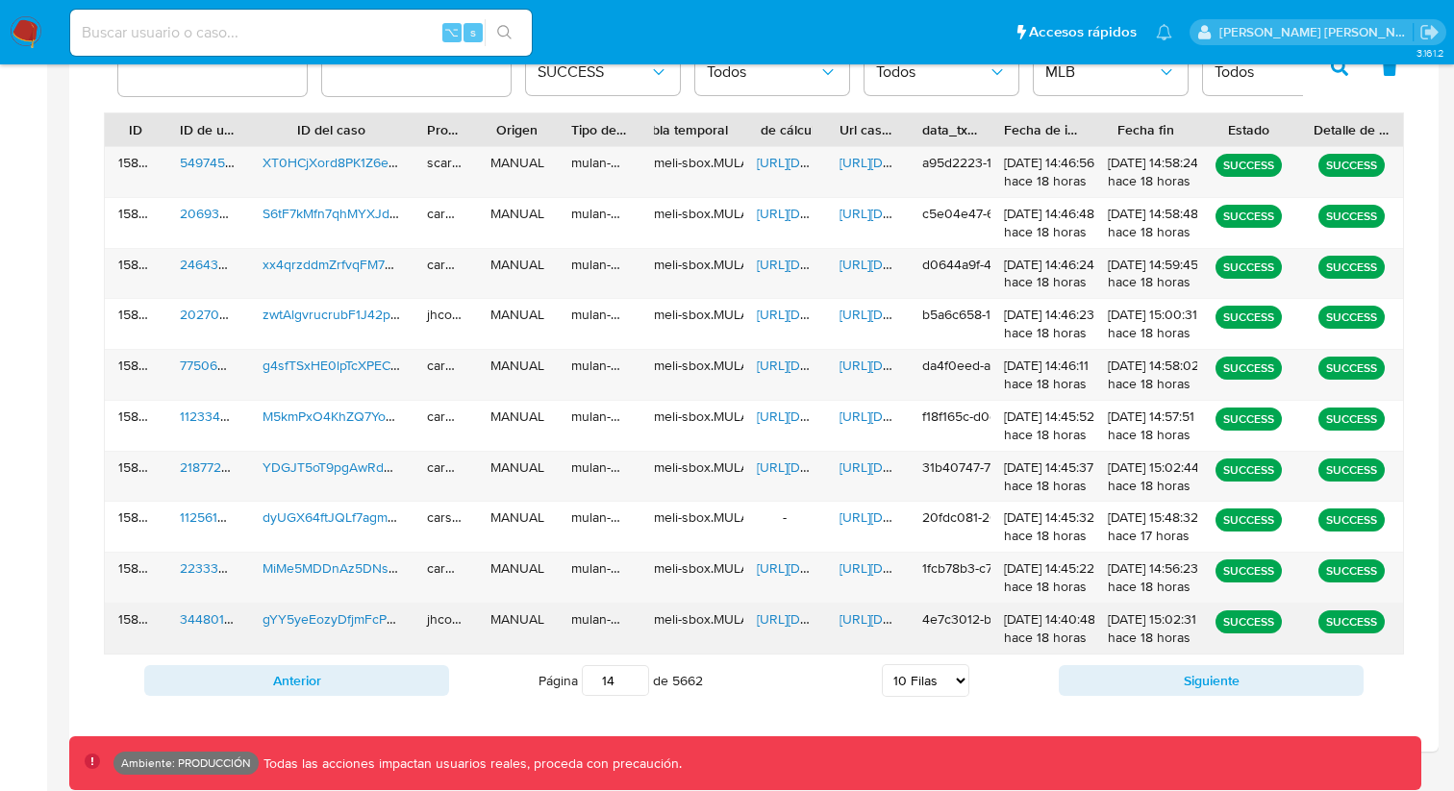
click at [864, 610] on span "[URL][DOMAIN_NAME]" at bounding box center [905, 619] width 133 height 19
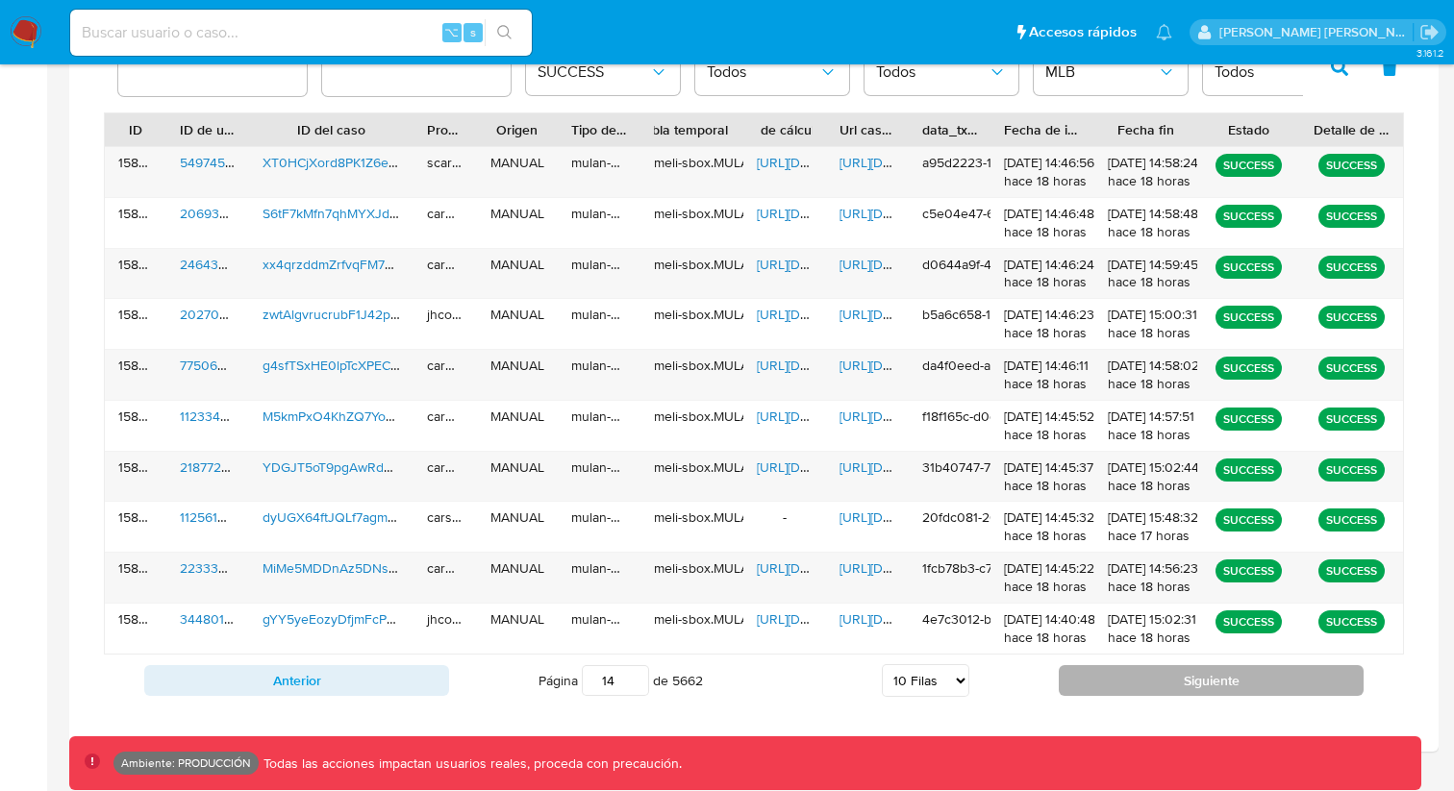
click at [1078, 681] on button "Siguiente" at bounding box center [1211, 680] width 305 height 31
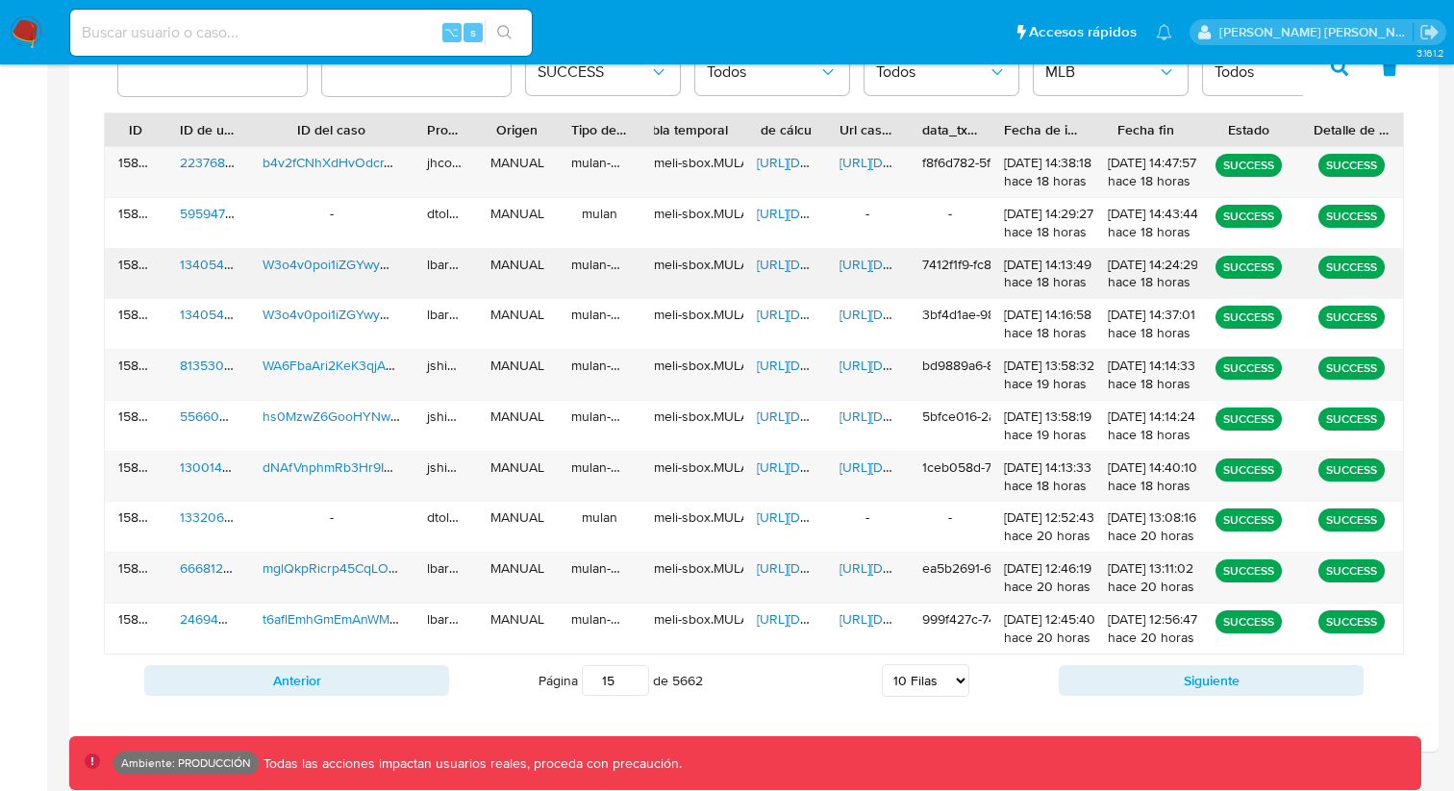
click at [867, 262] on span "[URL][DOMAIN_NAME]" at bounding box center [905, 264] width 133 height 19
click at [865, 373] on span "[URL][DOMAIN_NAME]" at bounding box center [905, 365] width 133 height 19
click at [868, 470] on span "[URL][DOMAIN_NAME]" at bounding box center [905, 467] width 133 height 19
click at [860, 570] on span "[URL][DOMAIN_NAME]" at bounding box center [905, 568] width 133 height 19
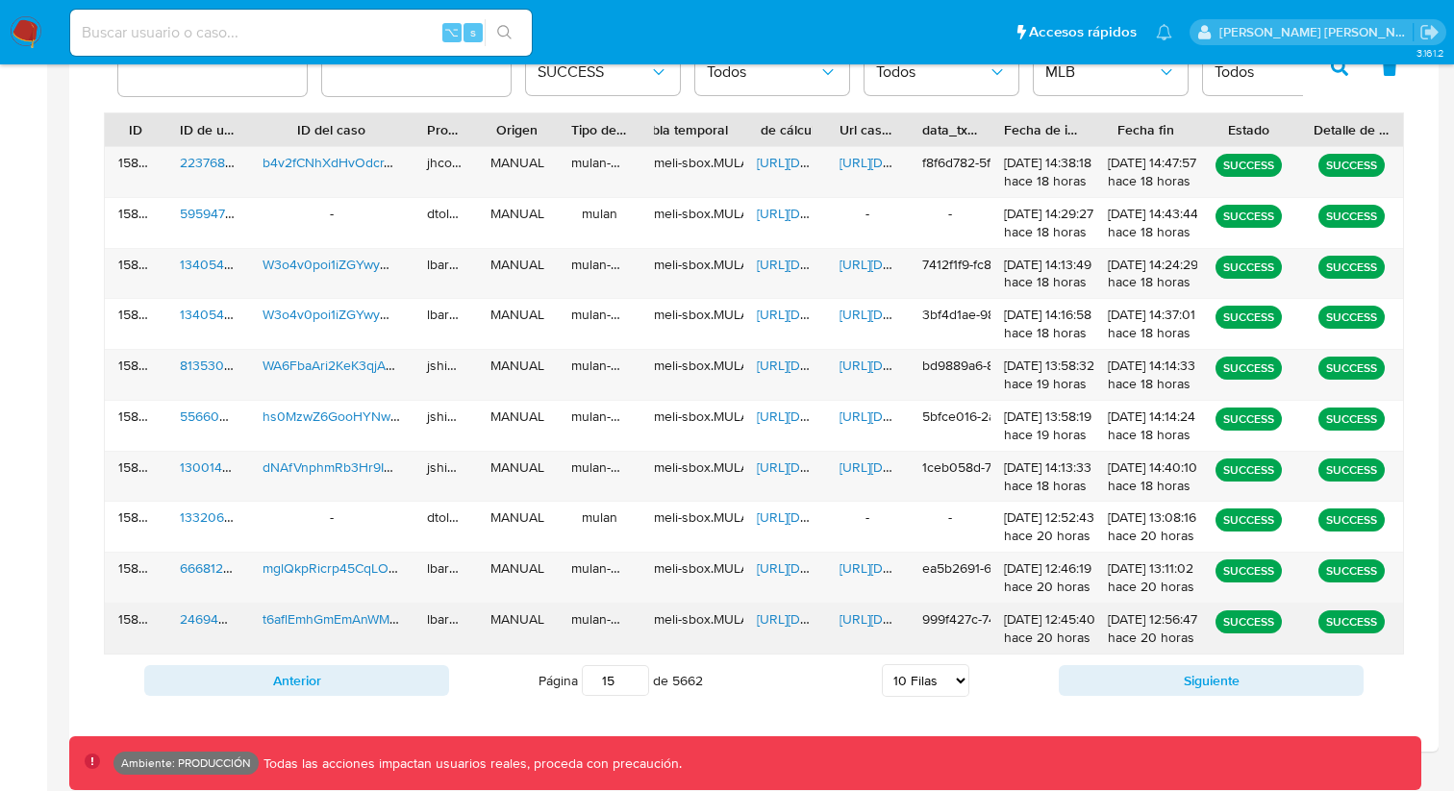
click at [860, 618] on span "[URL][DOMAIN_NAME]" at bounding box center [905, 619] width 133 height 19
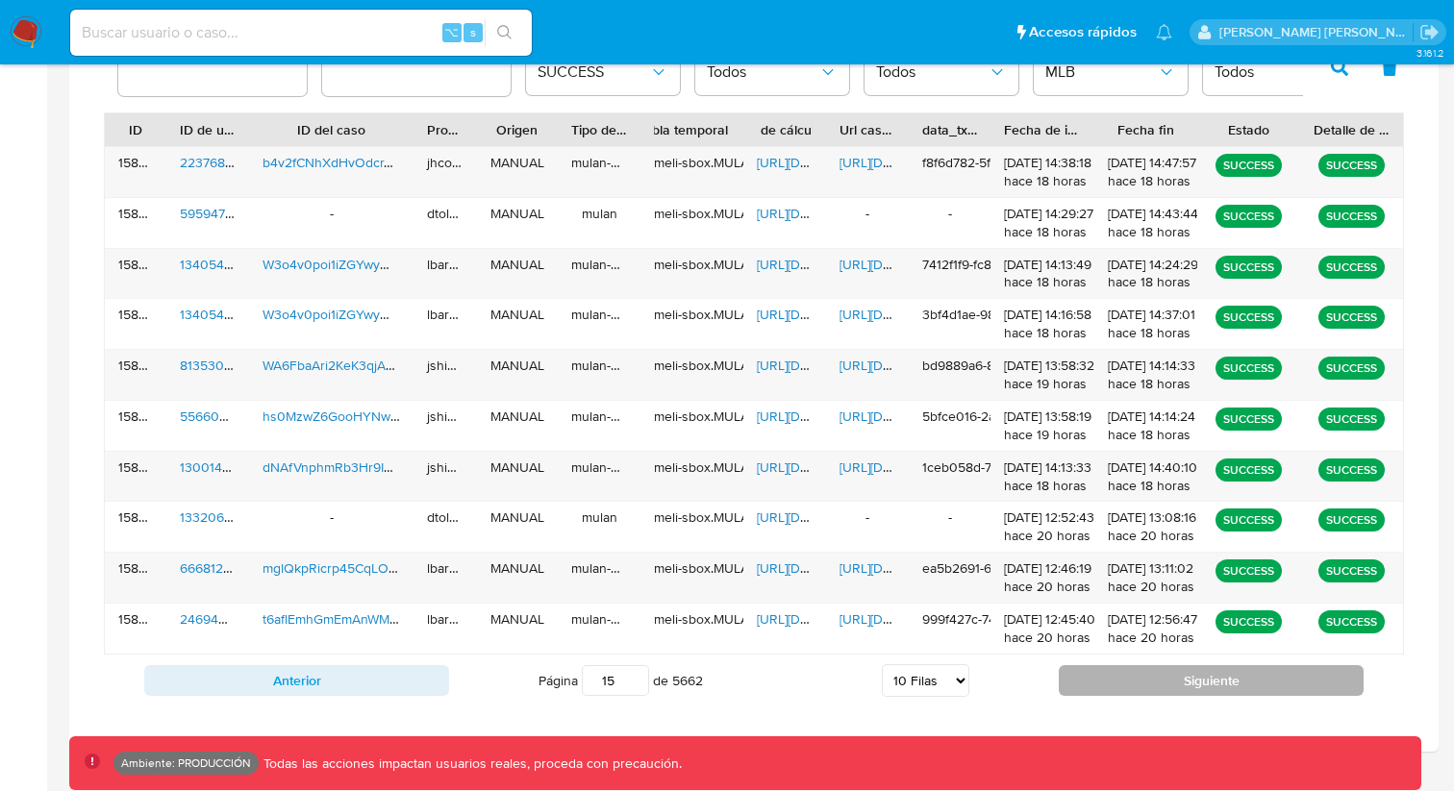
click at [1134, 687] on button "Siguiente" at bounding box center [1211, 680] width 305 height 31
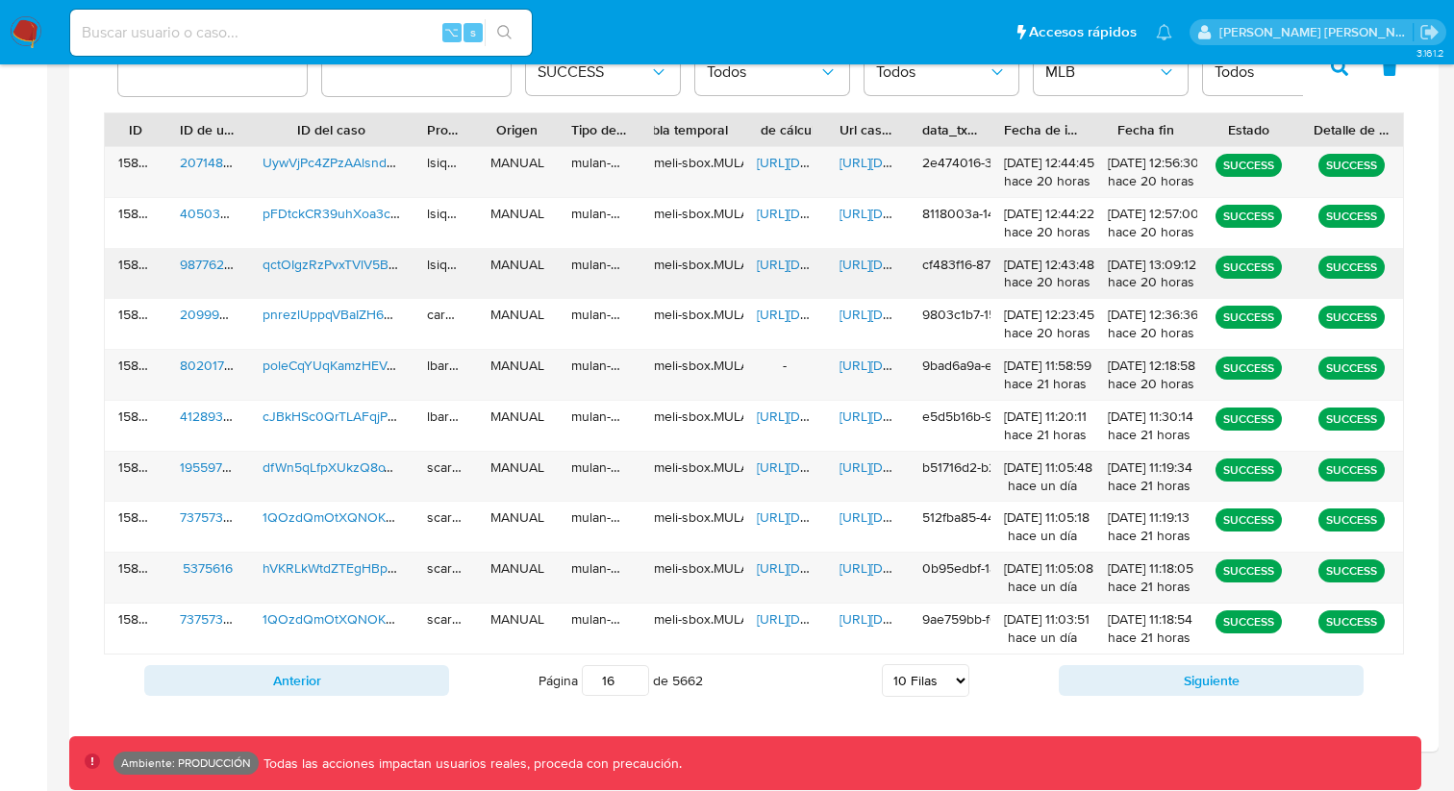
click at [855, 259] on span "[URL][DOMAIN_NAME]" at bounding box center [905, 264] width 133 height 19
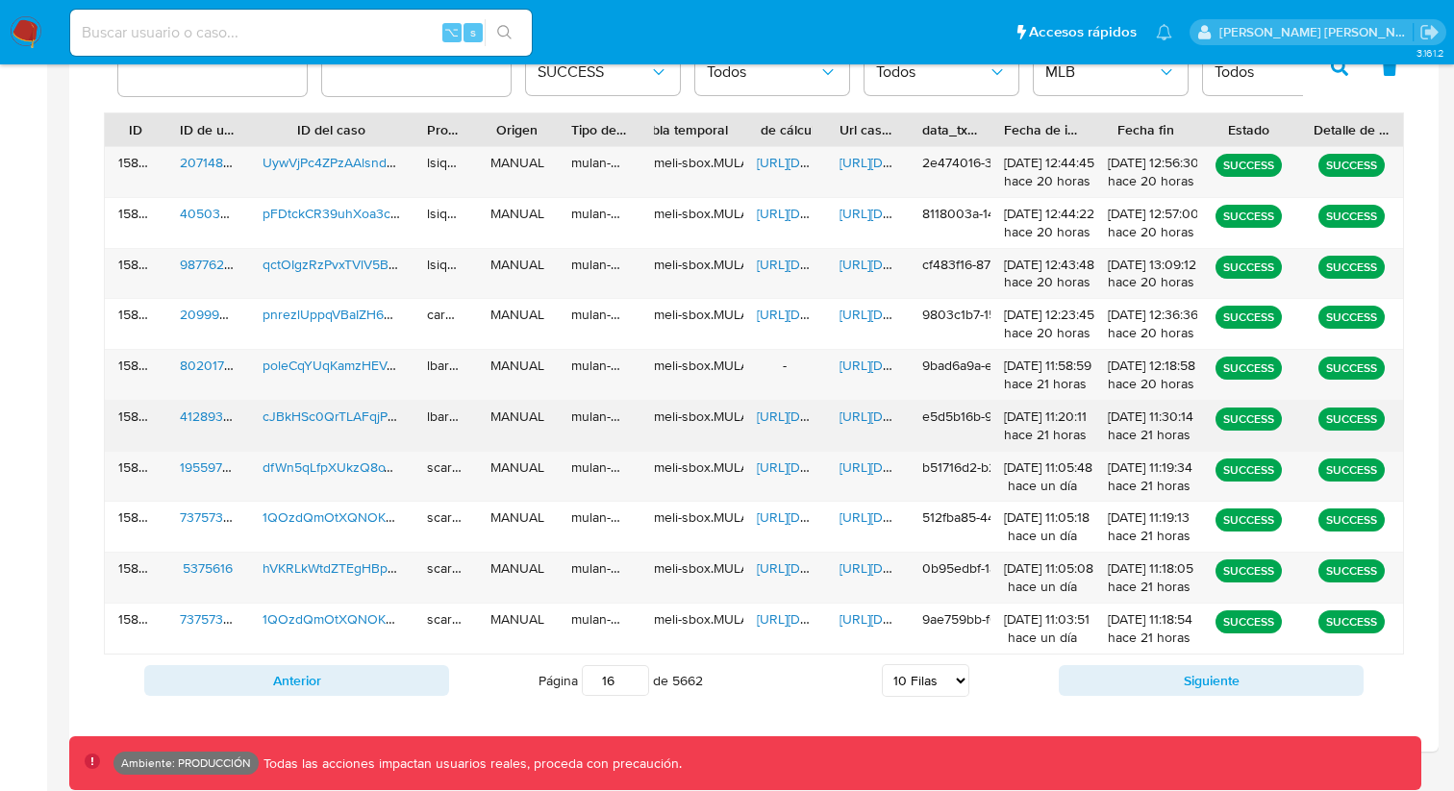
click at [861, 408] on span "[URL][DOMAIN_NAME]" at bounding box center [905, 416] width 133 height 19
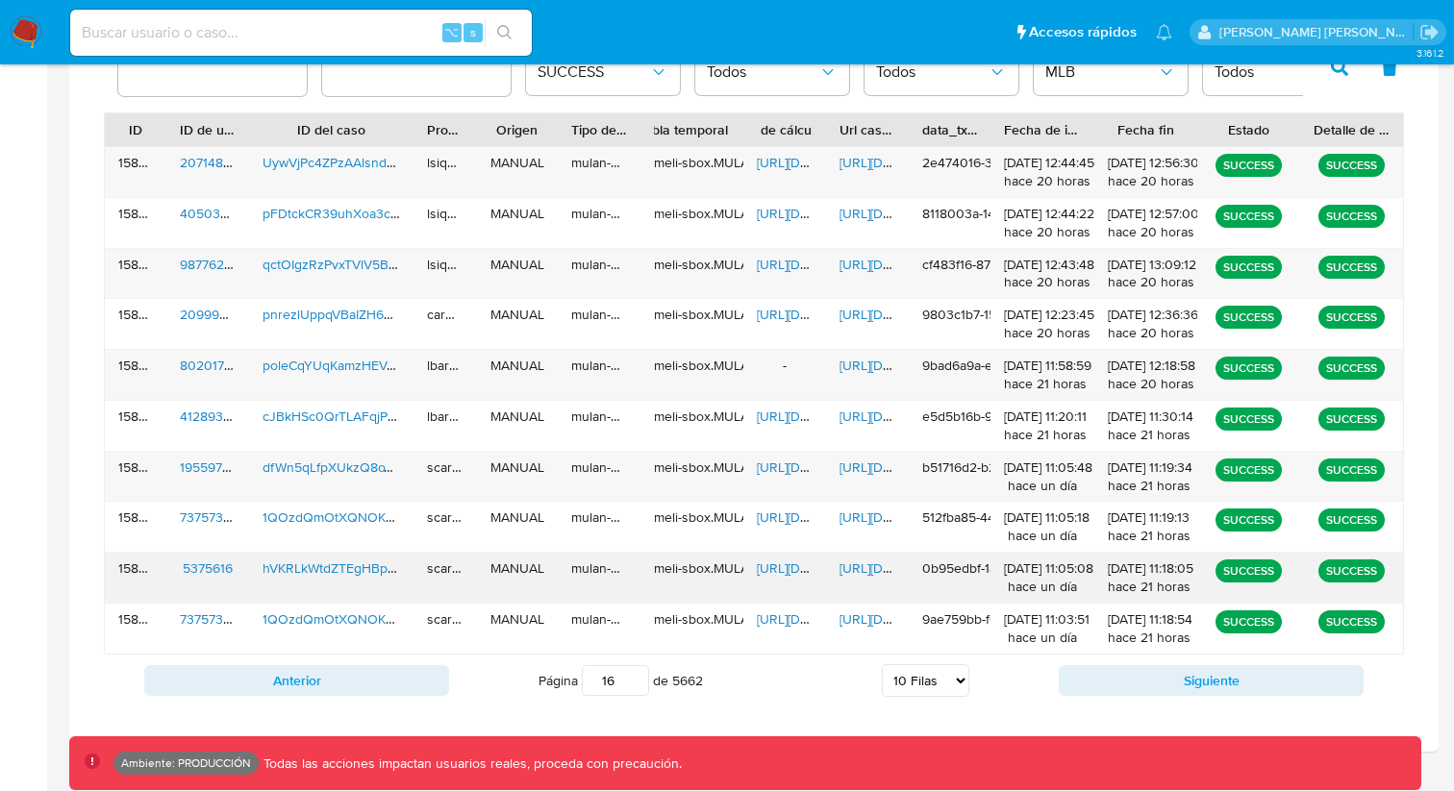
click at [852, 568] on span "[URL][DOMAIN_NAME]" at bounding box center [905, 568] width 133 height 19
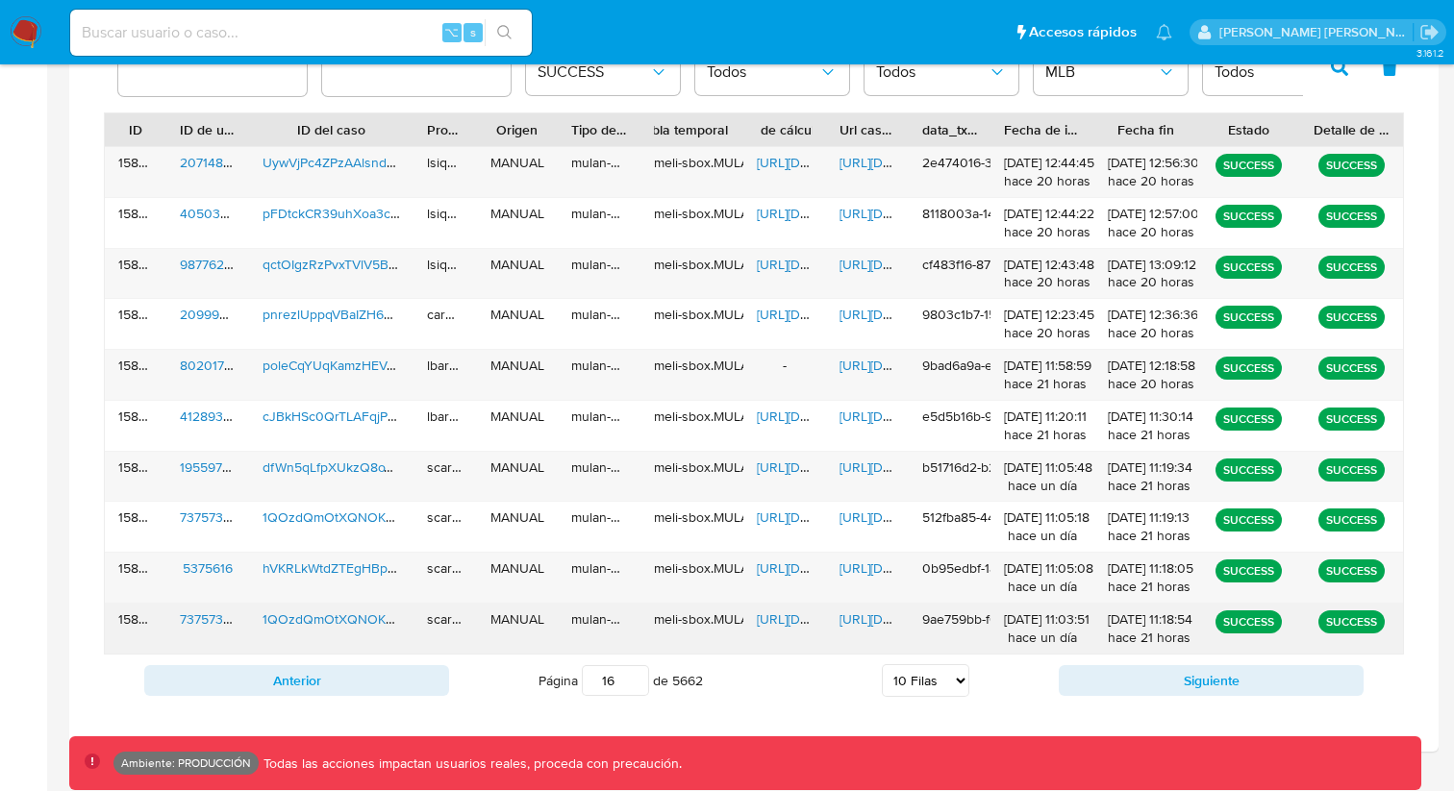
click at [861, 622] on span "[URL][DOMAIN_NAME]" at bounding box center [905, 619] width 133 height 19
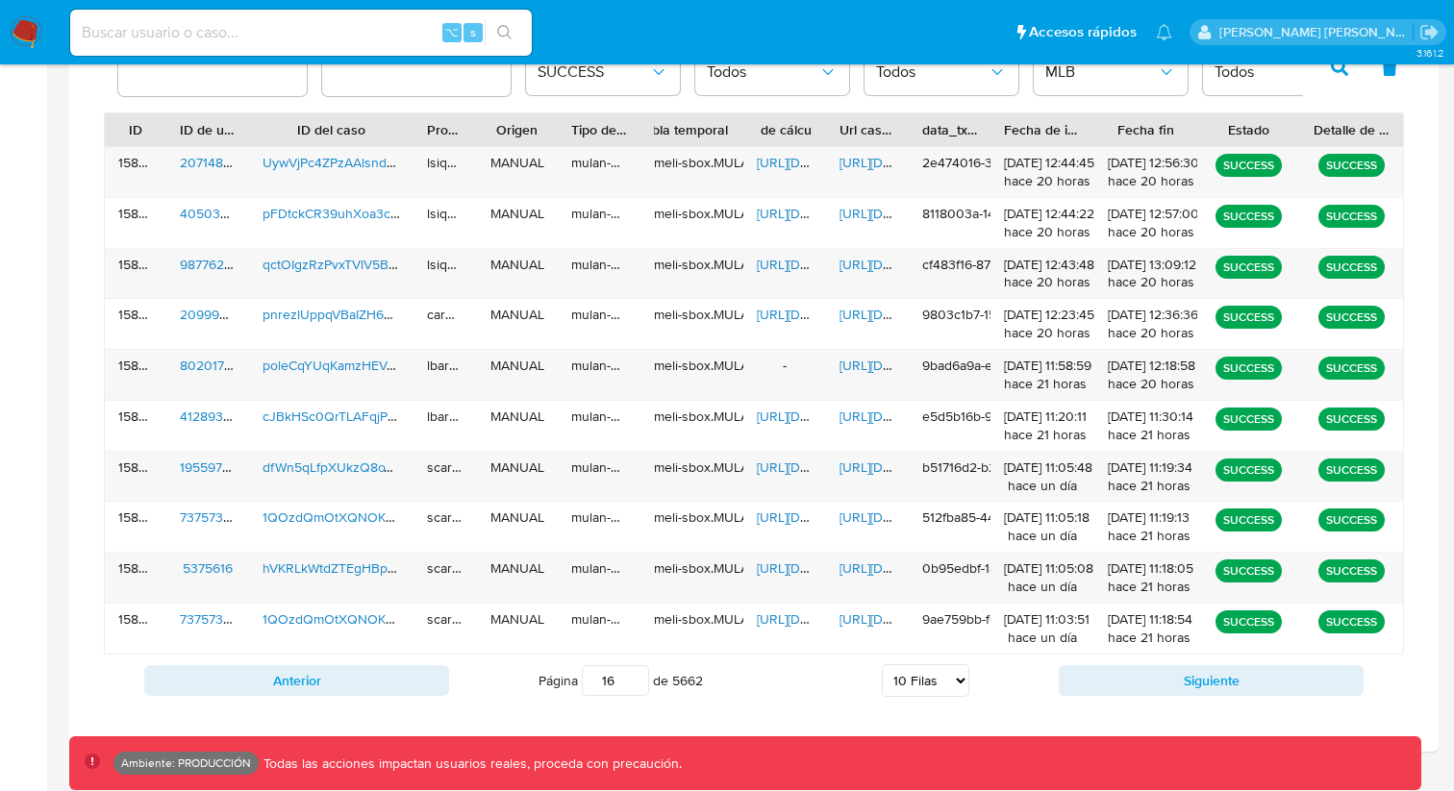
click at [1133, 696] on div "Anterior Página 16 de 5662 5 [PERSON_NAME] 10 [PERSON_NAME] 20 [PERSON_NAME] 25…" at bounding box center [754, 681] width 1300 height 52
click at [1136, 679] on button "Siguiente" at bounding box center [1211, 680] width 305 height 31
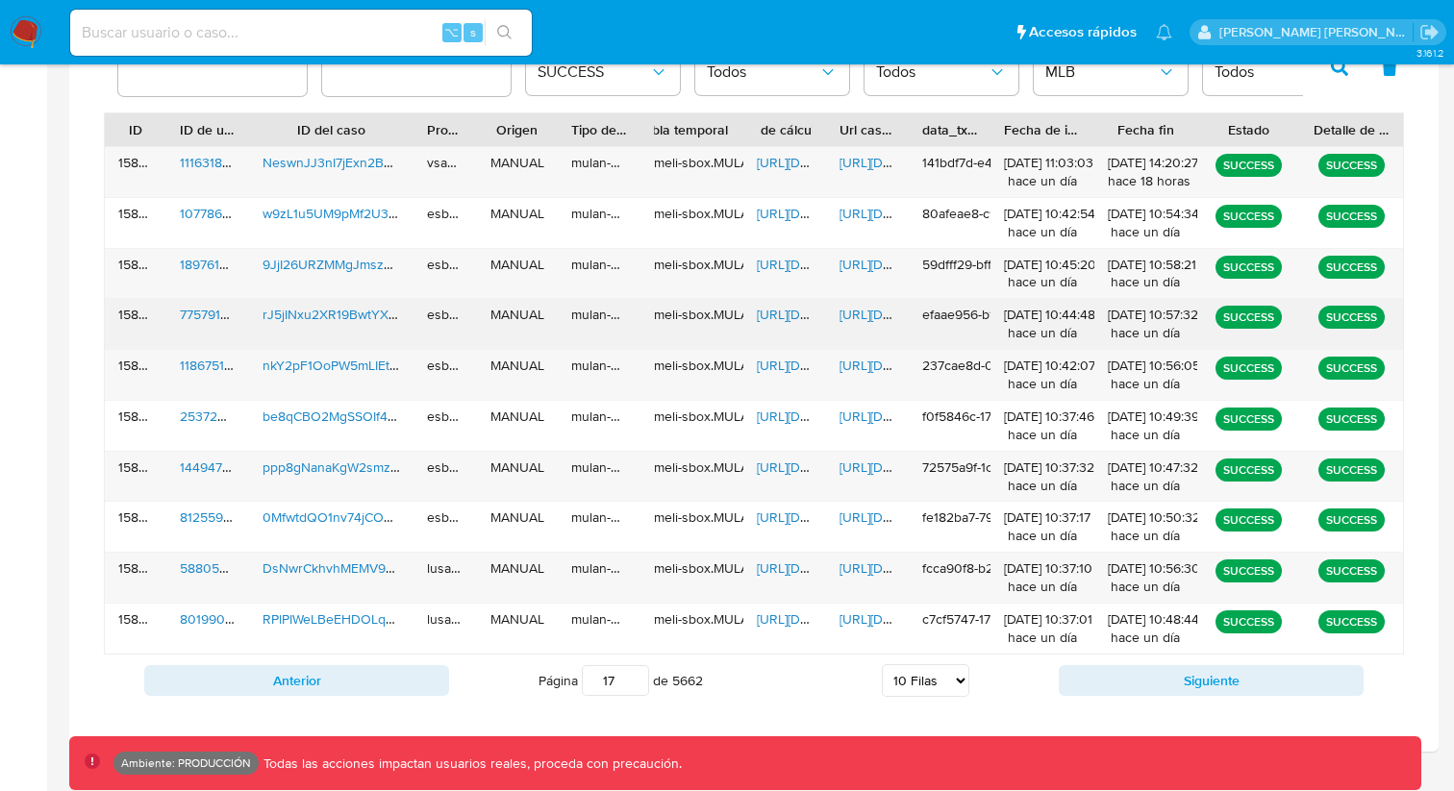
click at [853, 314] on span "[URL][DOMAIN_NAME]" at bounding box center [905, 314] width 133 height 19
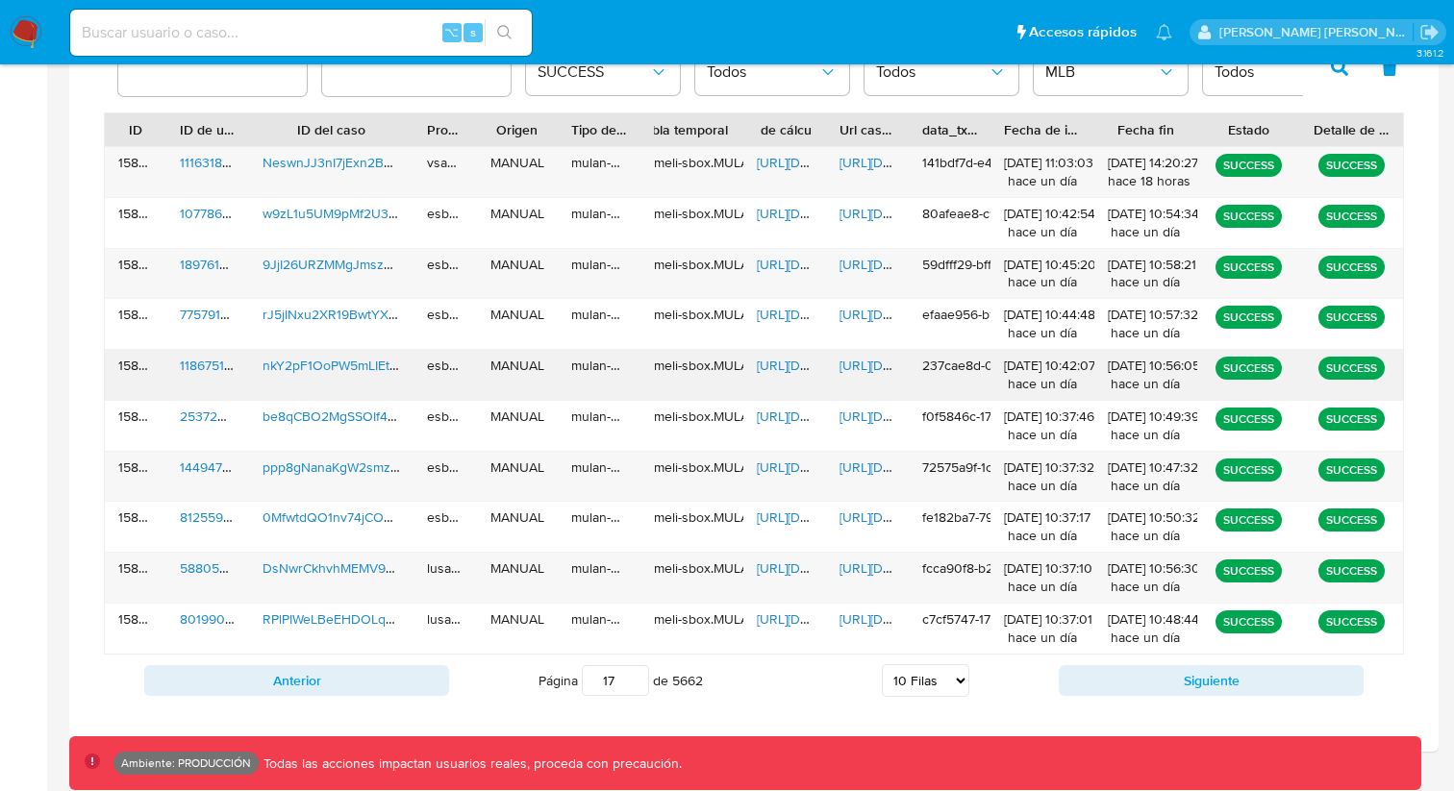
click at [859, 396] on div "[URL][DOMAIN_NAME]" at bounding box center [867, 375] width 83 height 50
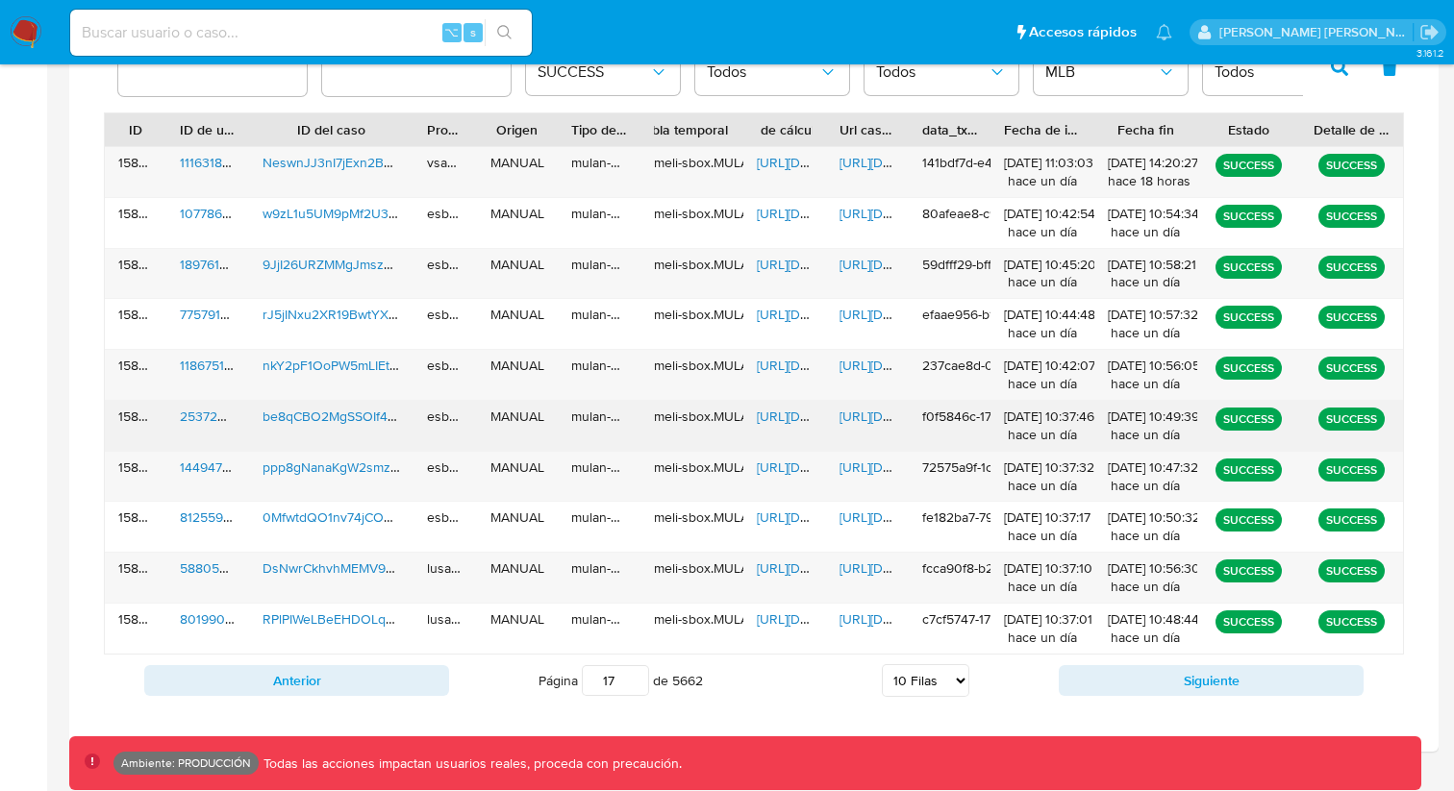
click at [858, 411] on span "[URL][DOMAIN_NAME]" at bounding box center [905, 416] width 133 height 19
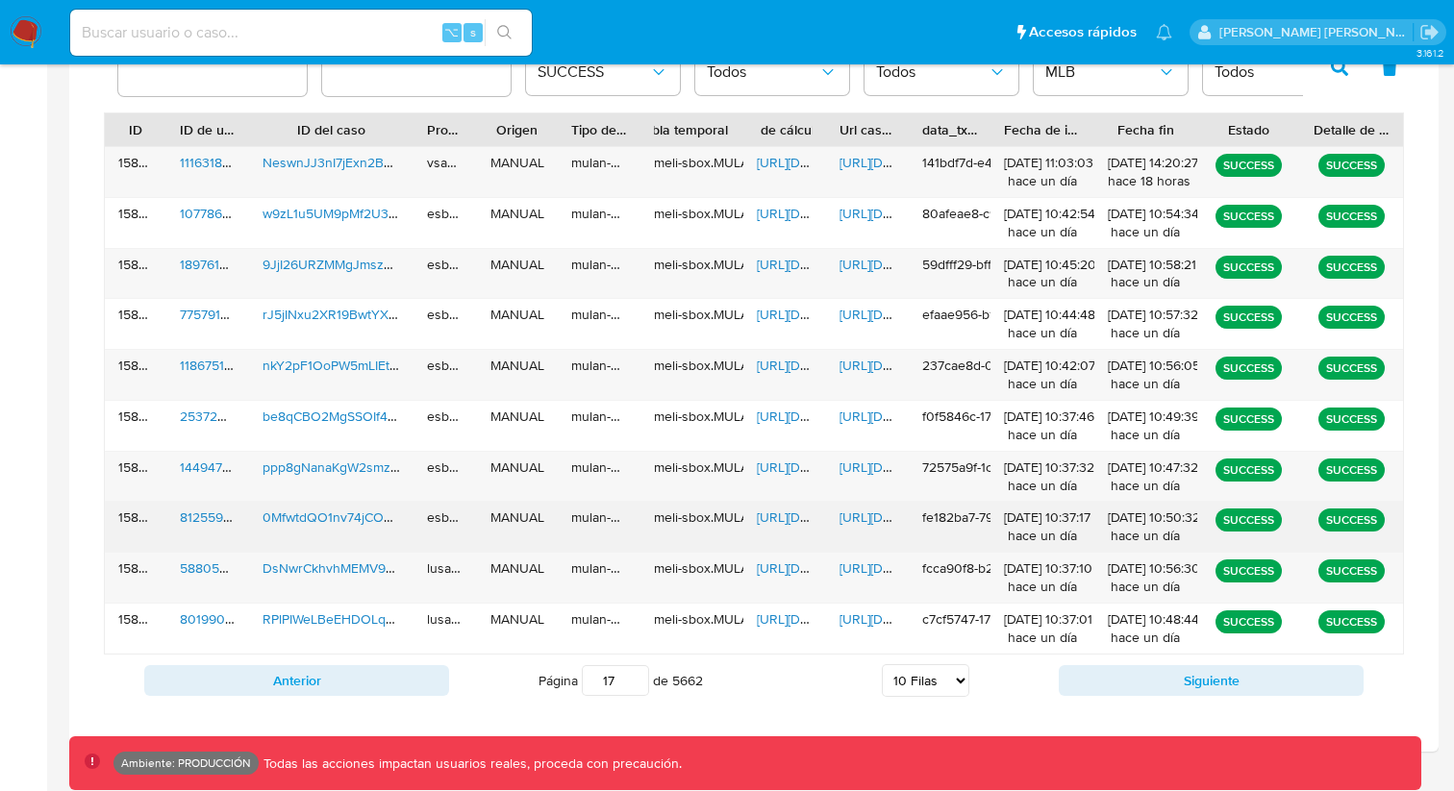
click at [862, 512] on span "[URL][DOMAIN_NAME]" at bounding box center [905, 517] width 133 height 19
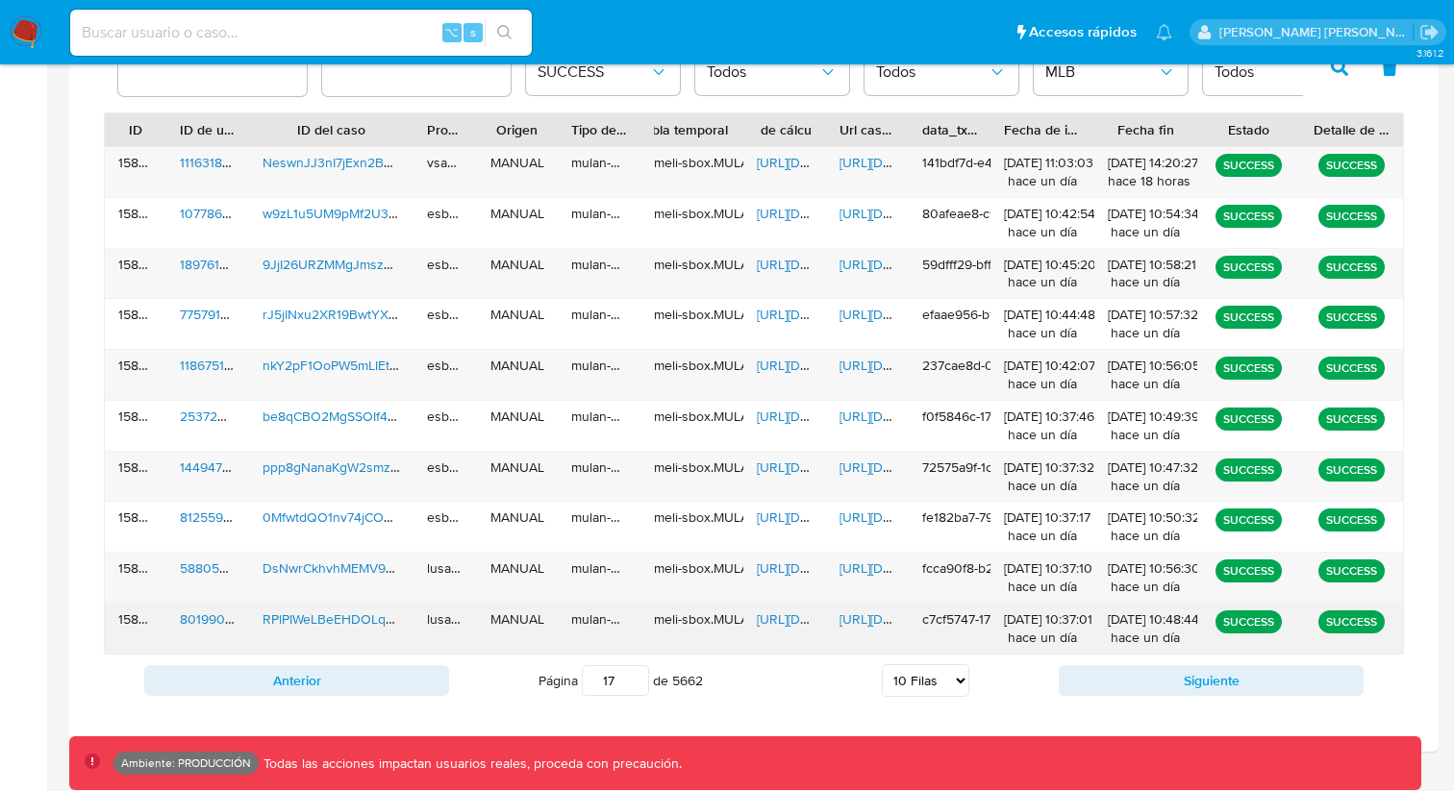
click at [863, 621] on span "[URL][DOMAIN_NAME]" at bounding box center [905, 619] width 133 height 19
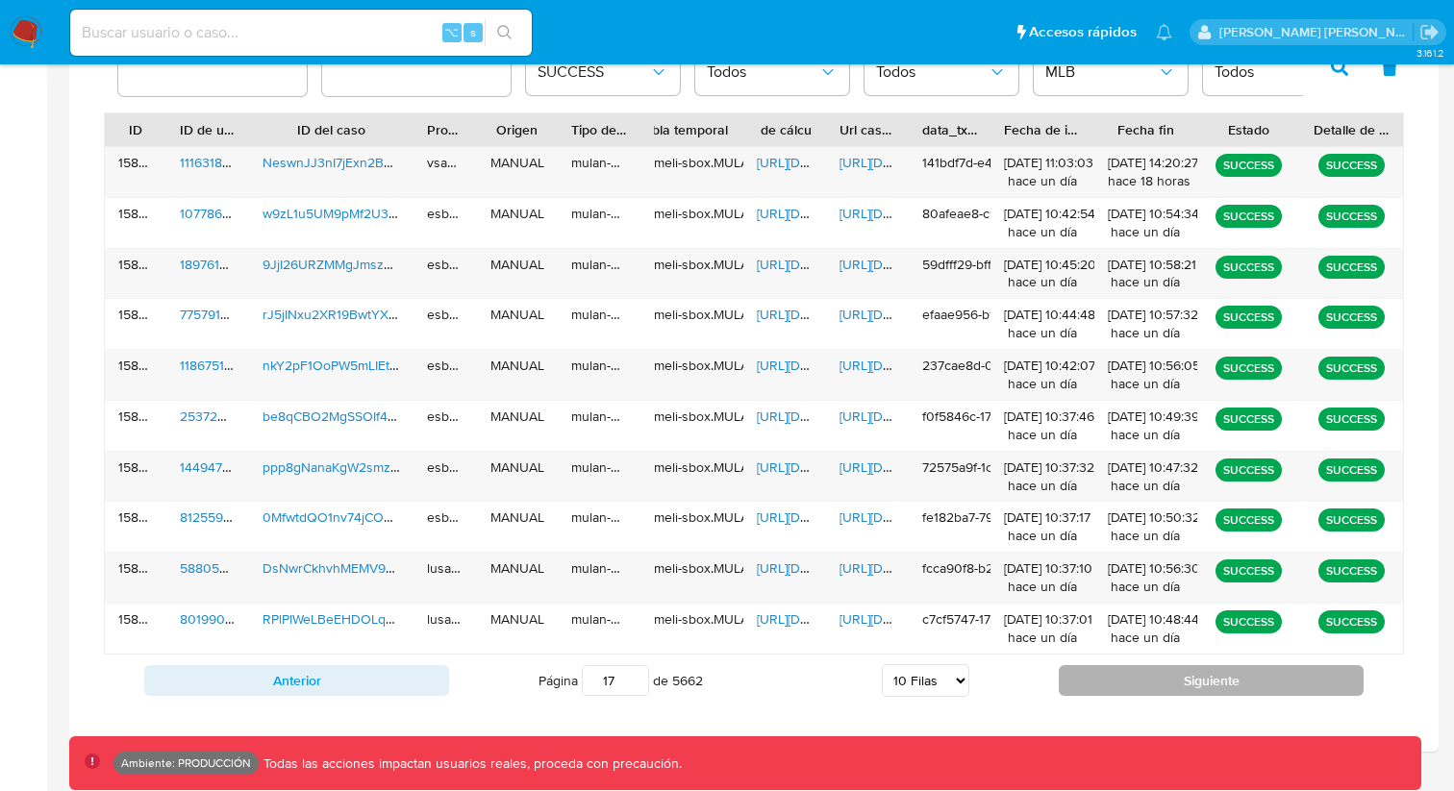
click at [1122, 670] on button "Siguiente" at bounding box center [1211, 680] width 305 height 31
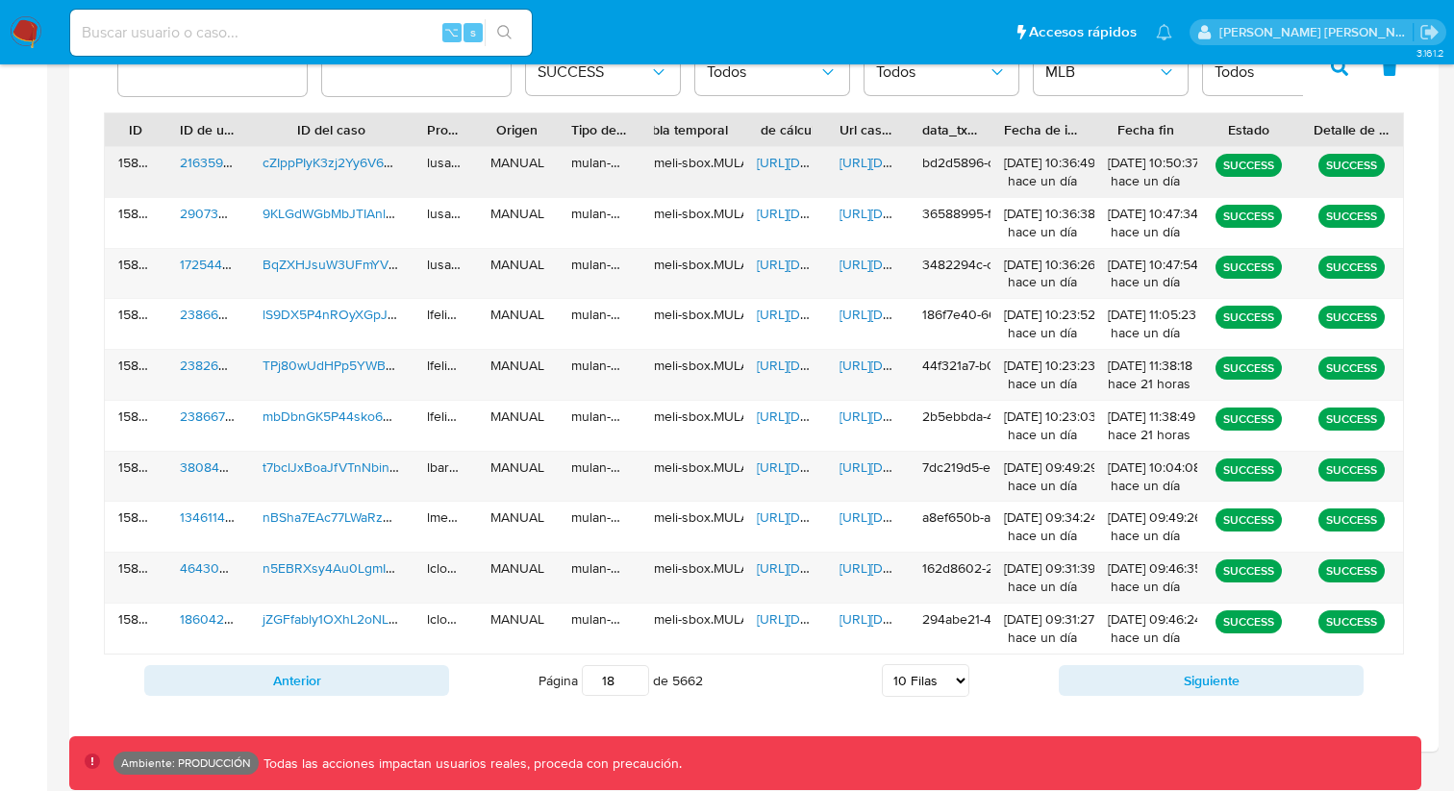
click at [848, 167] on span "[URL][DOMAIN_NAME]" at bounding box center [905, 162] width 133 height 19
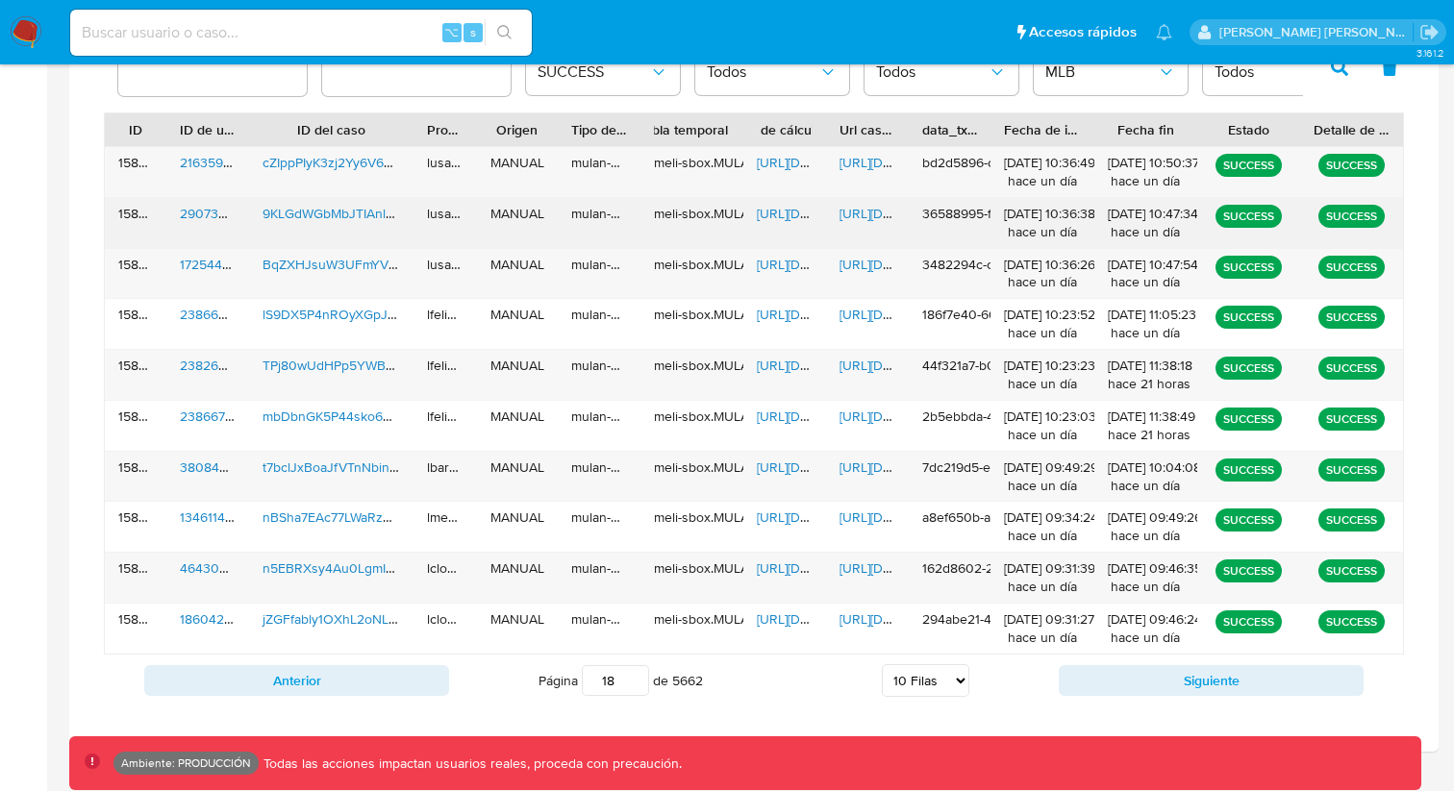
click at [852, 204] on span "[URL][DOMAIN_NAME]" at bounding box center [905, 213] width 133 height 19
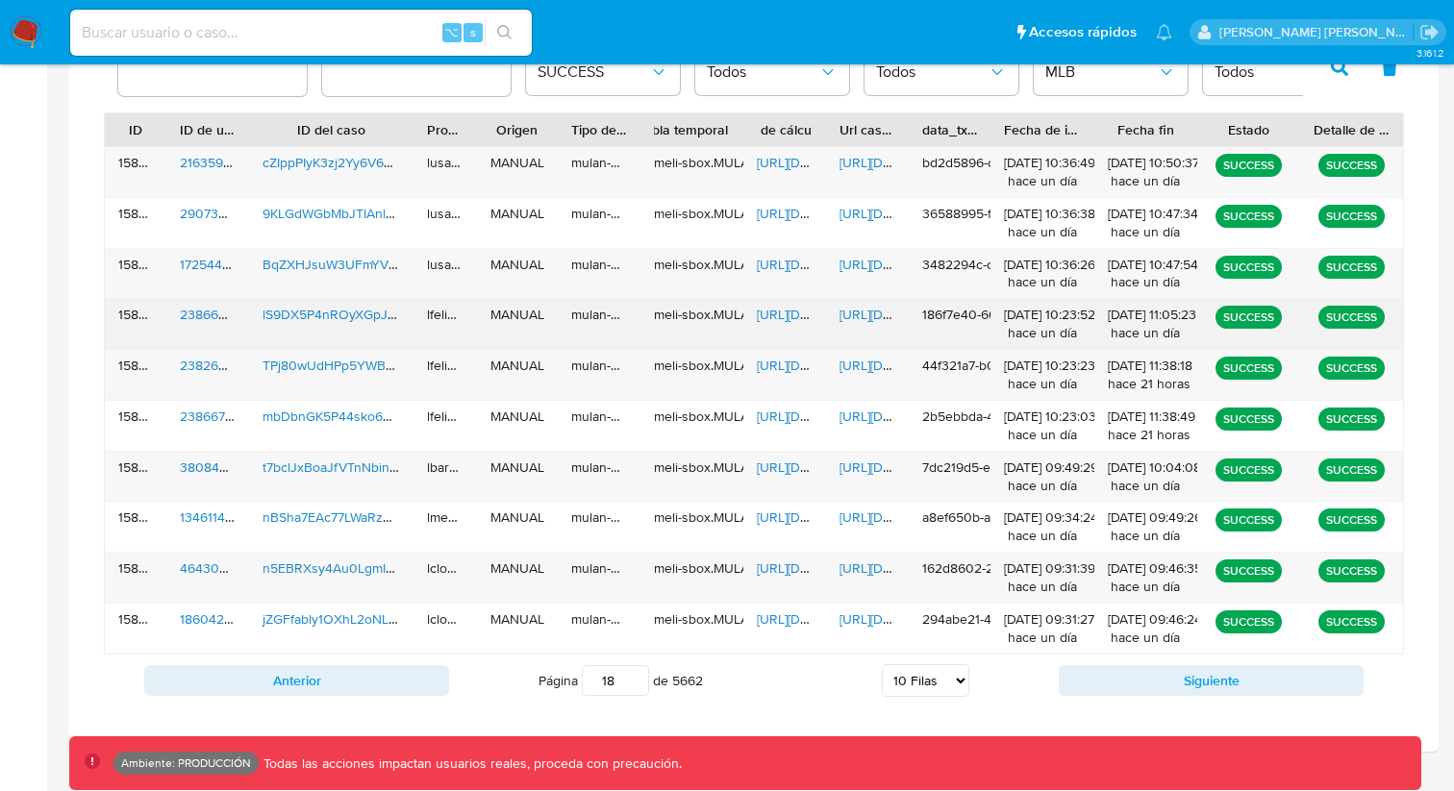
click at [861, 309] on span "[URL][DOMAIN_NAME]" at bounding box center [905, 314] width 133 height 19
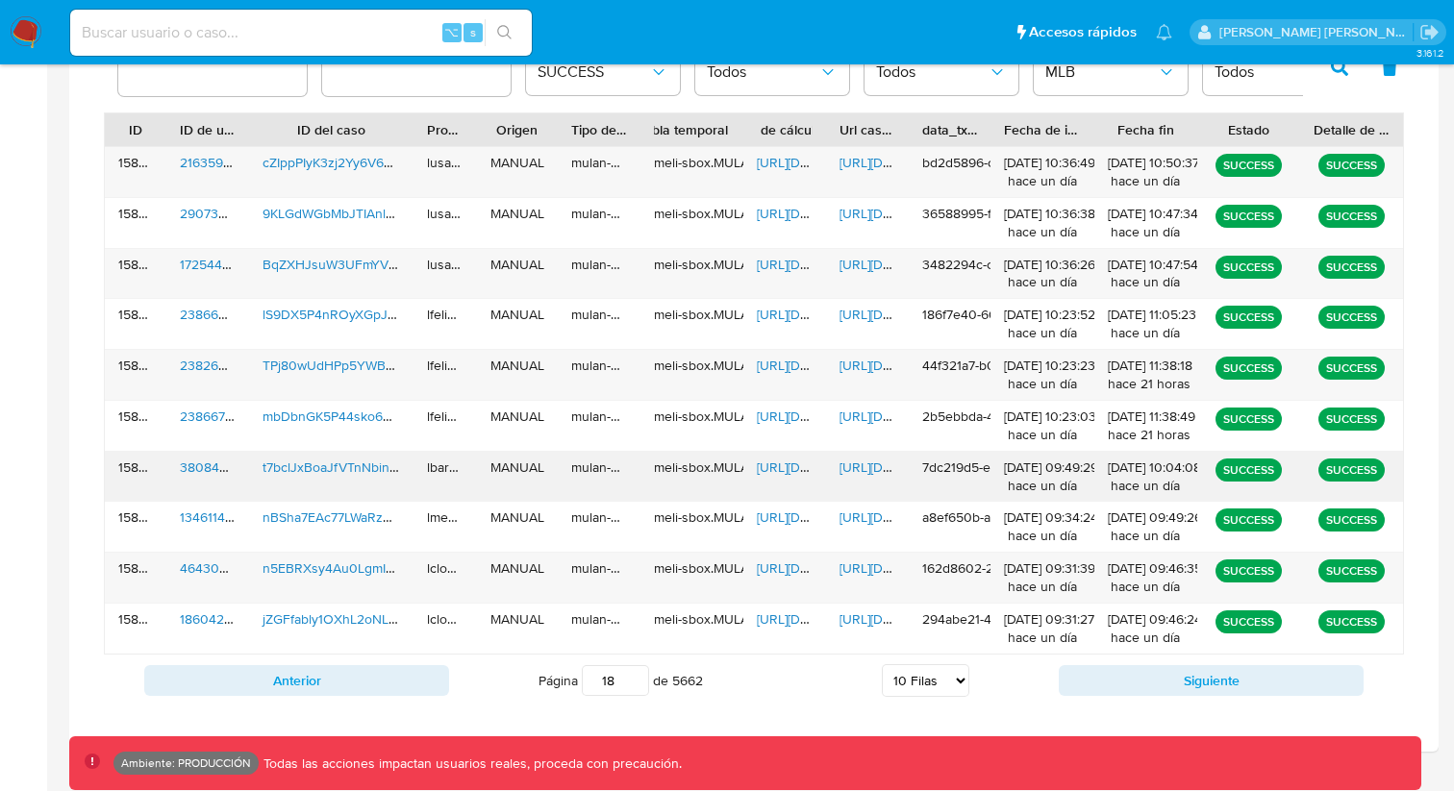
click at [850, 464] on span "[URL][DOMAIN_NAME]" at bounding box center [905, 467] width 133 height 19
click at [865, 562] on span "[URL][DOMAIN_NAME]" at bounding box center [905, 568] width 133 height 19
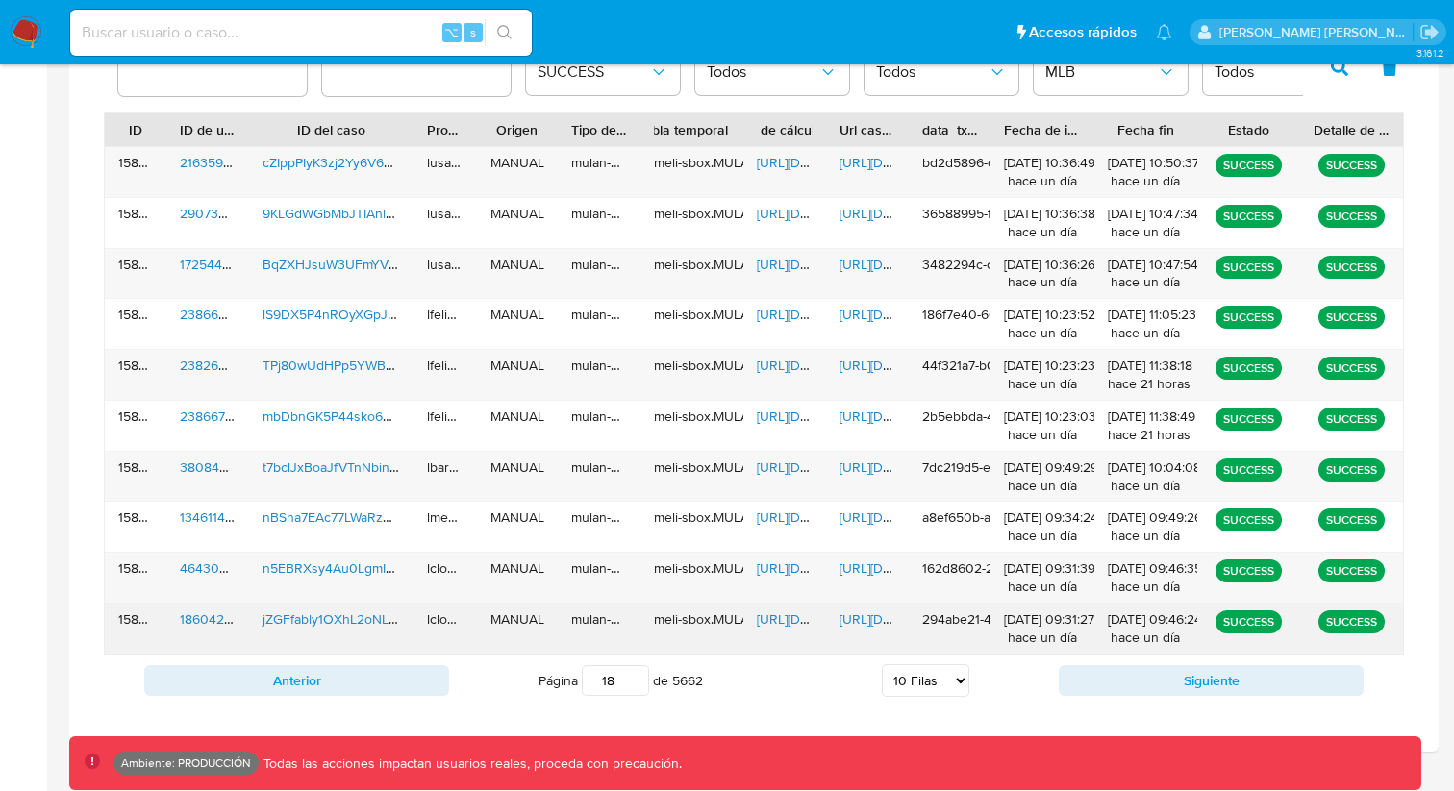
click at [868, 623] on span "[URL][DOMAIN_NAME]" at bounding box center [905, 619] width 133 height 19
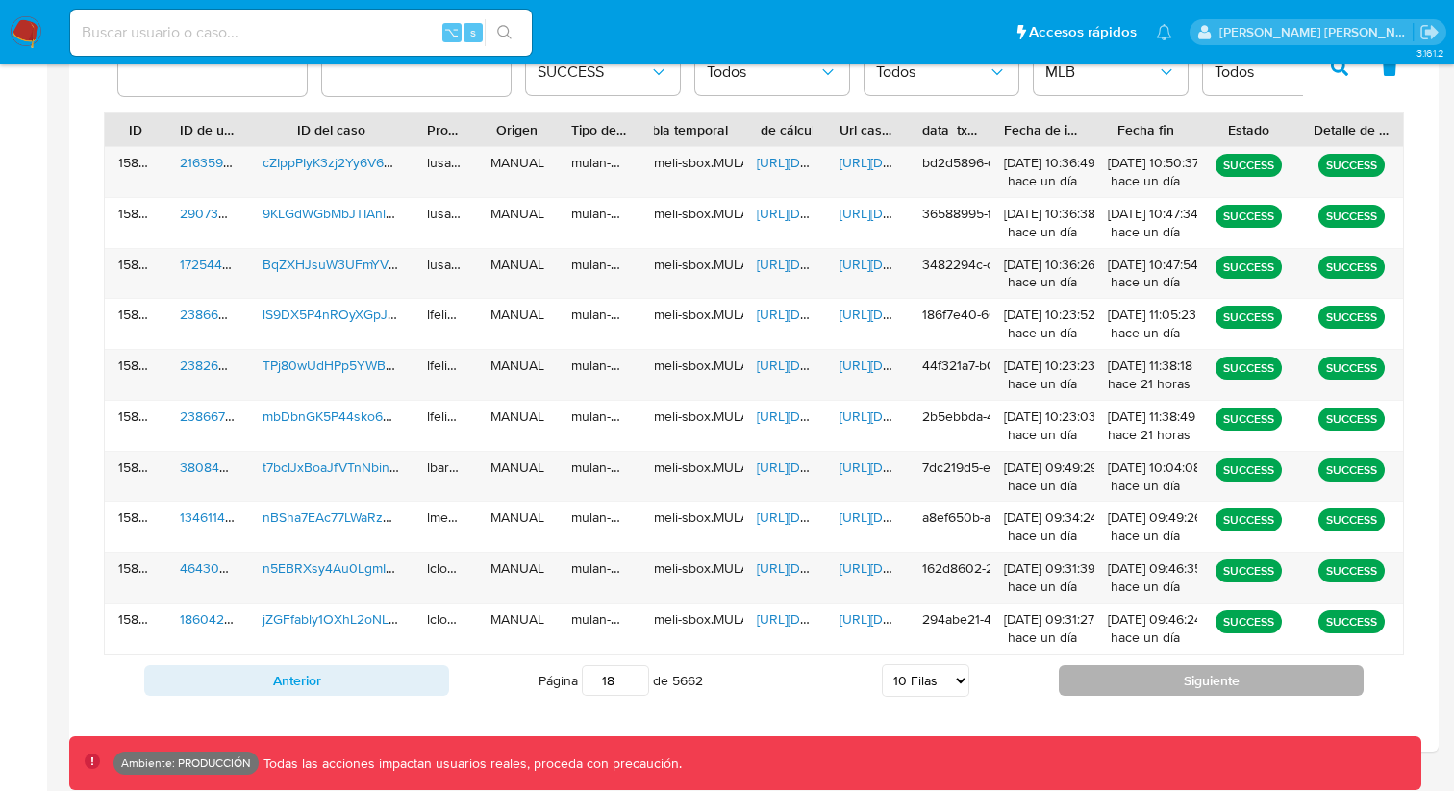
click at [1102, 681] on button "Siguiente" at bounding box center [1211, 680] width 305 height 31
type input "19"
click at [858, 165] on span "[URL][DOMAIN_NAME]" at bounding box center [905, 162] width 133 height 19
